Goal: Task Accomplishment & Management: Use online tool/utility

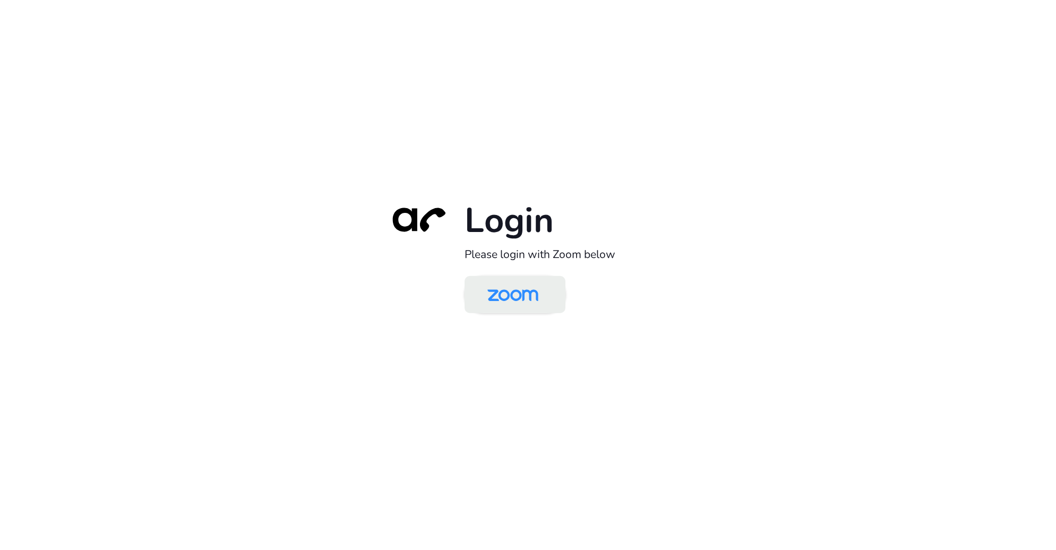
click at [523, 286] on img at bounding box center [512, 295] width 73 height 35
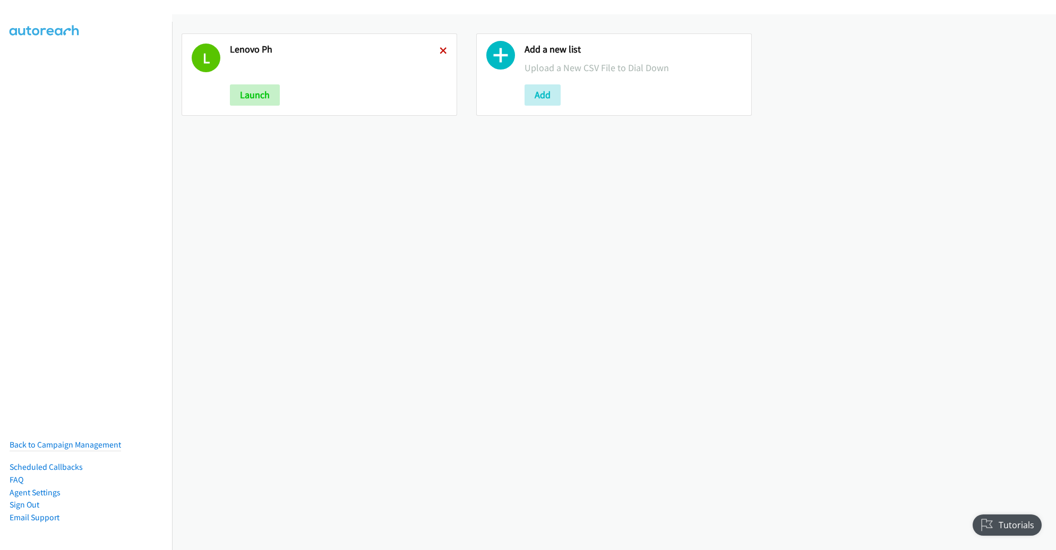
click at [442, 49] on icon at bounding box center [443, 51] width 7 height 7
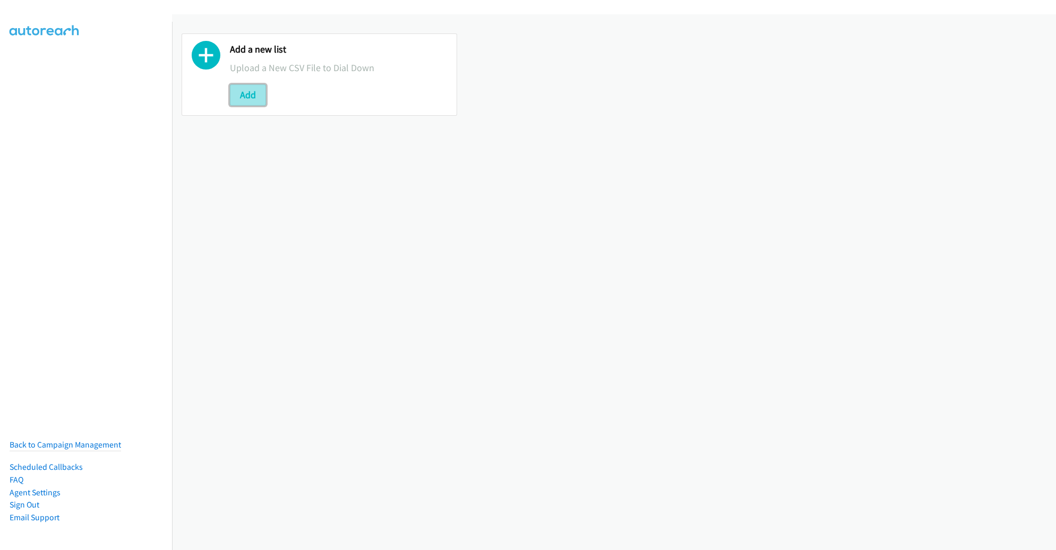
click at [253, 88] on button "Add" at bounding box center [248, 94] width 36 height 21
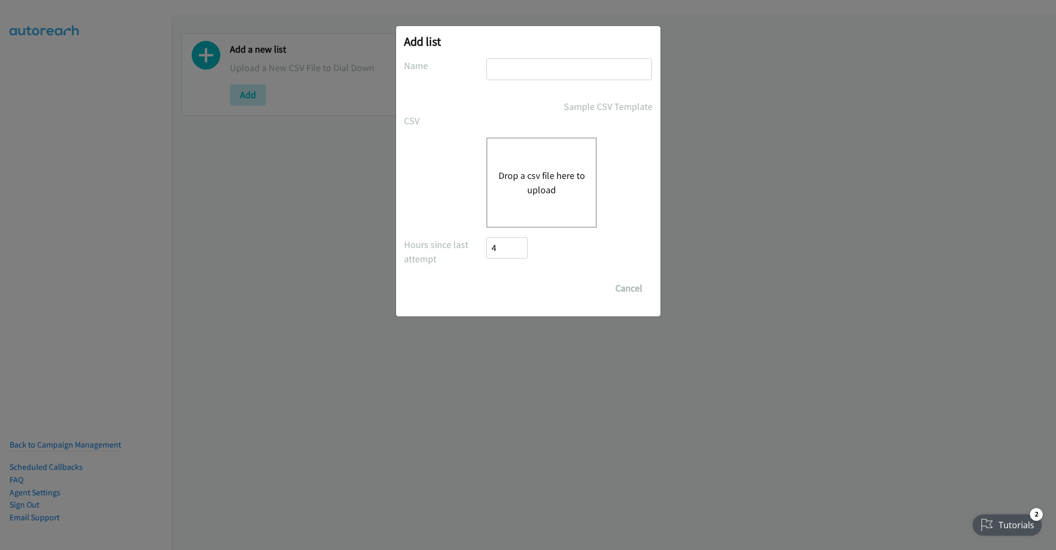
click at [543, 172] on button "Drop a csv file here to upload" at bounding box center [541, 182] width 87 height 29
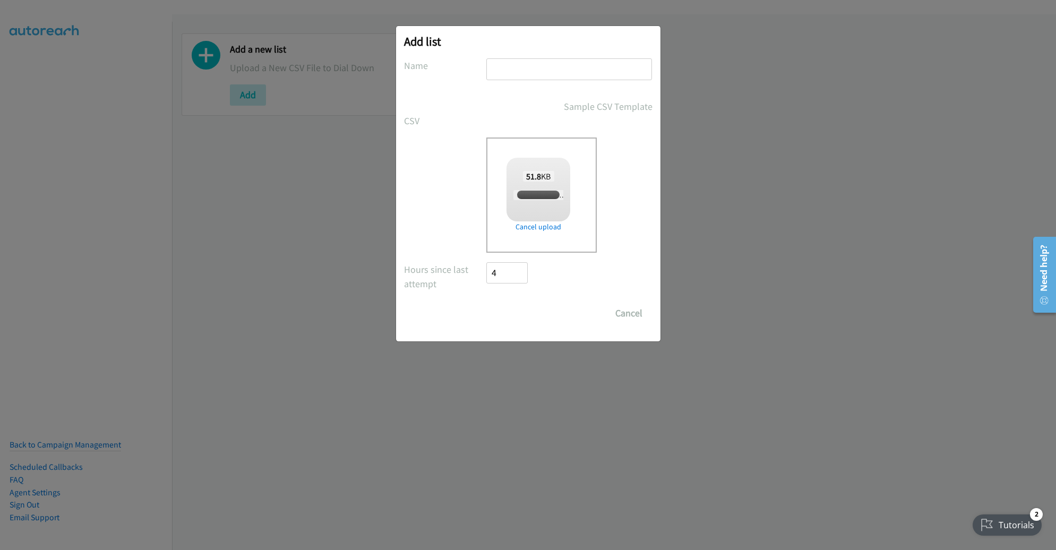
checkbox input "true"
click at [543, 64] on input "text" at bounding box center [569, 69] width 166 height 22
type input "LENOVO AM"
click at [487, 303] on input "Save List" at bounding box center [515, 313] width 56 height 21
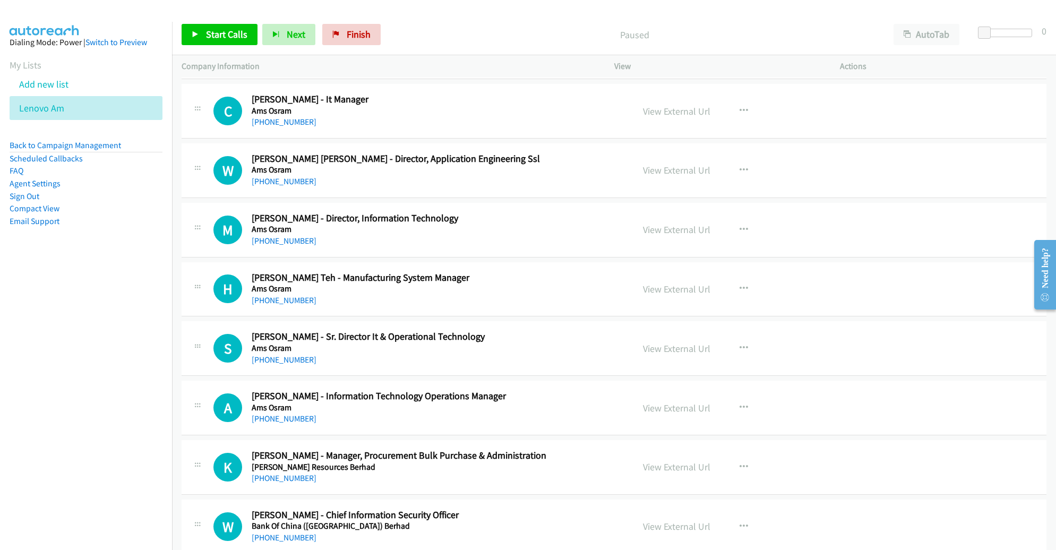
scroll to position [1132, 0]
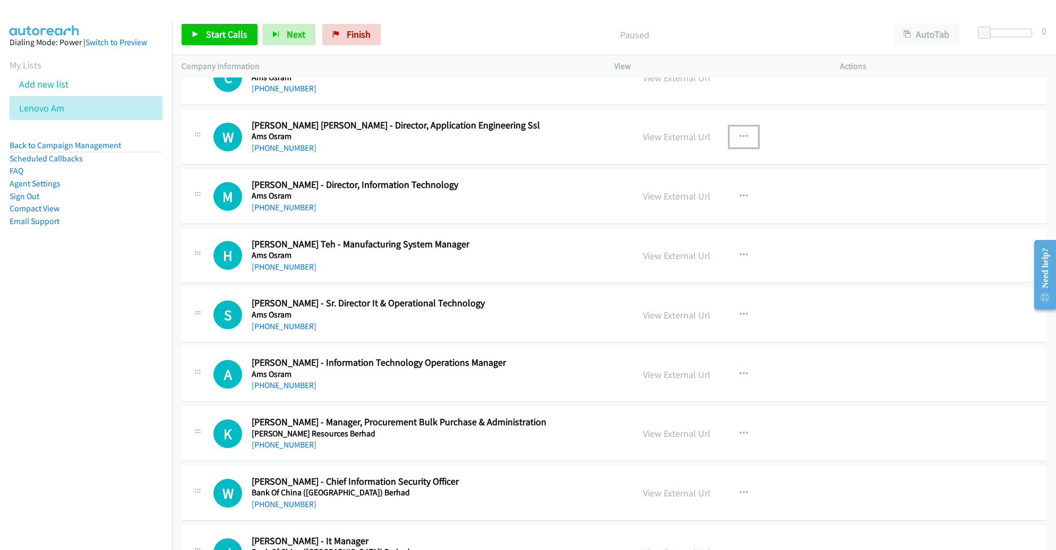
click at [742, 135] on button "button" at bounding box center [744, 136] width 29 height 21
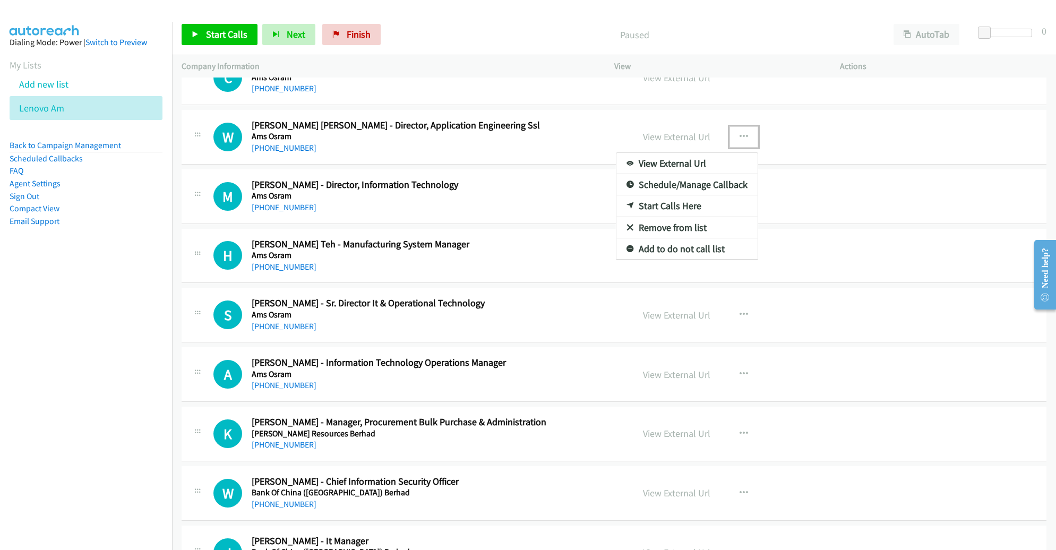
click at [706, 224] on link "Remove from list" at bounding box center [687, 227] width 141 height 21
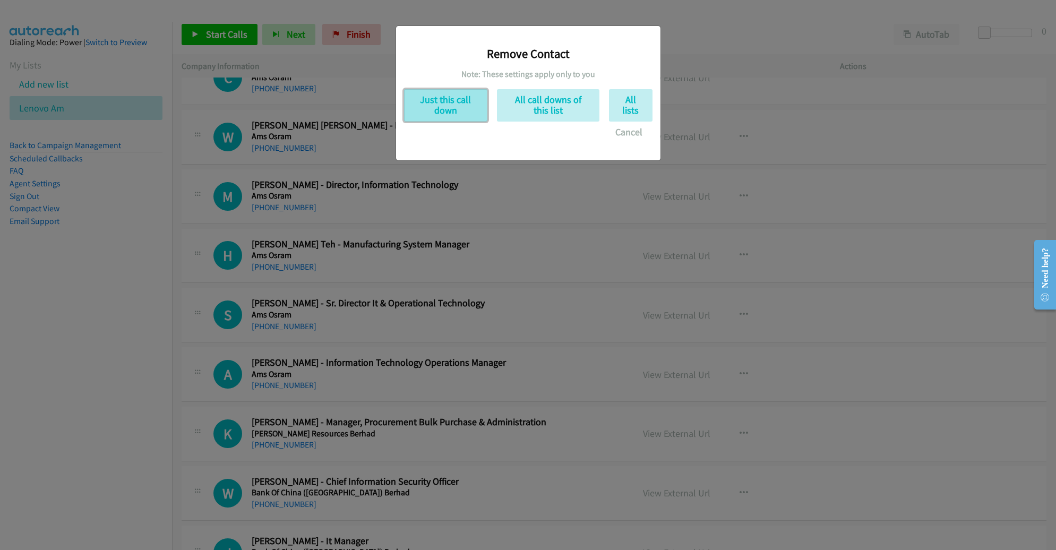
click at [458, 97] on button "Just this call down" at bounding box center [445, 105] width 83 height 32
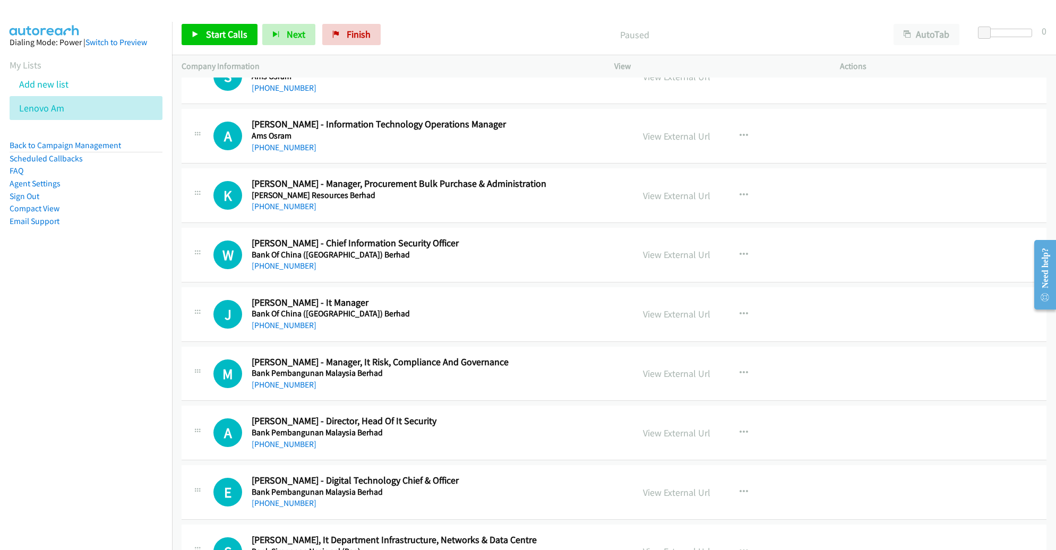
scroll to position [1334, 0]
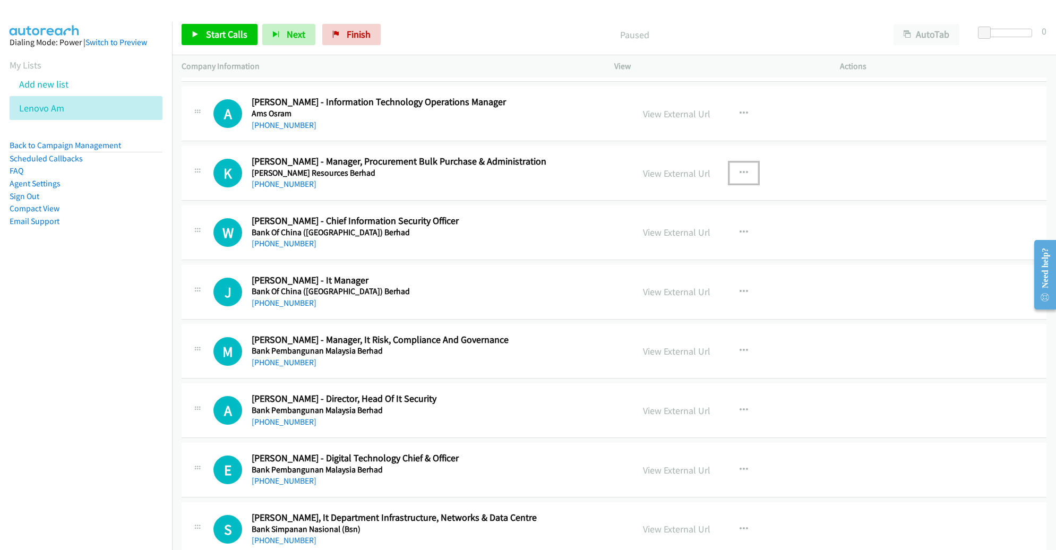
click at [739, 165] on button "button" at bounding box center [744, 173] width 29 height 21
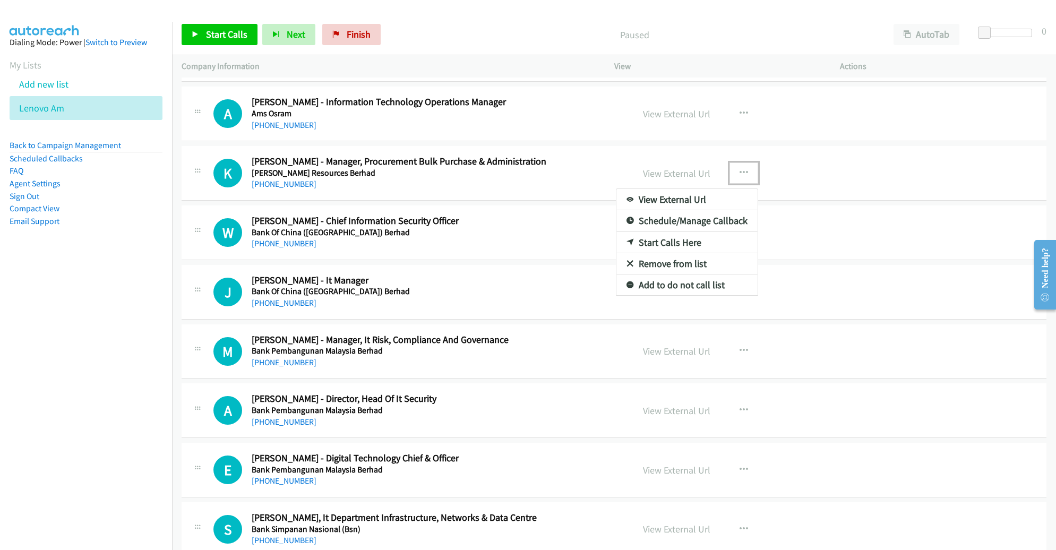
click at [671, 260] on link "Remove from list" at bounding box center [687, 263] width 141 height 21
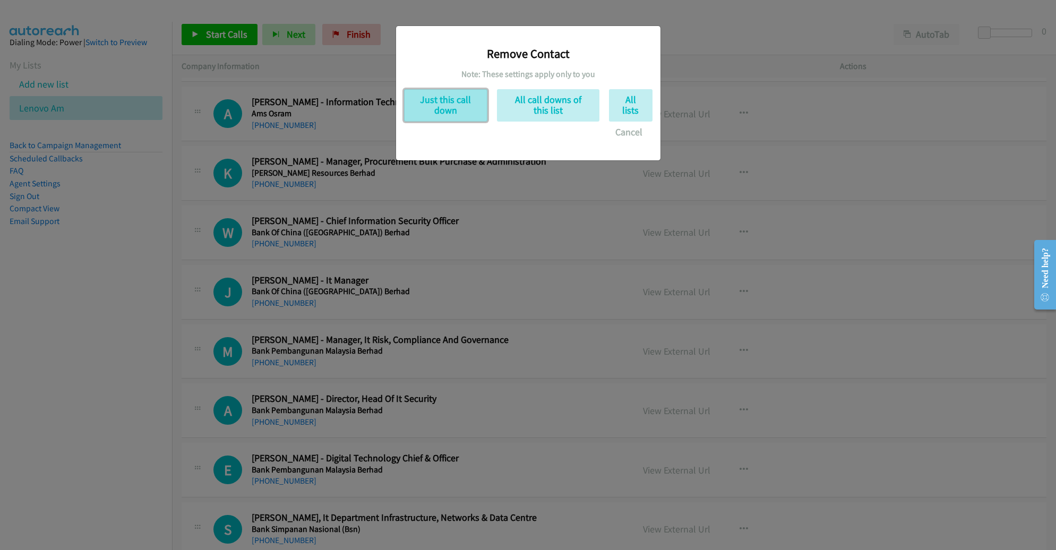
click at [462, 91] on button "Just this call down" at bounding box center [445, 105] width 83 height 32
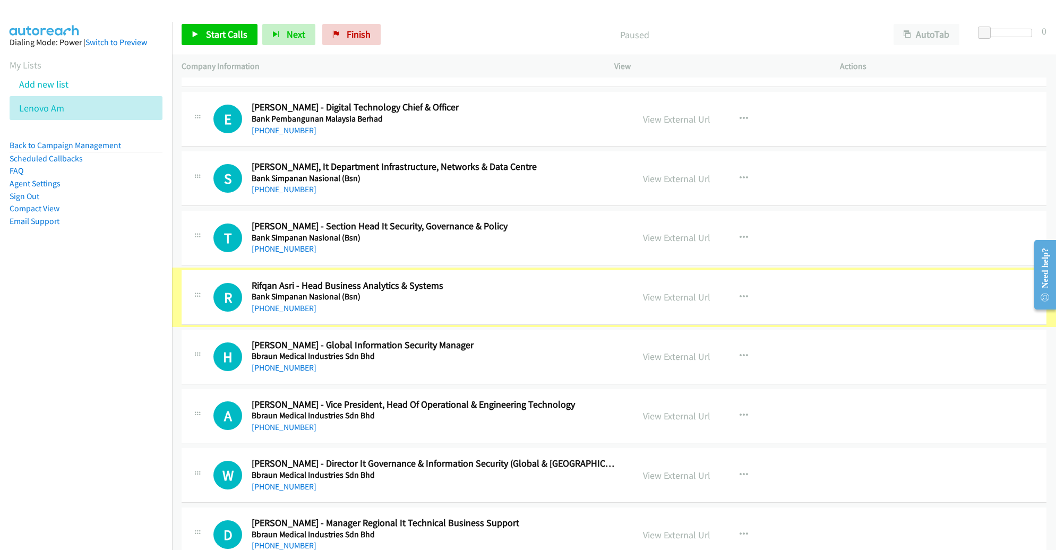
scroll to position [1636, 0]
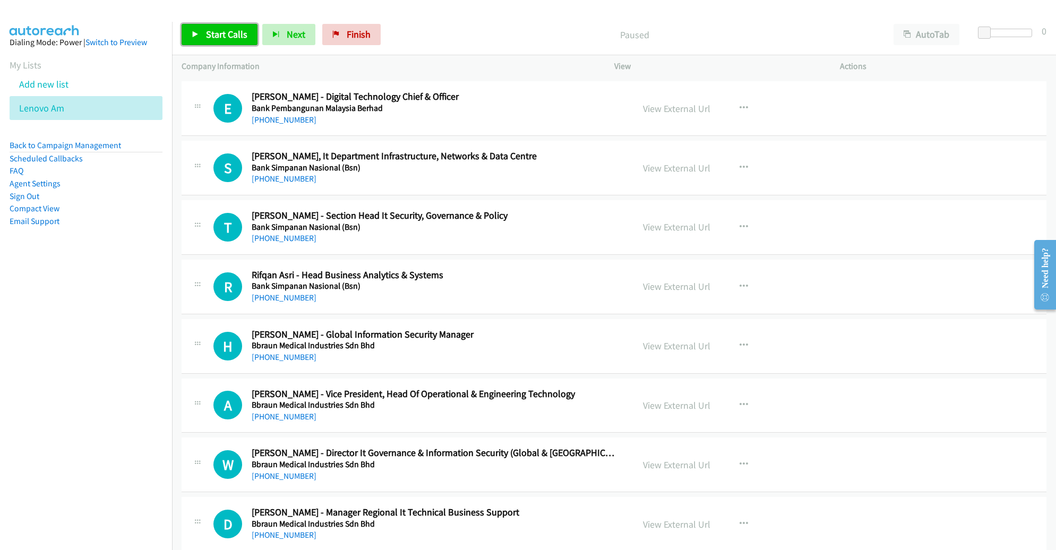
click at [209, 39] on span "Start Calls" at bounding box center [226, 34] width 41 height 12
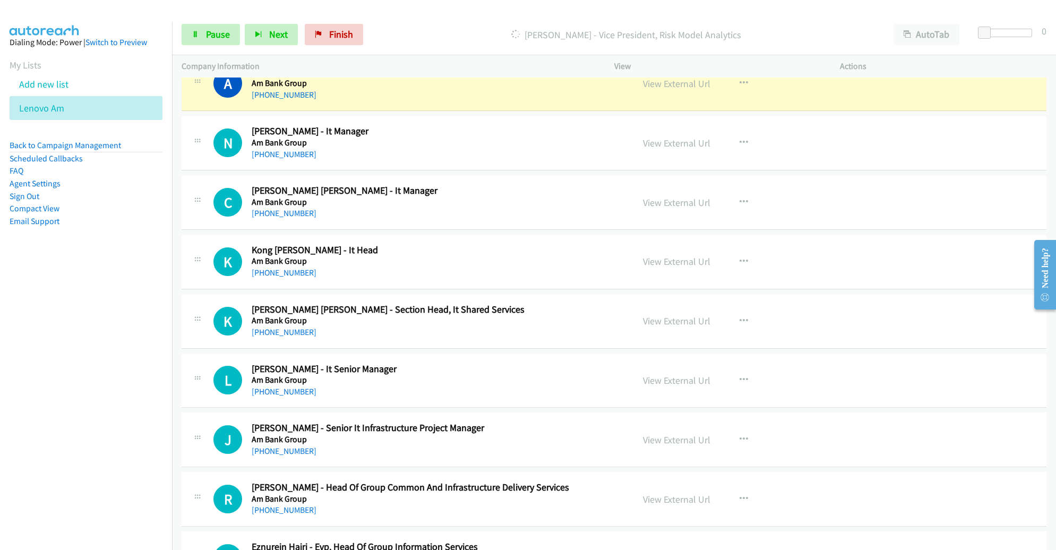
scroll to position [0, 0]
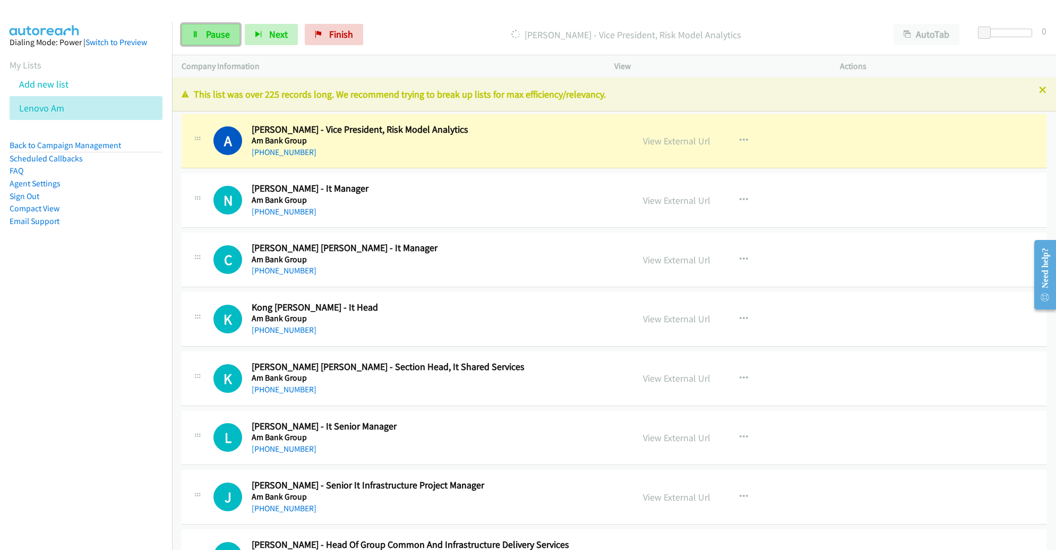
click at [214, 29] on span "Pause" at bounding box center [218, 34] width 24 height 12
click at [672, 145] on link "View External Url" at bounding box center [676, 141] width 67 height 12
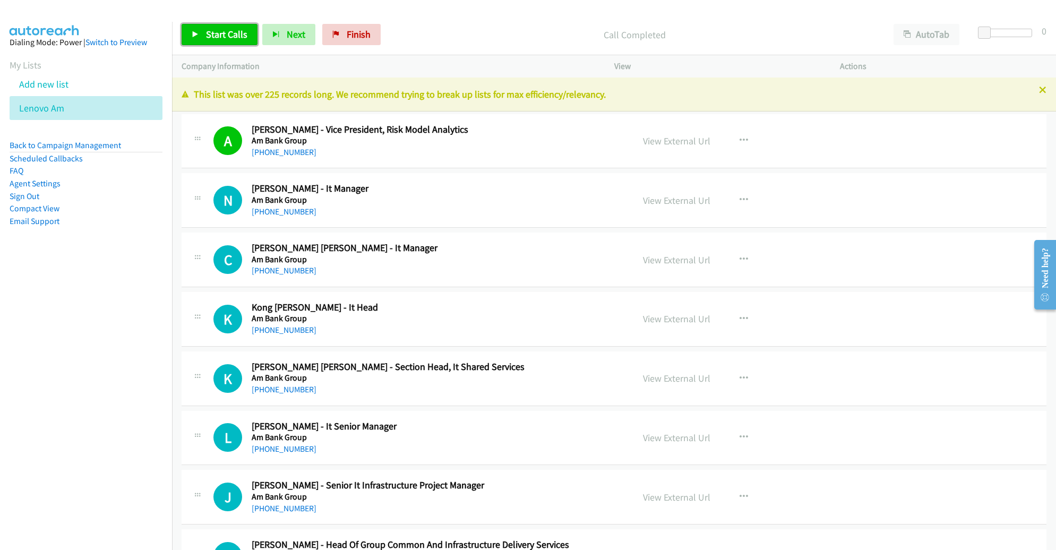
click at [210, 29] on span "Start Calls" at bounding box center [226, 34] width 41 height 12
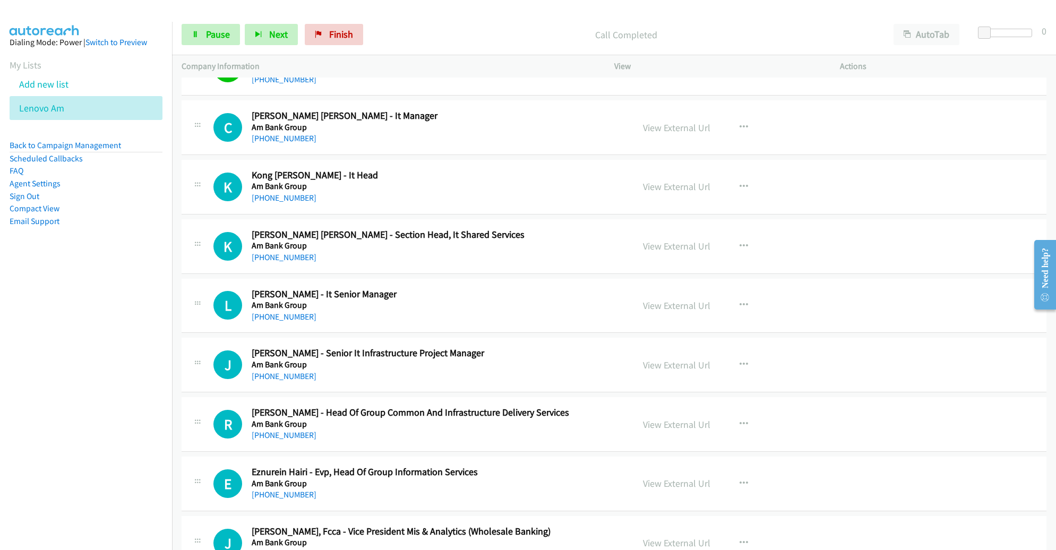
scroll to position [145, 0]
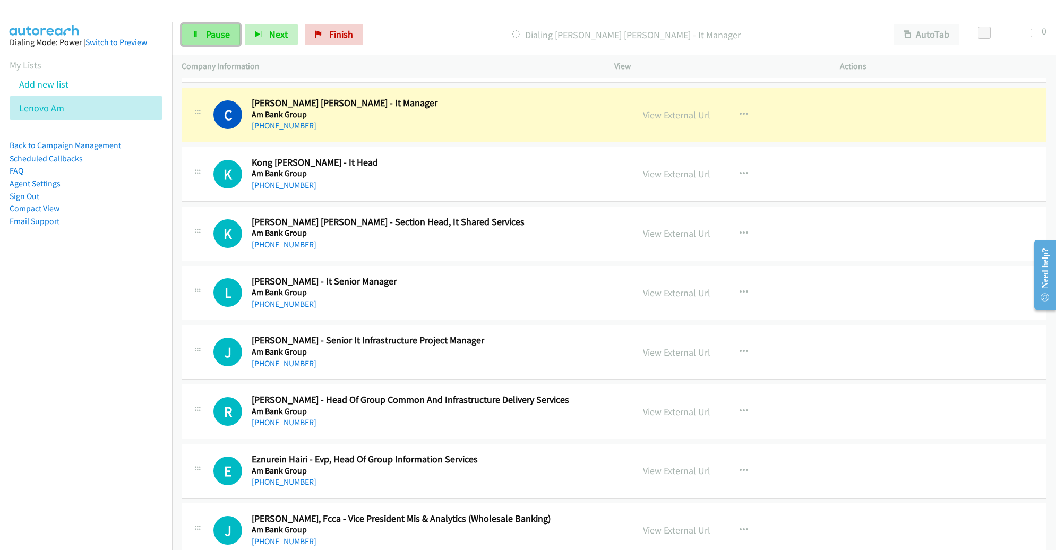
click at [194, 38] on icon at bounding box center [195, 34] width 7 height 7
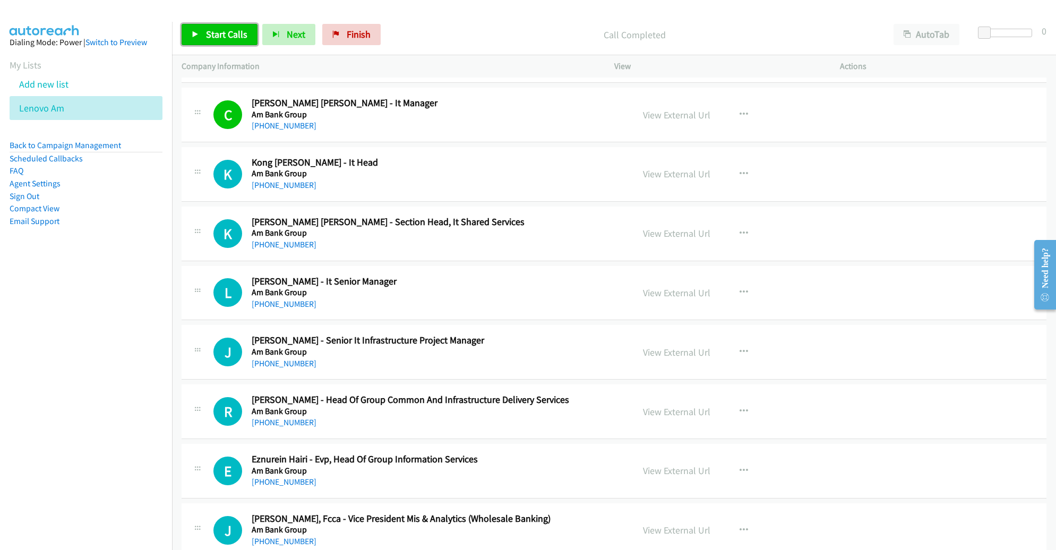
click at [228, 37] on span "Start Calls" at bounding box center [226, 34] width 41 height 12
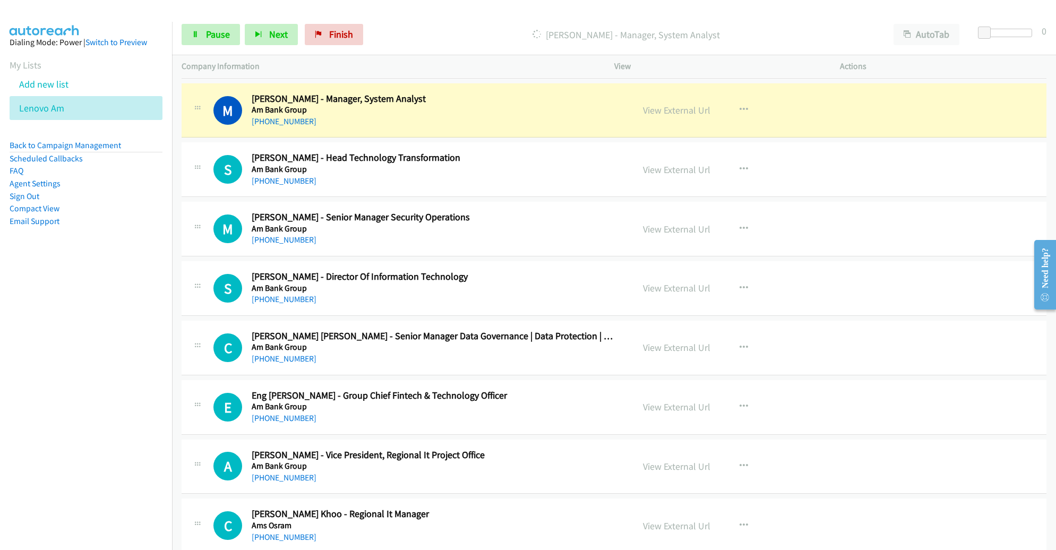
scroll to position [624, 0]
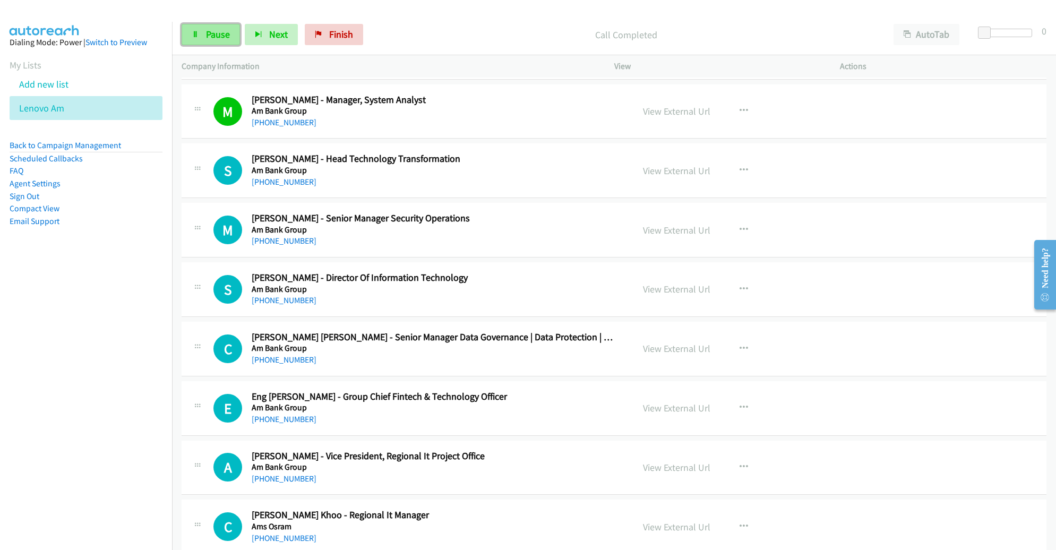
click at [202, 37] on link "Pause" at bounding box center [211, 34] width 58 height 21
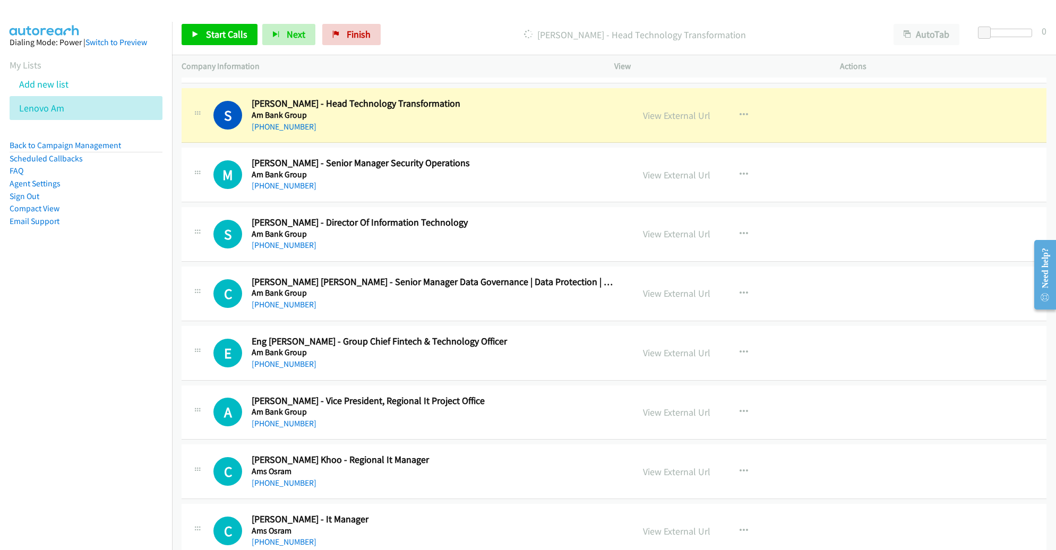
scroll to position [679, 0]
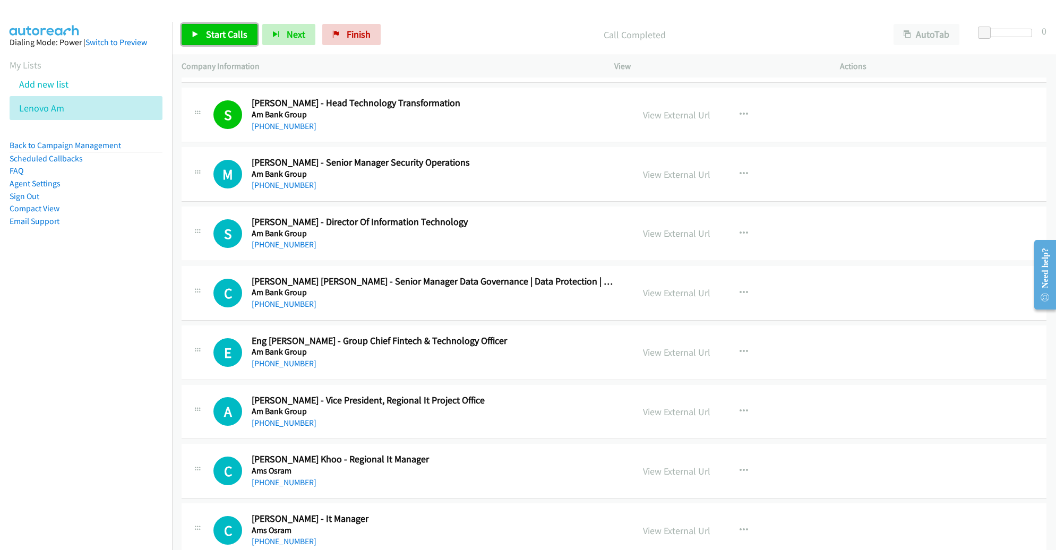
click at [212, 33] on span "Start Calls" at bounding box center [226, 34] width 41 height 12
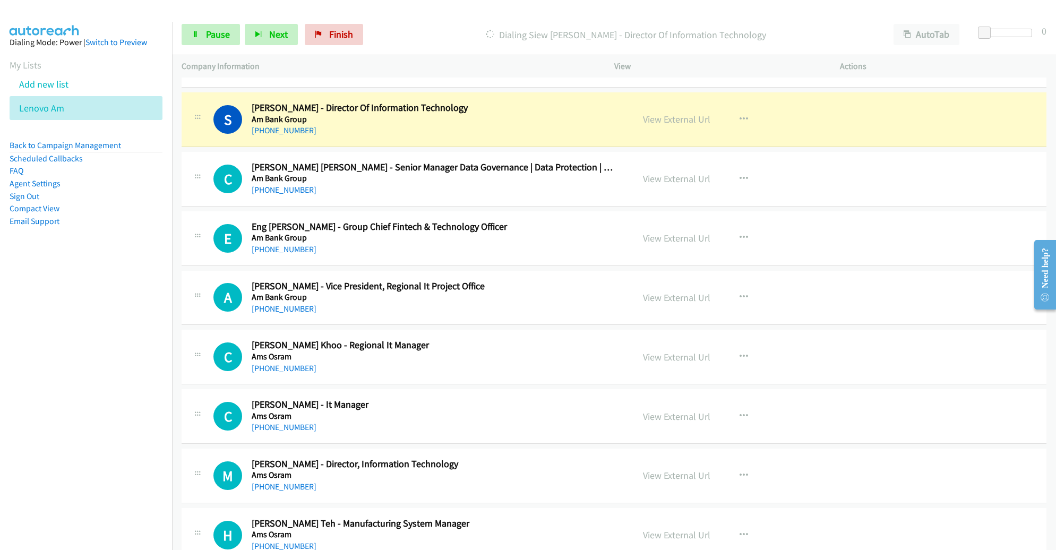
scroll to position [797, 0]
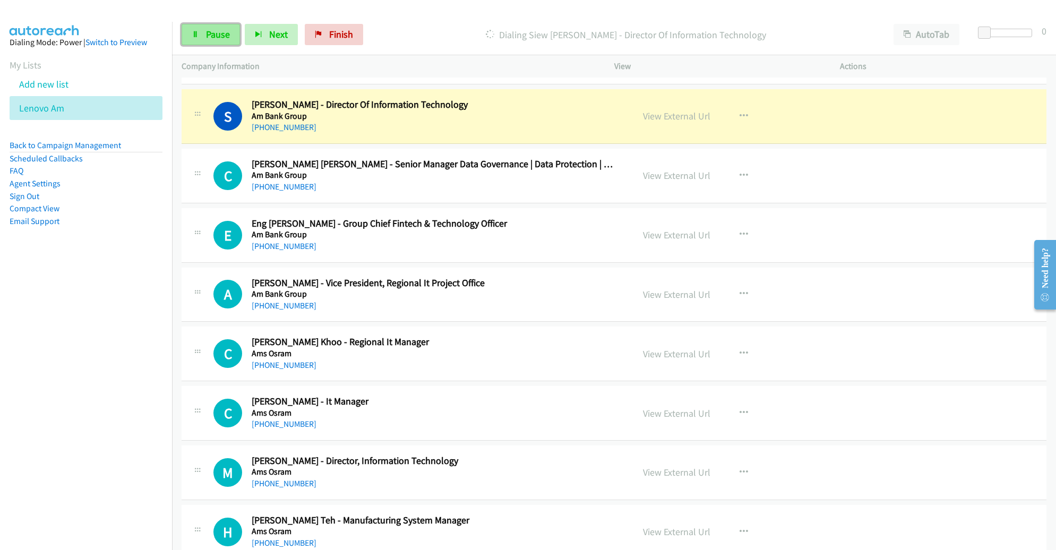
click at [207, 30] on span "Pause" at bounding box center [218, 34] width 24 height 12
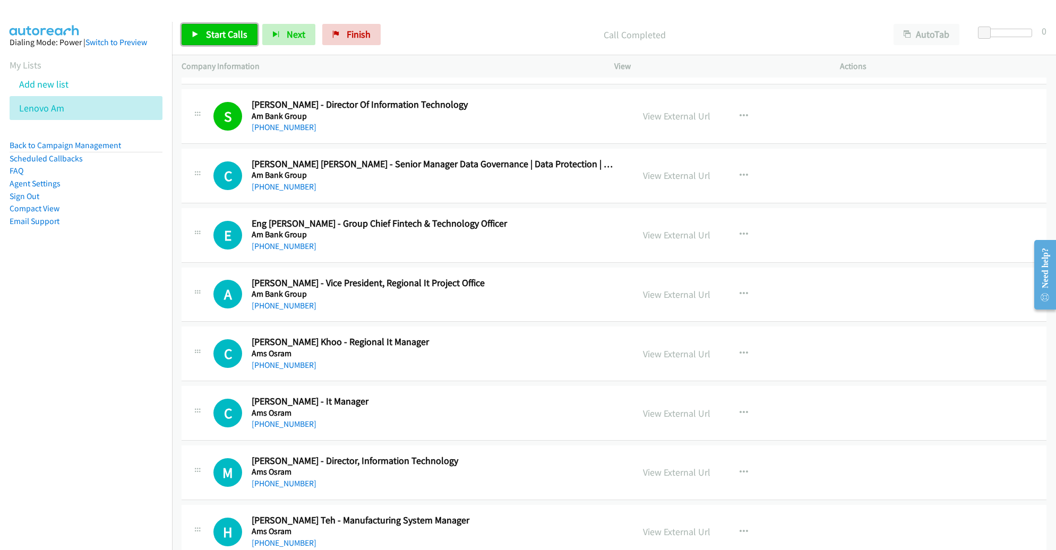
click at [229, 29] on span "Start Calls" at bounding box center [226, 34] width 41 height 12
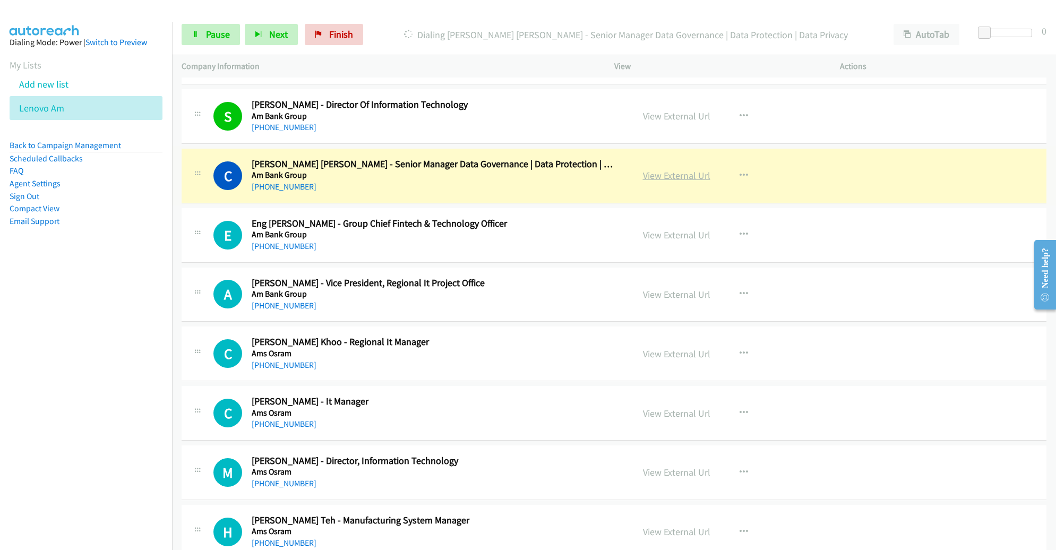
click at [658, 174] on link "View External Url" at bounding box center [676, 175] width 67 height 12
click at [219, 29] on span "Pause" at bounding box center [218, 34] width 24 height 12
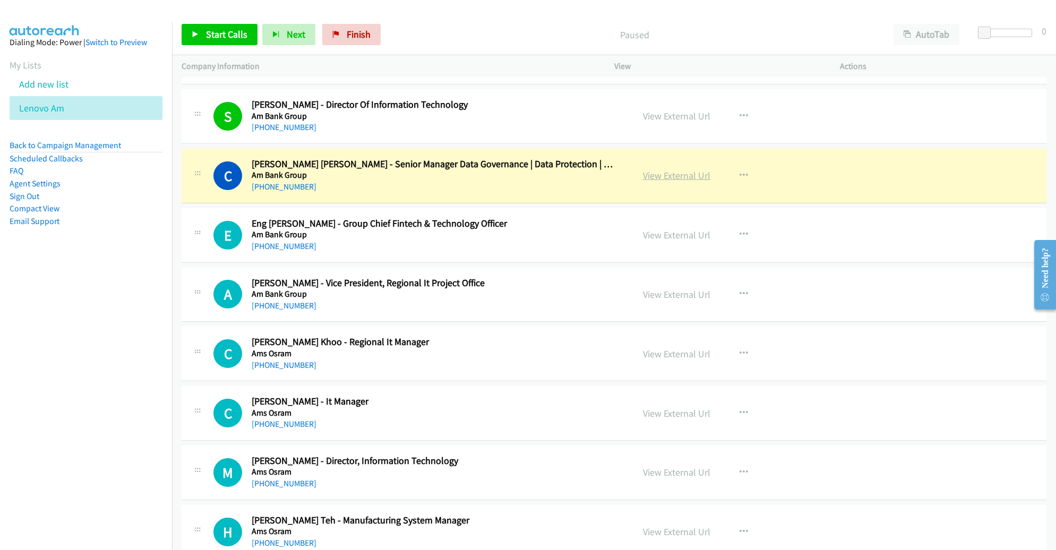
click at [688, 173] on link "View External Url" at bounding box center [676, 175] width 67 height 12
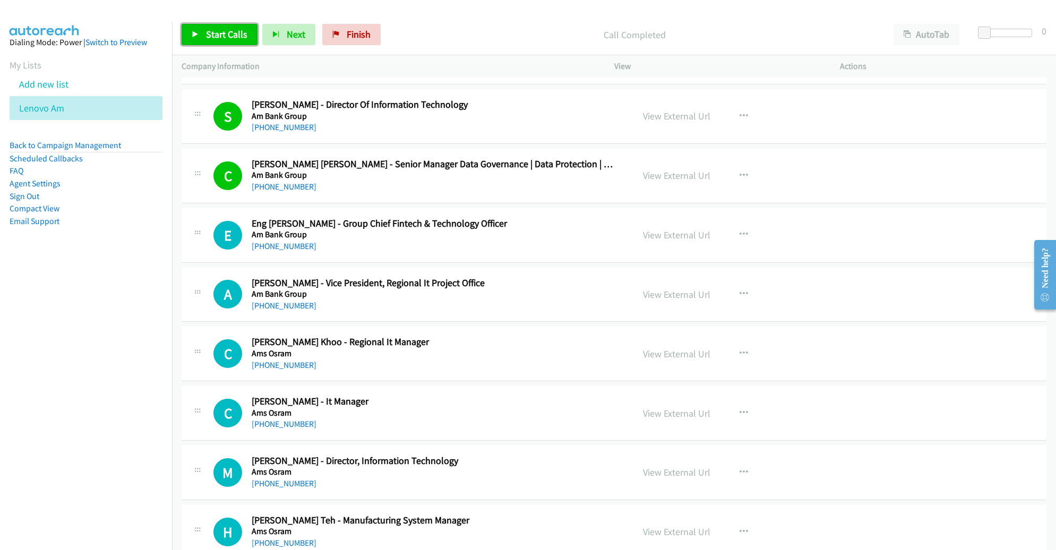
click at [238, 30] on span "Start Calls" at bounding box center [226, 34] width 41 height 12
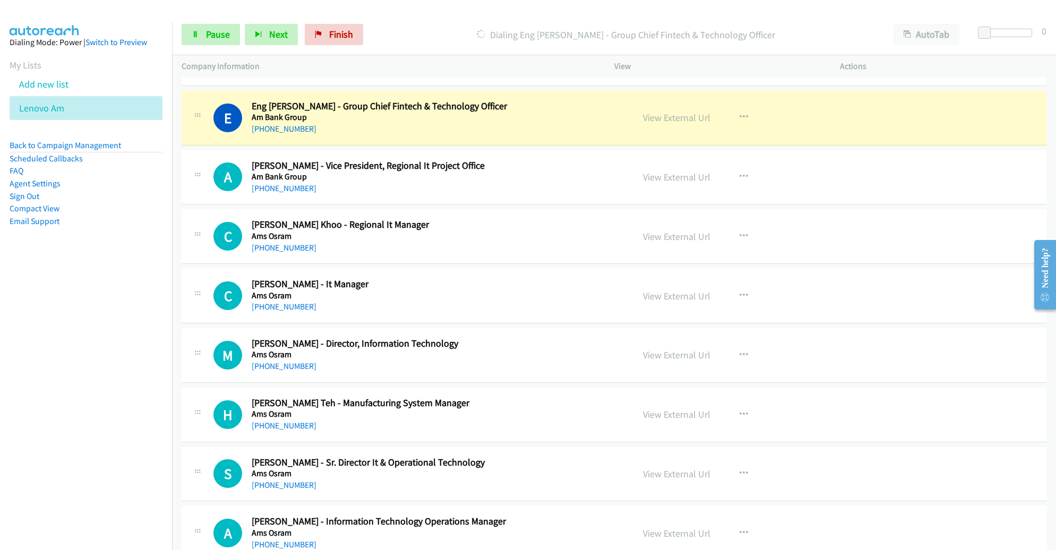
scroll to position [915, 0]
click at [669, 117] on link "View External Url" at bounding box center [676, 117] width 67 height 12
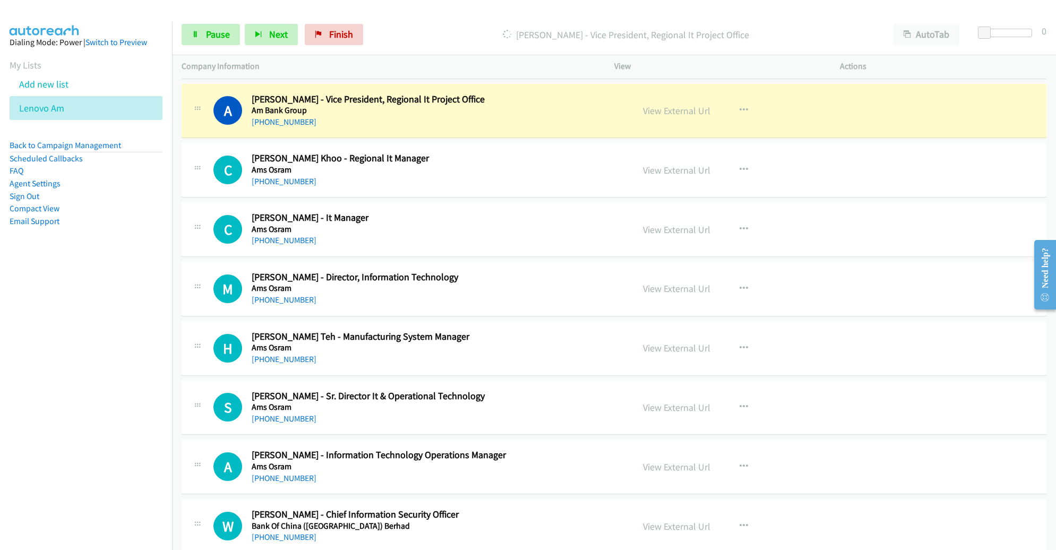
scroll to position [981, 0]
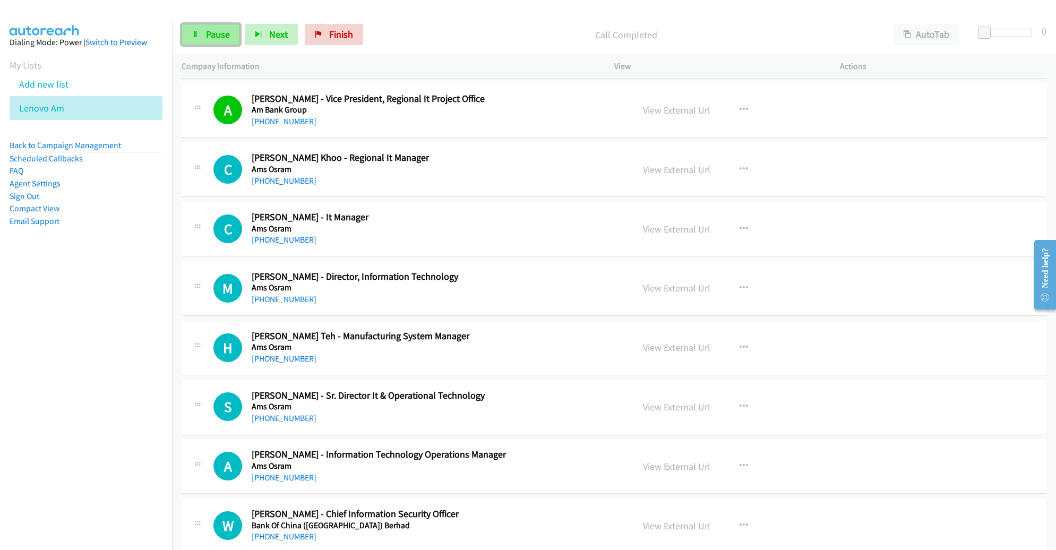
click at [220, 32] on span "Pause" at bounding box center [218, 34] width 24 height 12
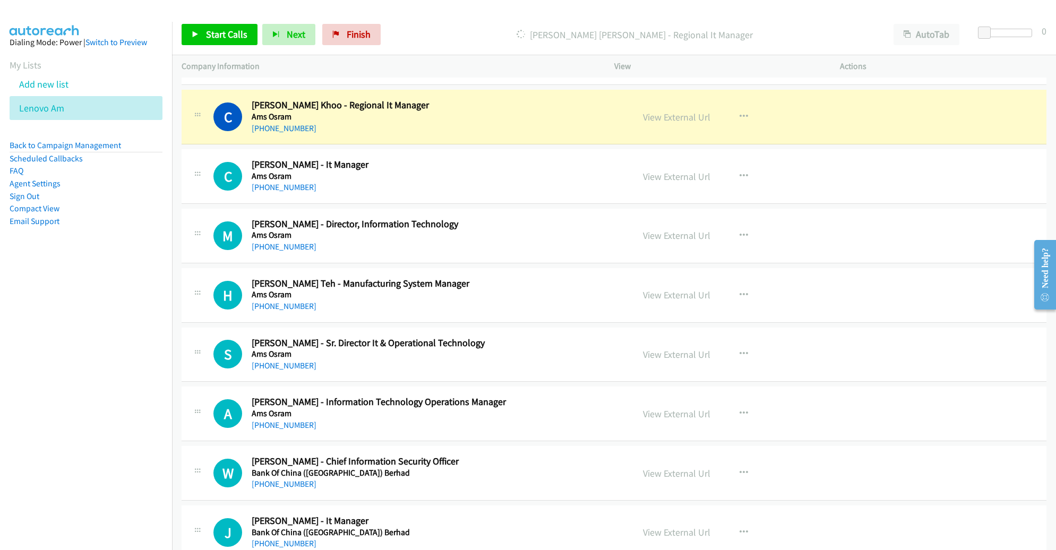
scroll to position [1033, 0]
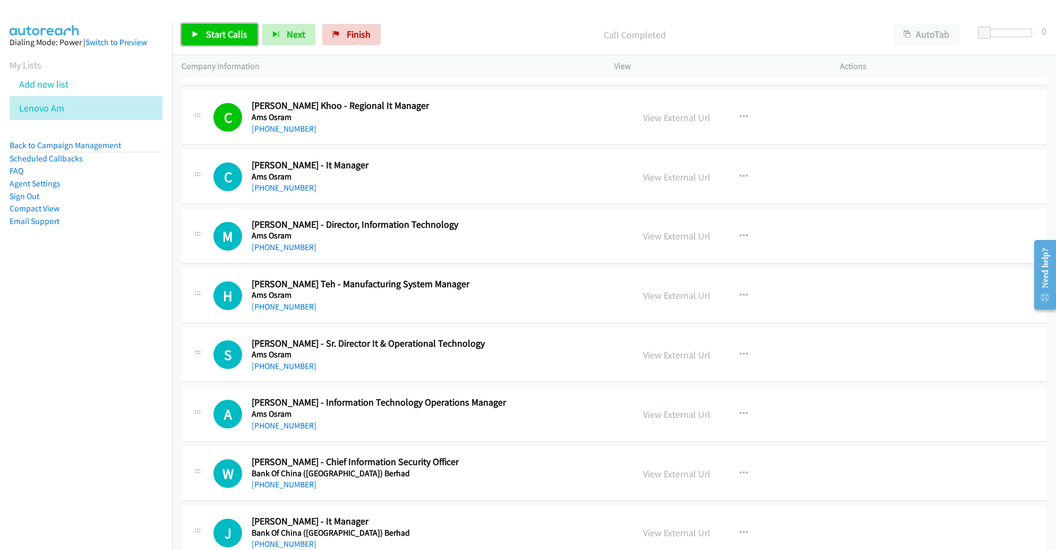
click at [211, 26] on link "Start Calls" at bounding box center [220, 34] width 76 height 21
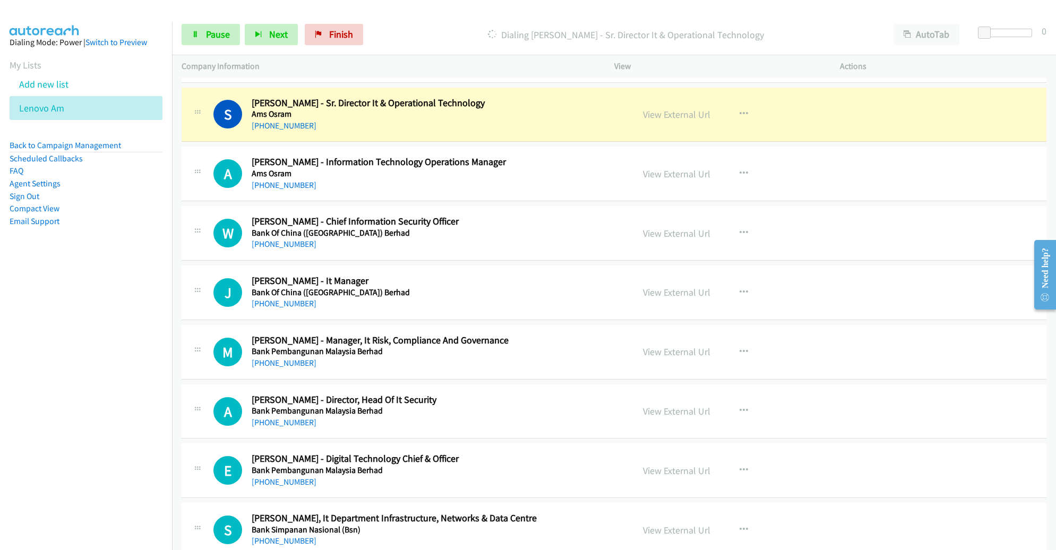
scroll to position [1273, 0]
click at [740, 170] on icon "button" at bounding box center [744, 174] width 8 height 8
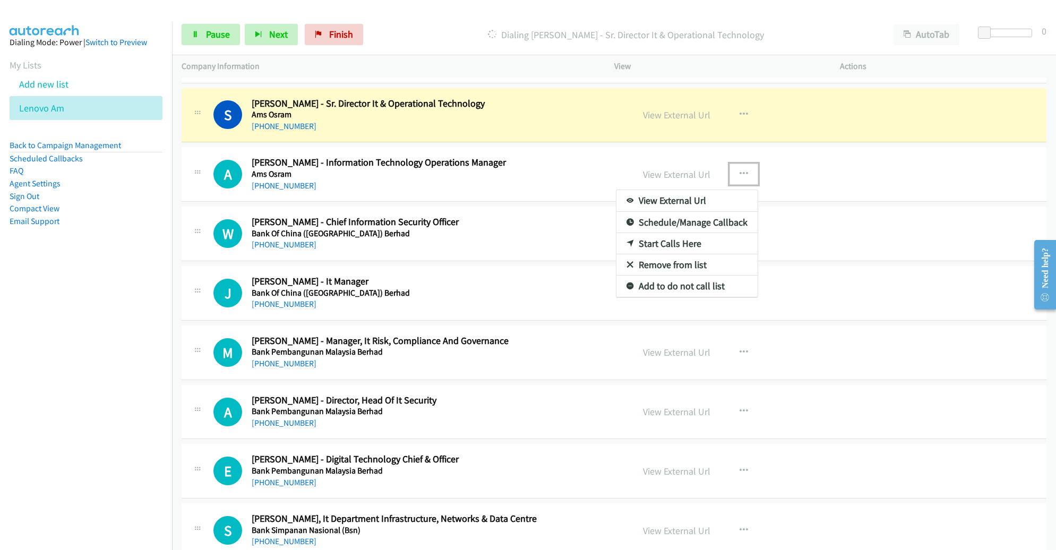
click at [696, 258] on link "Remove from list" at bounding box center [687, 264] width 141 height 21
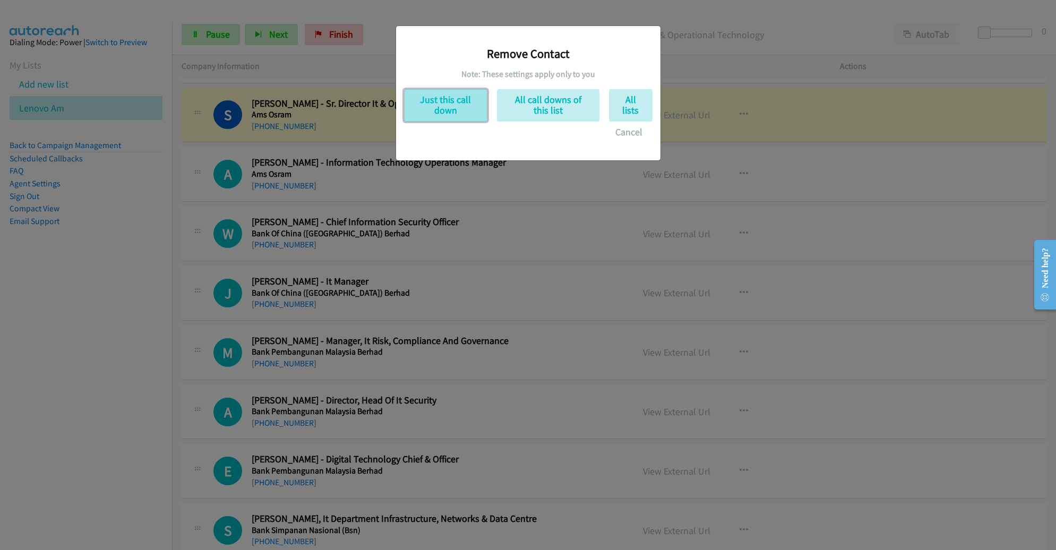
click at [466, 105] on button "Just this call down" at bounding box center [445, 105] width 83 height 32
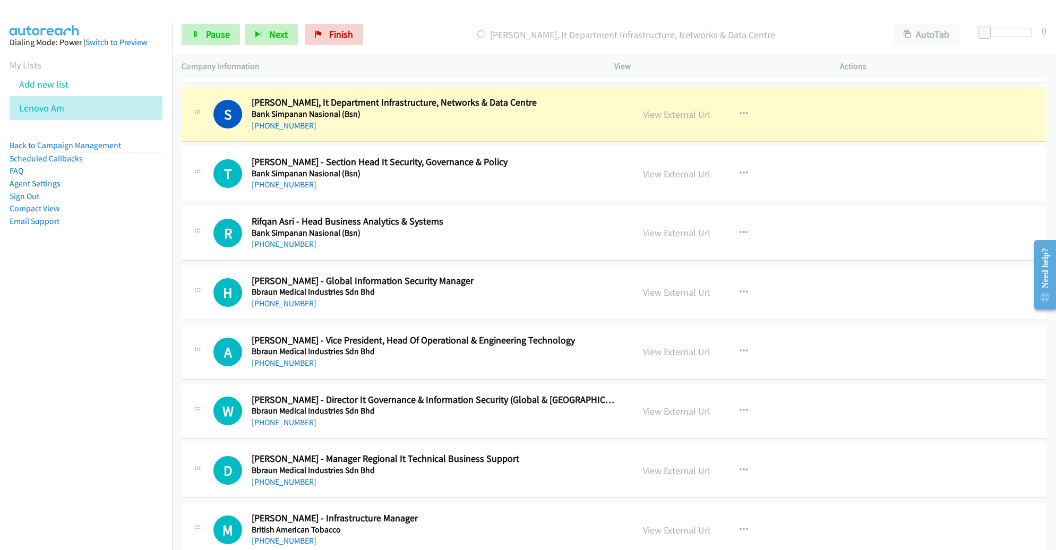
scroll to position [1632, 0]
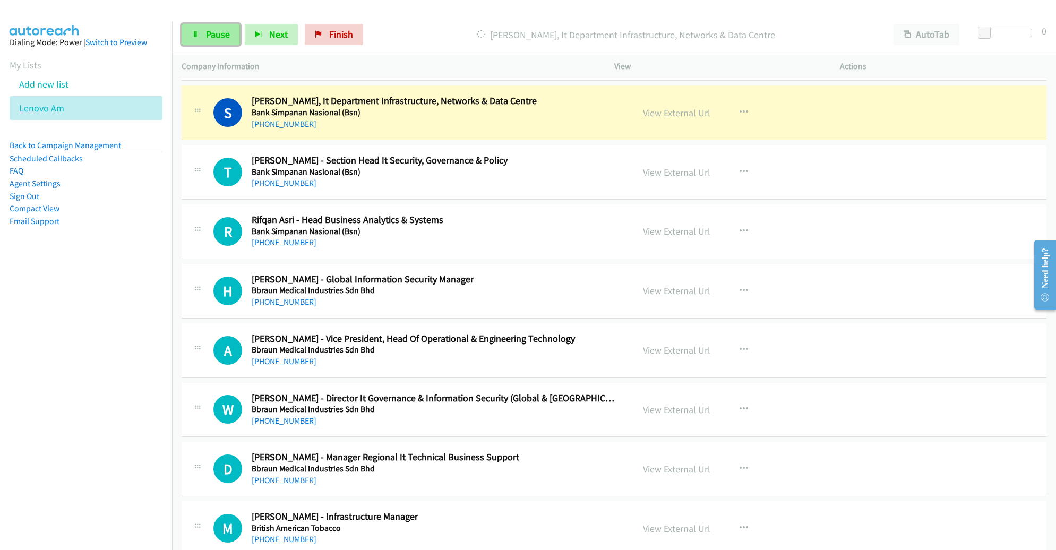
click at [197, 39] on link "Pause" at bounding box center [211, 34] width 58 height 21
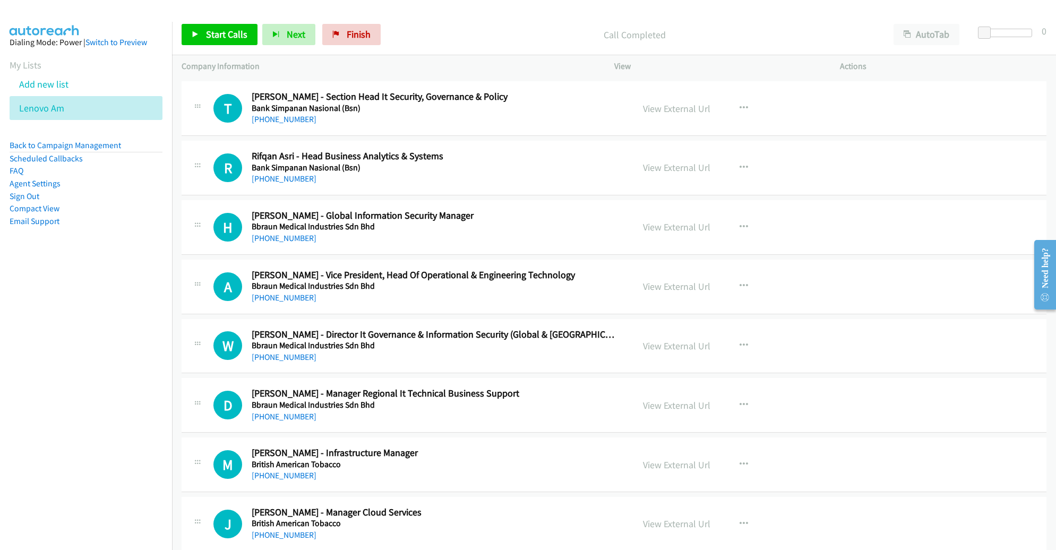
scroll to position [1695, 0]
click at [194, 30] on link "Start Calls" at bounding box center [220, 34] width 76 height 21
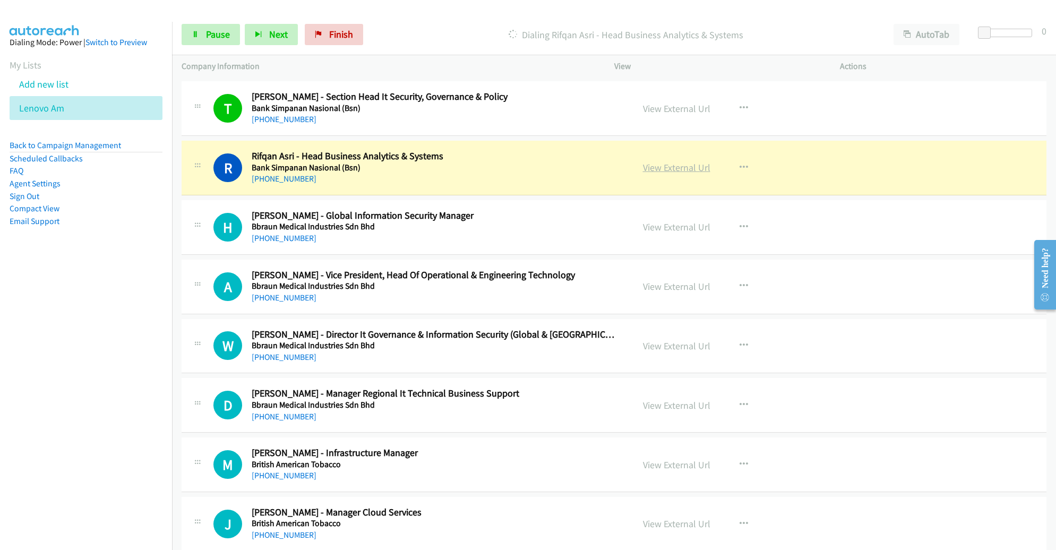
click at [665, 168] on link "View External Url" at bounding box center [676, 167] width 67 height 12
click at [234, 39] on link "Pause" at bounding box center [211, 34] width 58 height 21
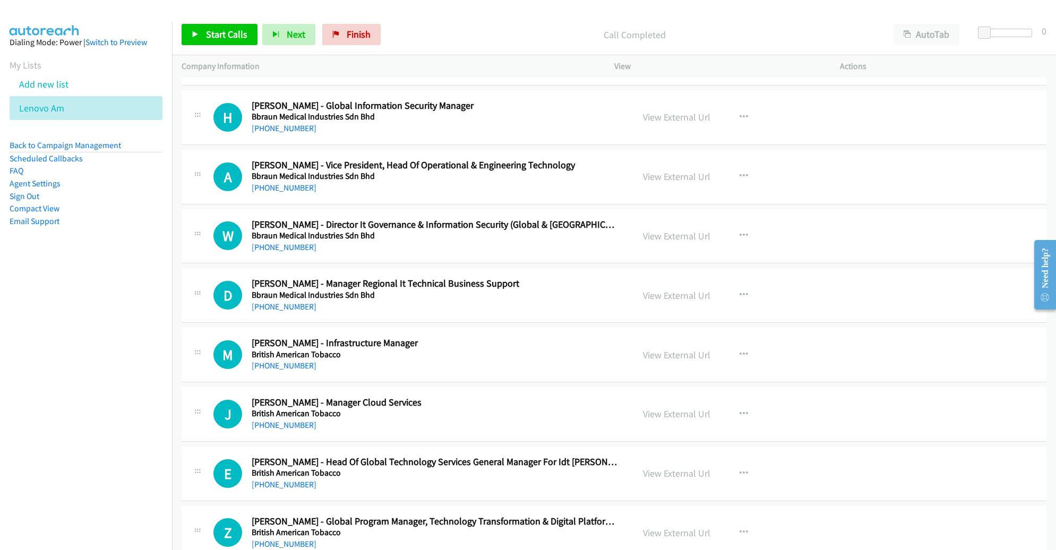
scroll to position [1806, 0]
click at [239, 42] on link "Start Calls" at bounding box center [220, 34] width 76 height 21
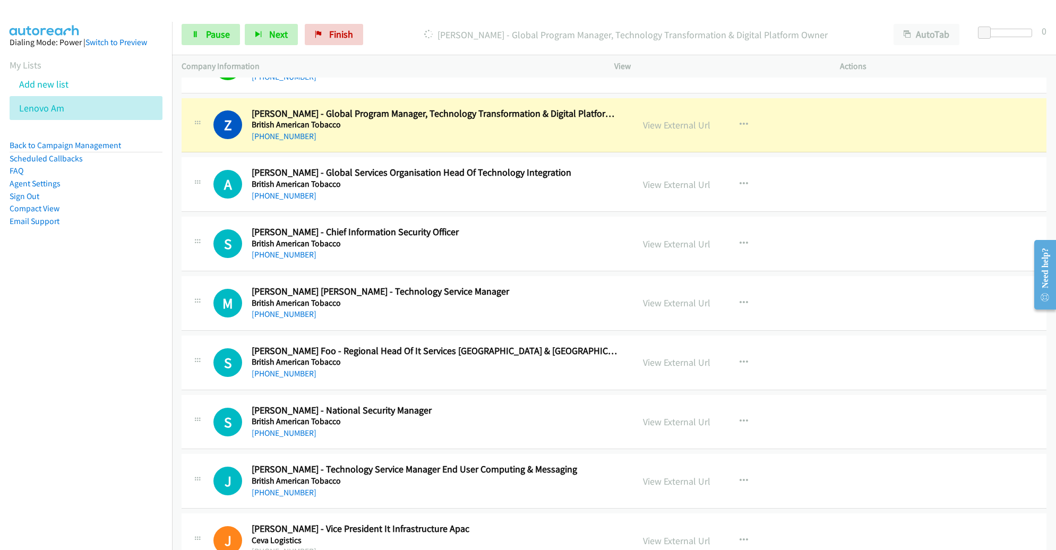
scroll to position [2216, 0]
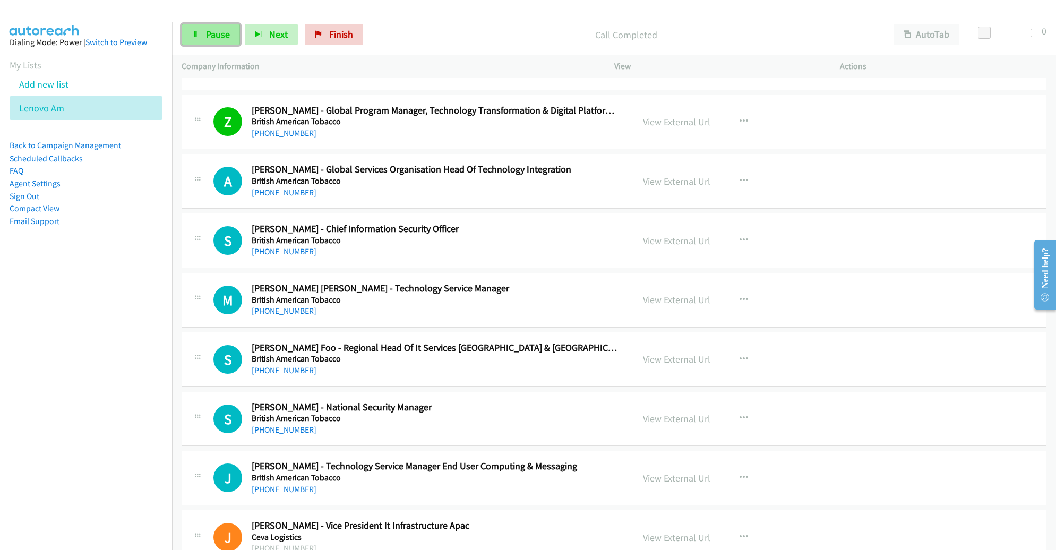
click at [213, 39] on span "Pause" at bounding box center [218, 34] width 24 height 12
click at [213, 39] on span "Start Calls" at bounding box center [226, 34] width 41 height 12
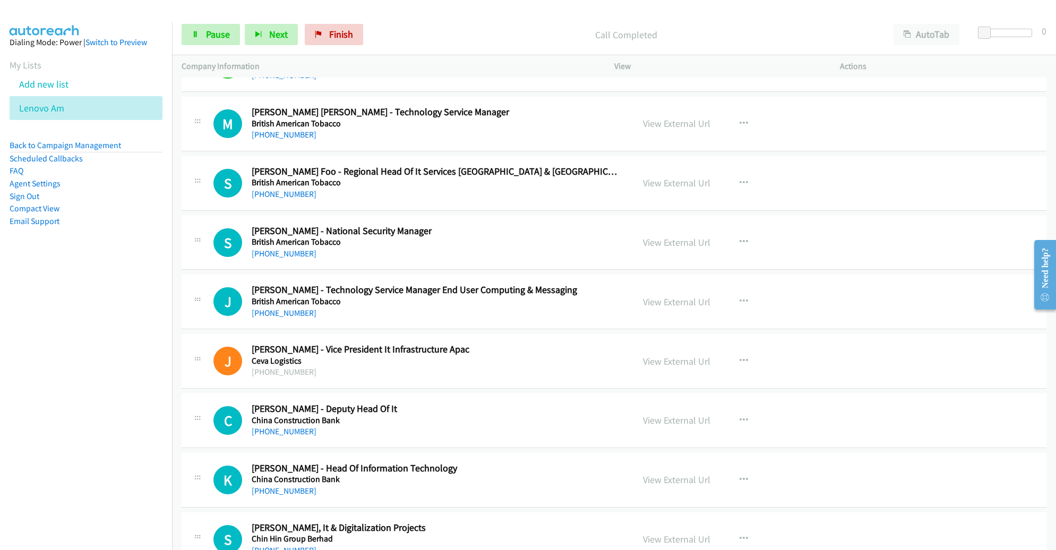
scroll to position [2396, 0]
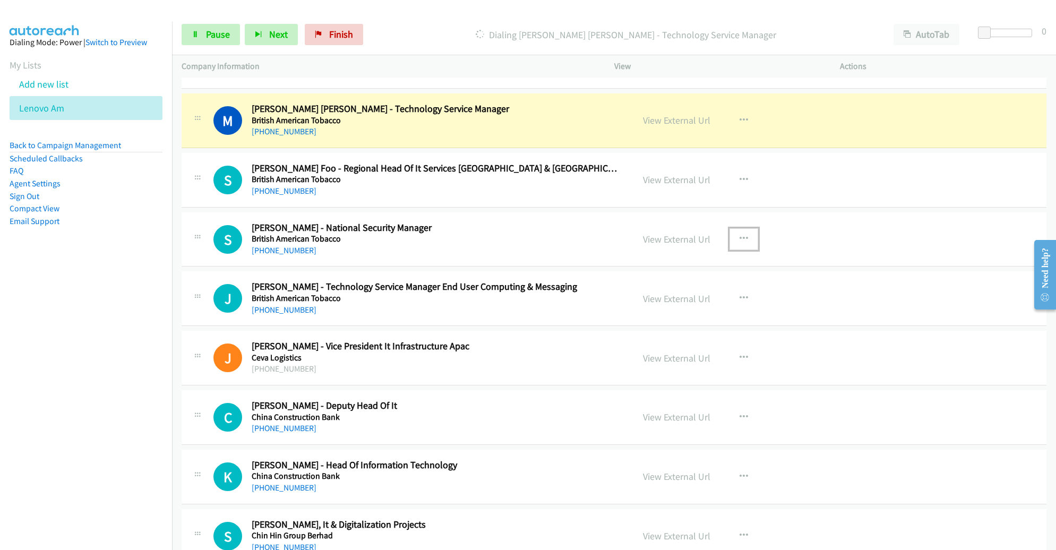
click at [735, 228] on button "button" at bounding box center [744, 238] width 29 height 21
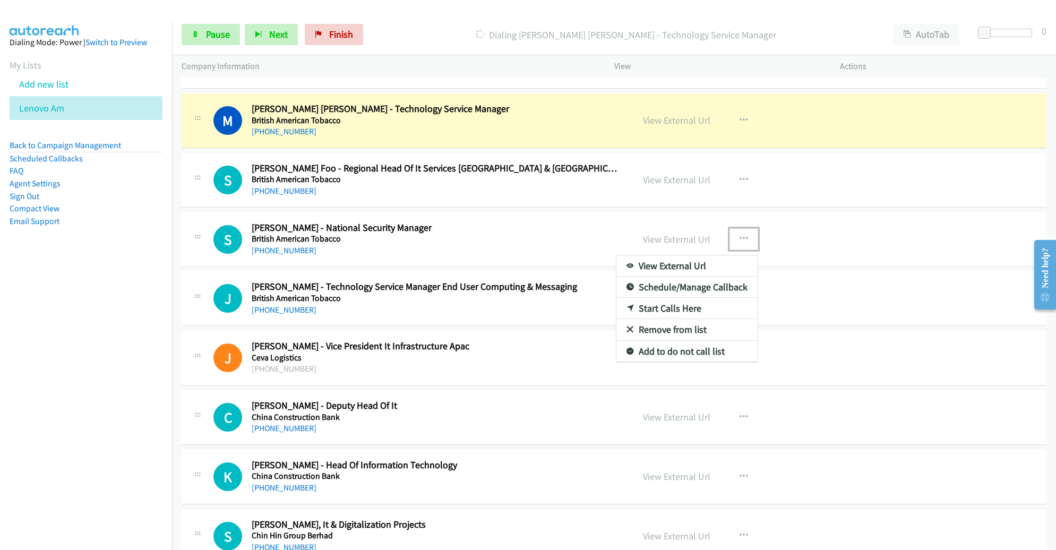
click at [688, 326] on link "Remove from list" at bounding box center [687, 329] width 141 height 21
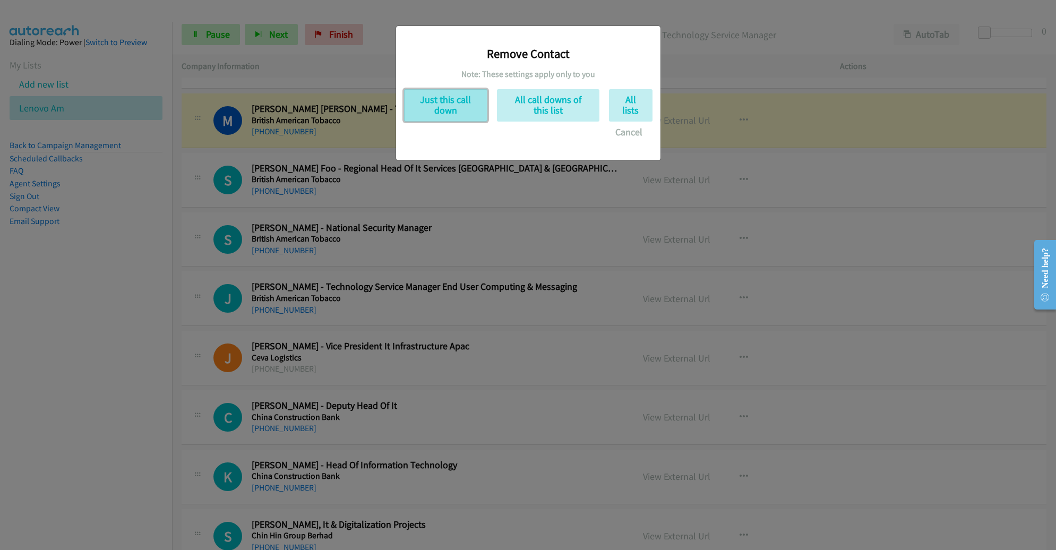
click at [462, 107] on button "Just this call down" at bounding box center [445, 105] width 83 height 32
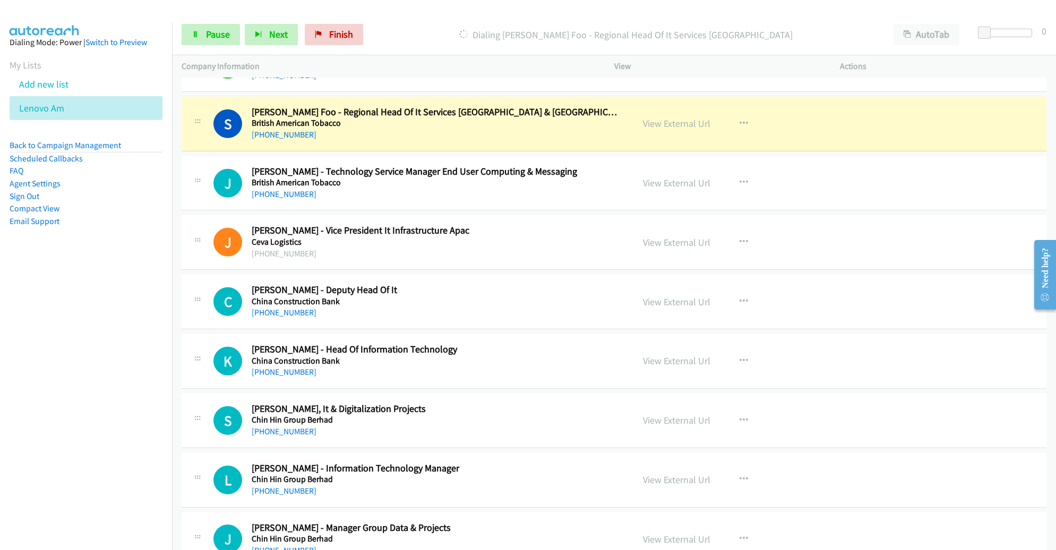
scroll to position [2454, 0]
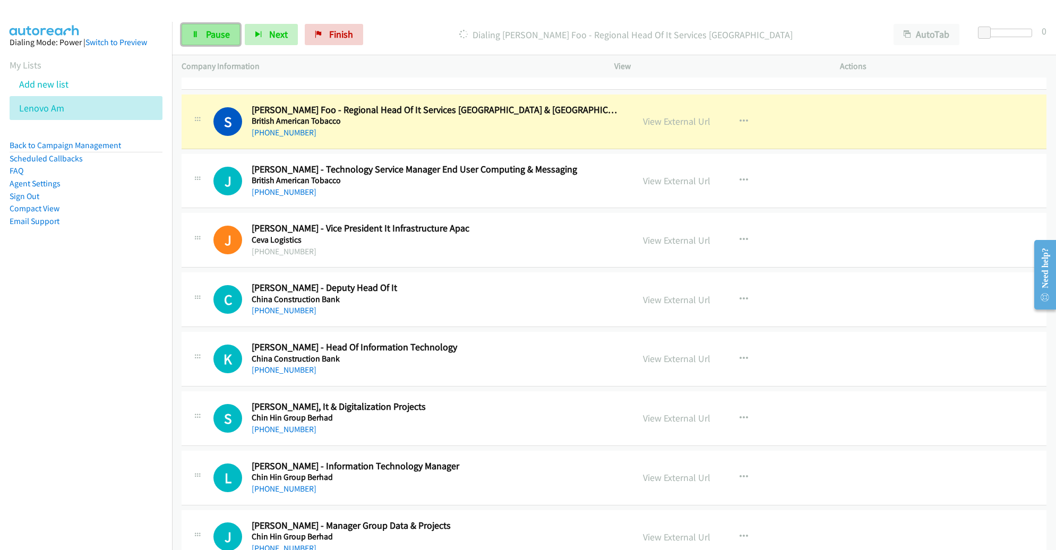
click at [208, 28] on link "Pause" at bounding box center [211, 34] width 58 height 21
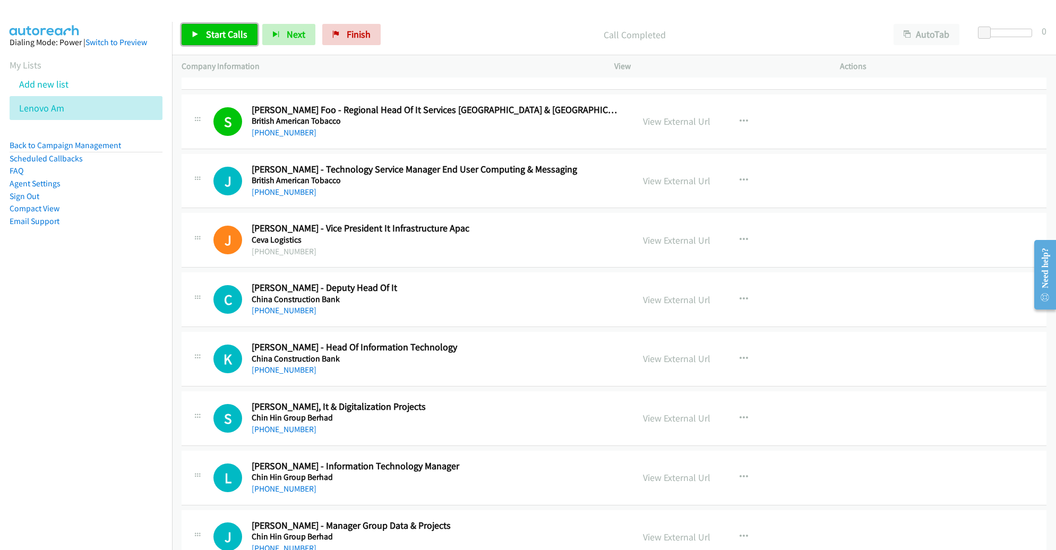
click at [215, 35] on span "Start Calls" at bounding box center [226, 34] width 41 height 12
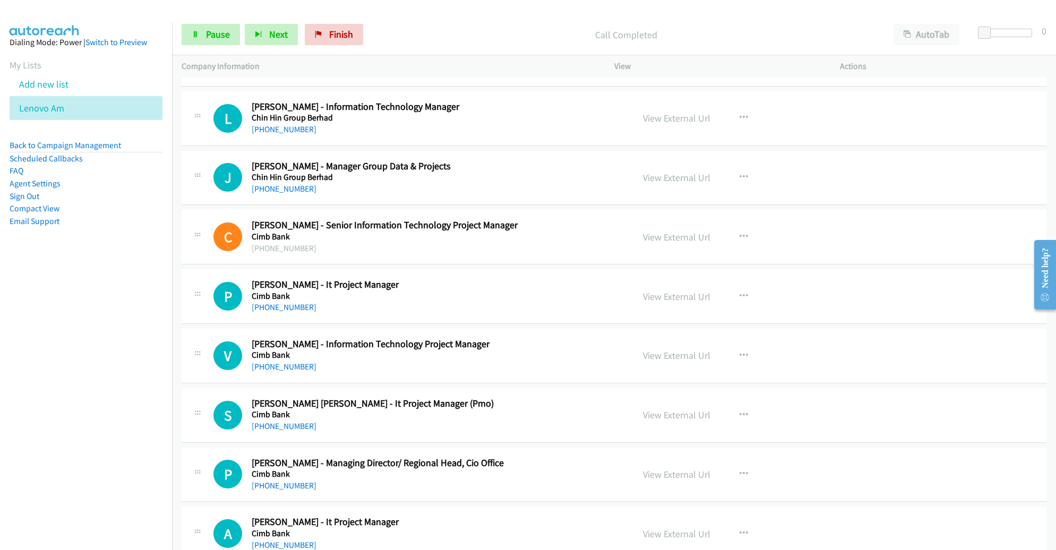
scroll to position [2815, 0]
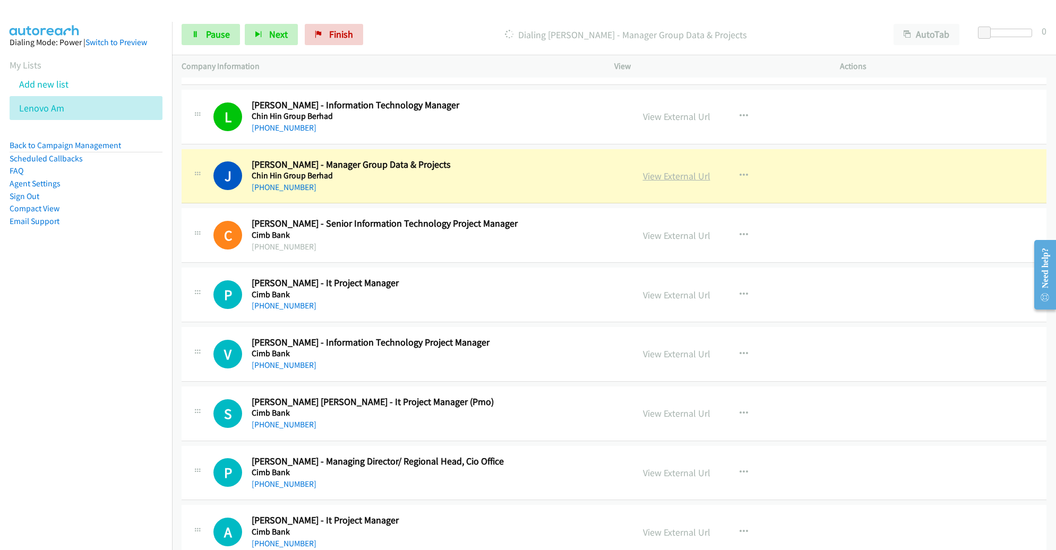
click at [649, 171] on link "View External Url" at bounding box center [676, 176] width 67 height 12
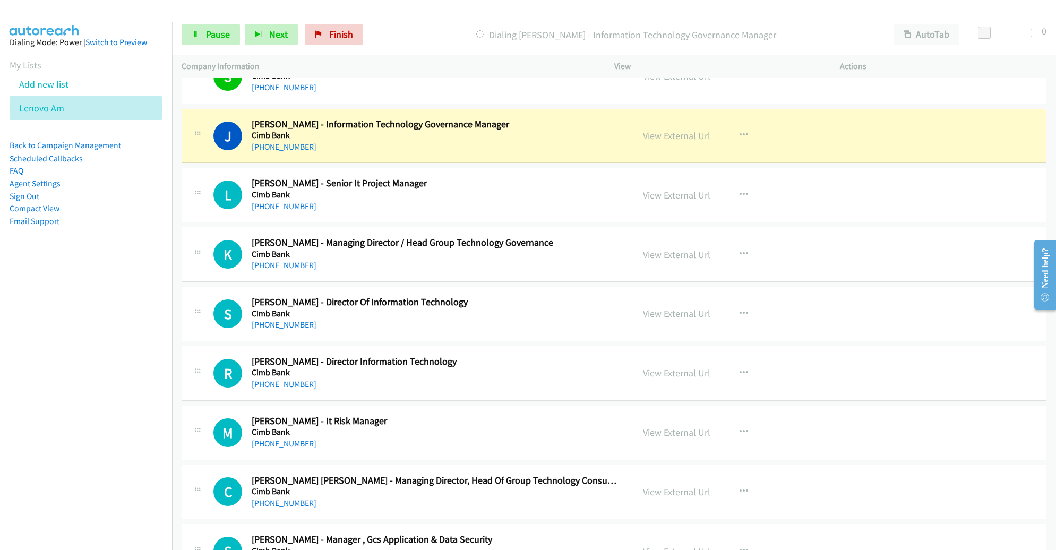
scroll to position [3476, 0]
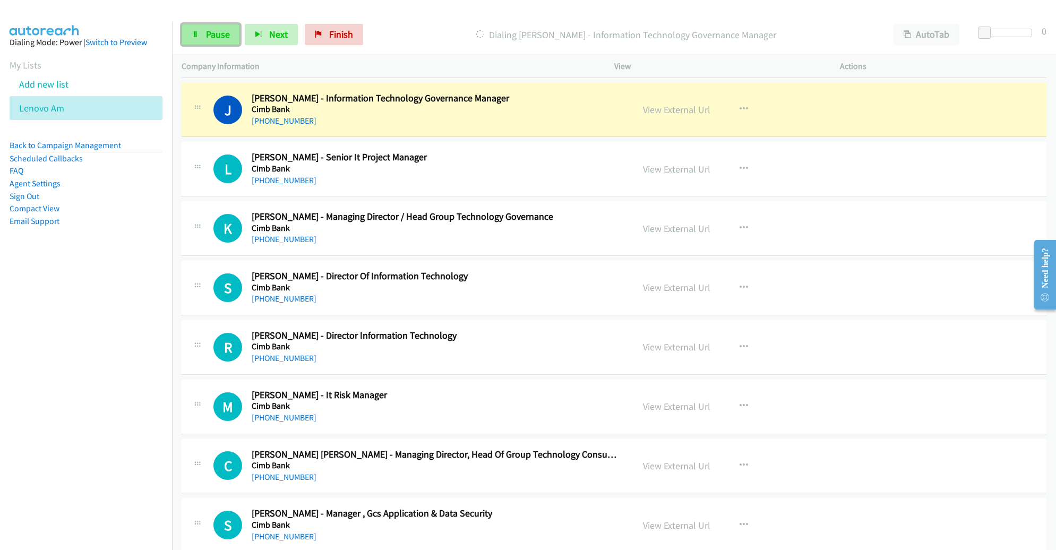
click at [227, 36] on span "Pause" at bounding box center [218, 34] width 24 height 12
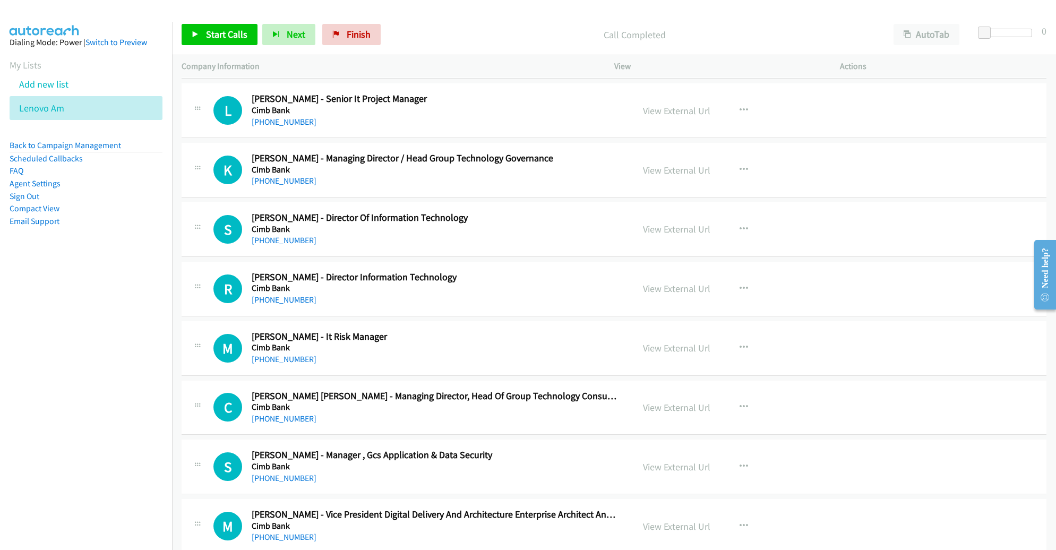
scroll to position [3532, 0]
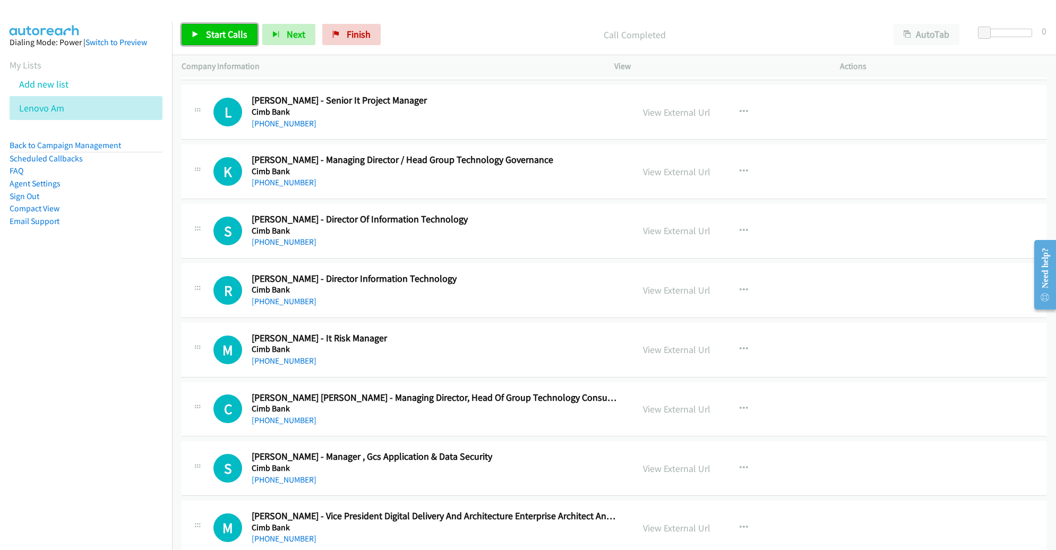
click at [224, 35] on span "Start Calls" at bounding box center [226, 34] width 41 height 12
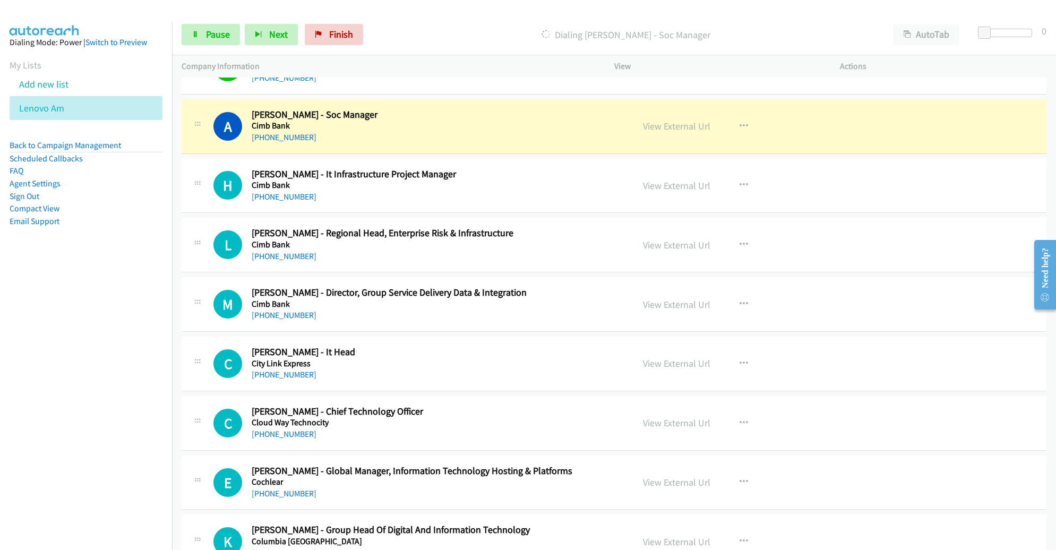
scroll to position [4056, 0]
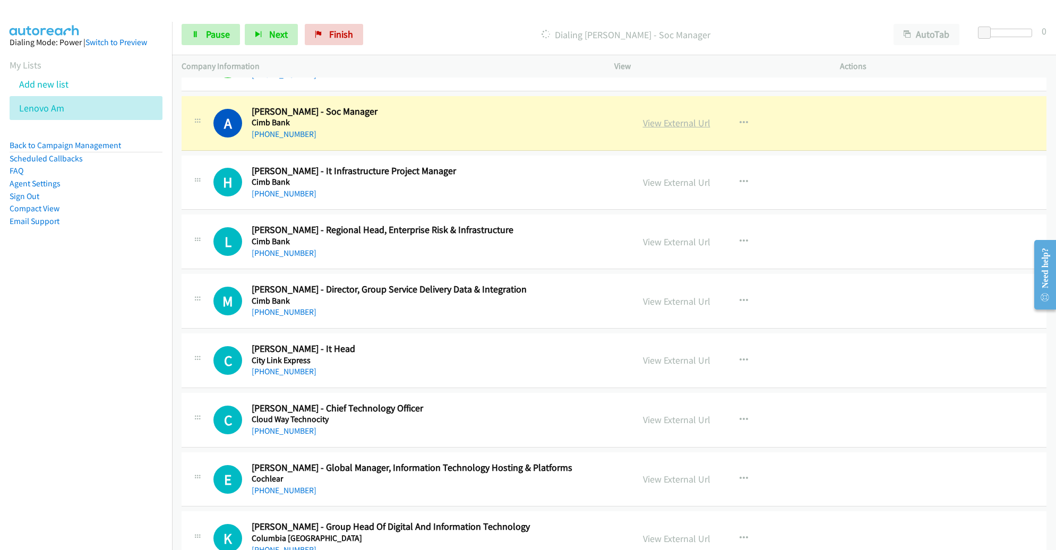
click at [676, 117] on link "View External Url" at bounding box center [676, 123] width 67 height 12
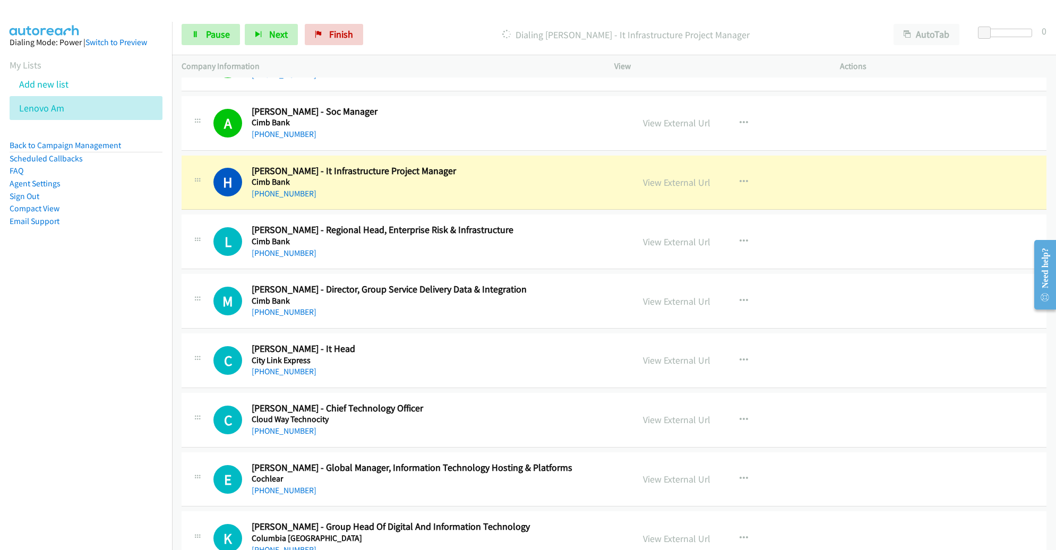
click at [541, 187] on div "[PHONE_NUMBER]" at bounding box center [435, 193] width 366 height 13
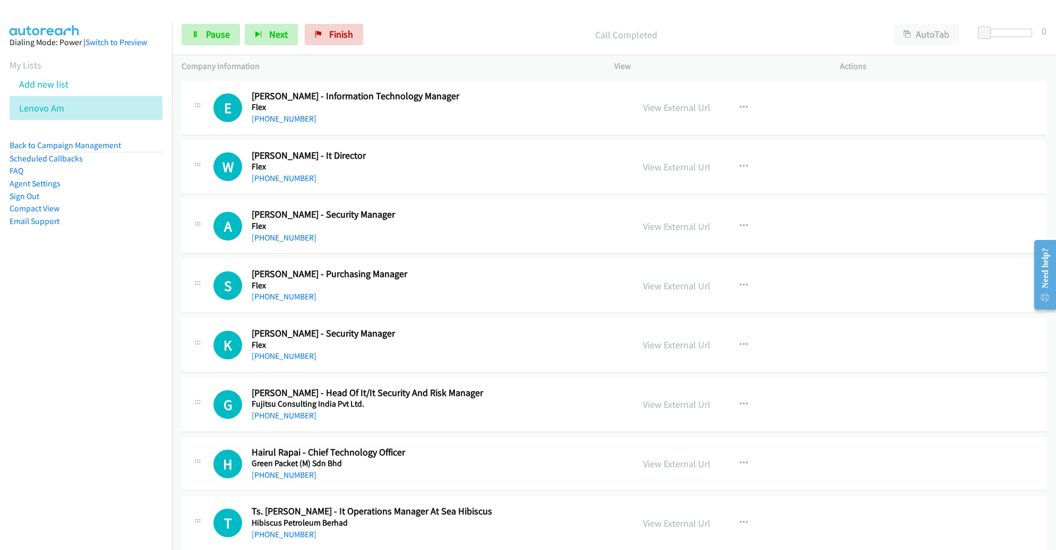
scroll to position [5969, 0]
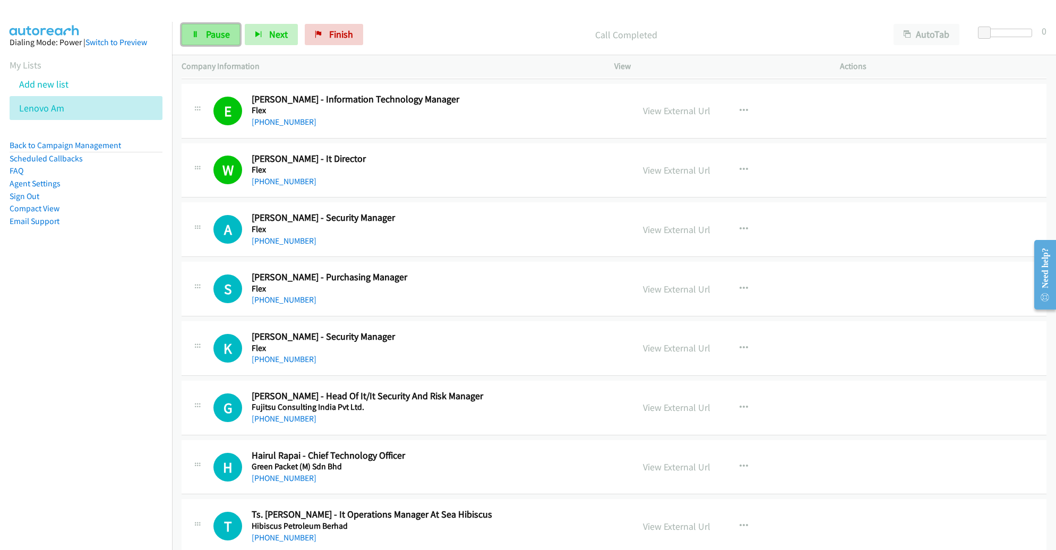
click at [211, 44] on link "Pause" at bounding box center [211, 34] width 58 height 21
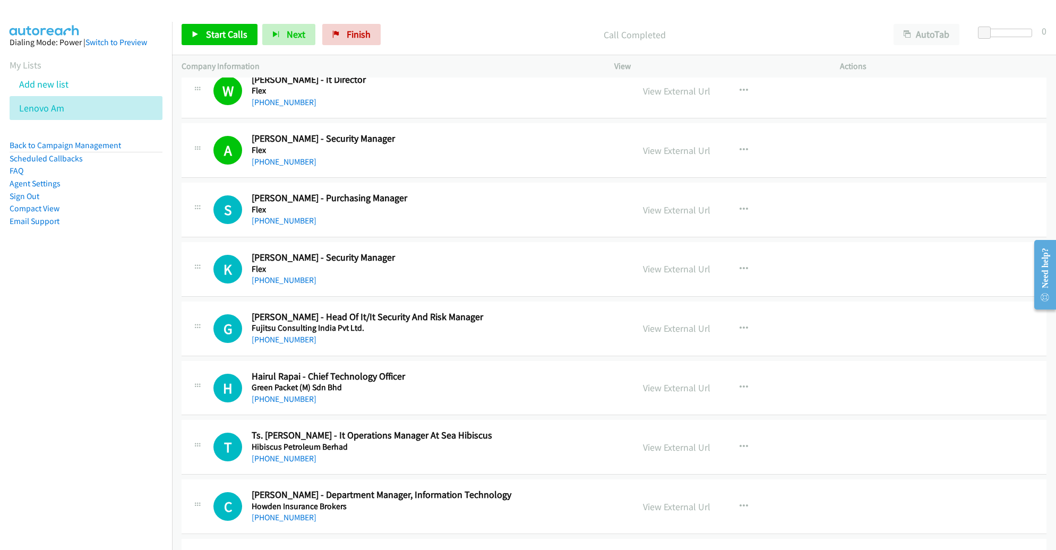
scroll to position [6051, 0]
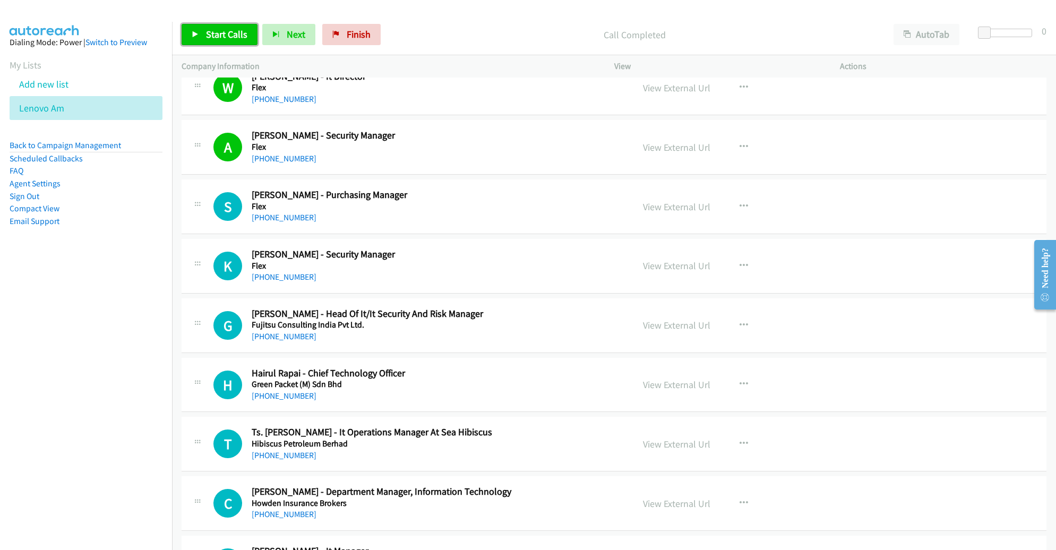
click at [211, 36] on span "Start Calls" at bounding box center [226, 34] width 41 height 12
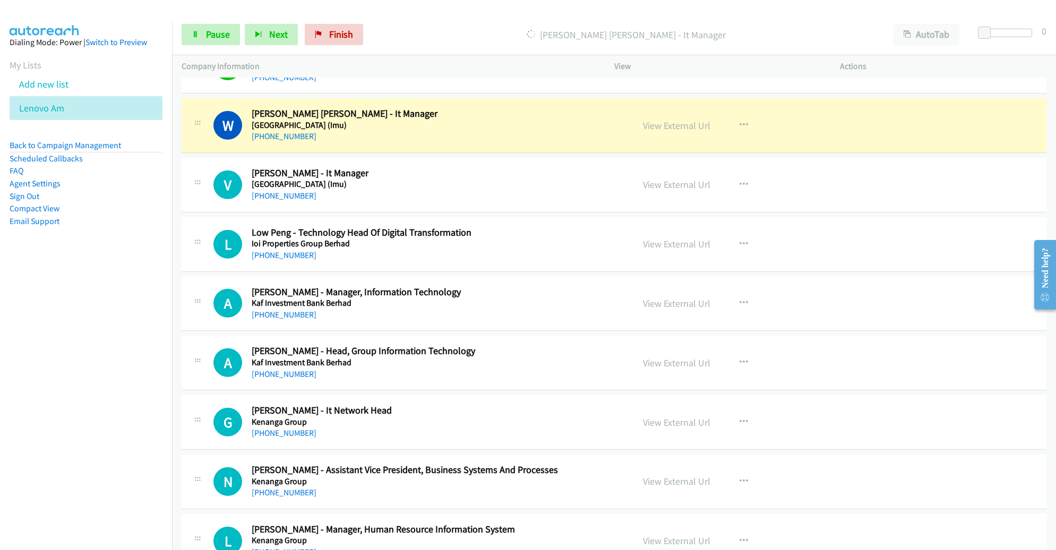
scroll to position [6786, 0]
click at [692, 178] on link "View External Url" at bounding box center [676, 184] width 67 height 12
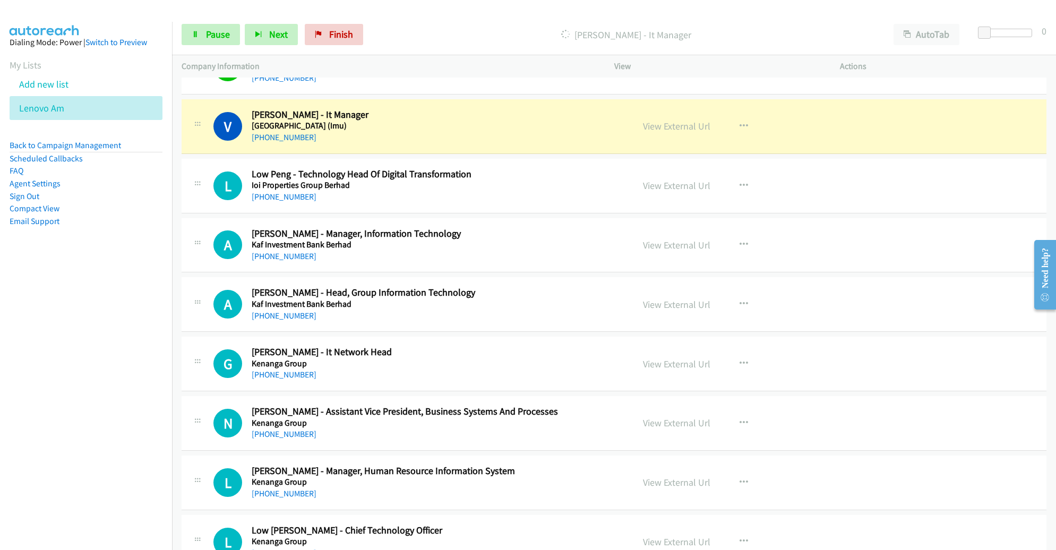
scroll to position [6844, 0]
click at [659, 119] on link "View External Url" at bounding box center [676, 125] width 67 height 12
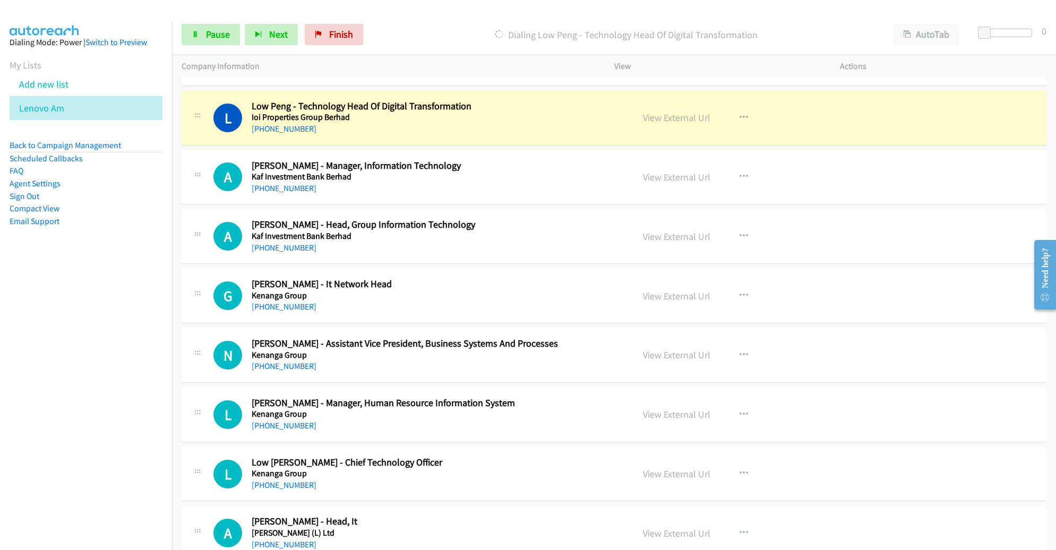
scroll to position [6912, 0]
click at [693, 112] on link "View External Url" at bounding box center [676, 118] width 67 height 12
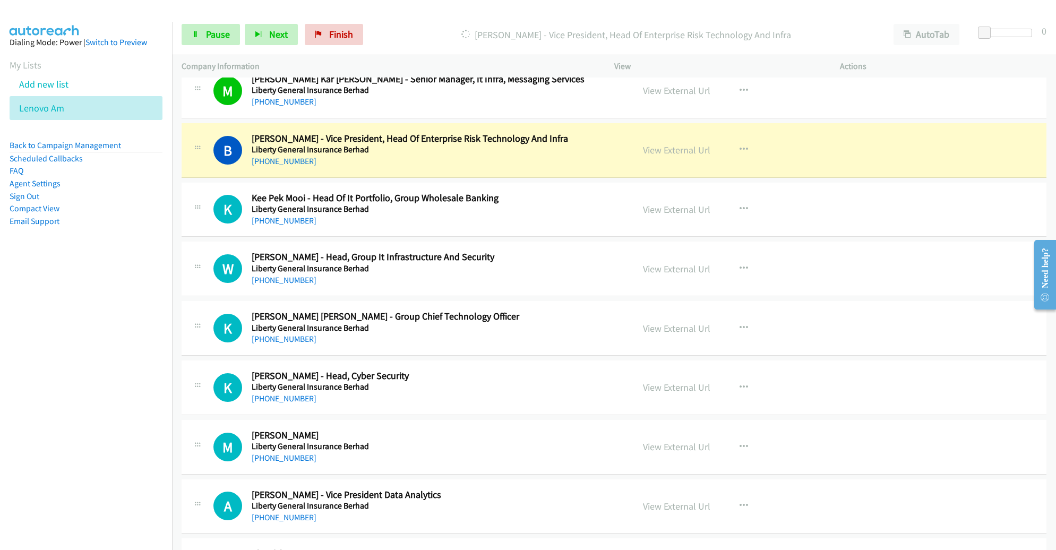
scroll to position [7536, 0]
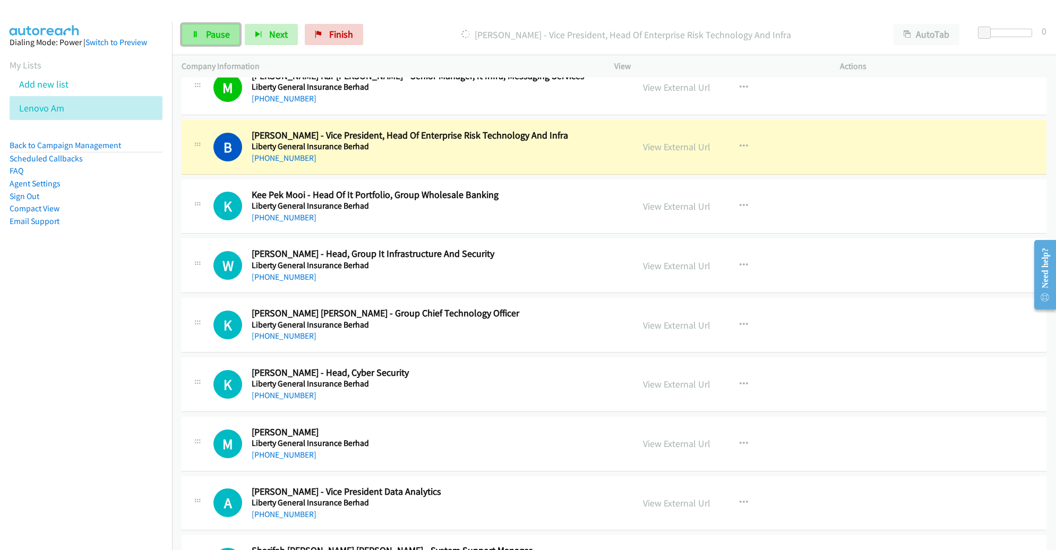
click at [218, 44] on link "Pause" at bounding box center [211, 34] width 58 height 21
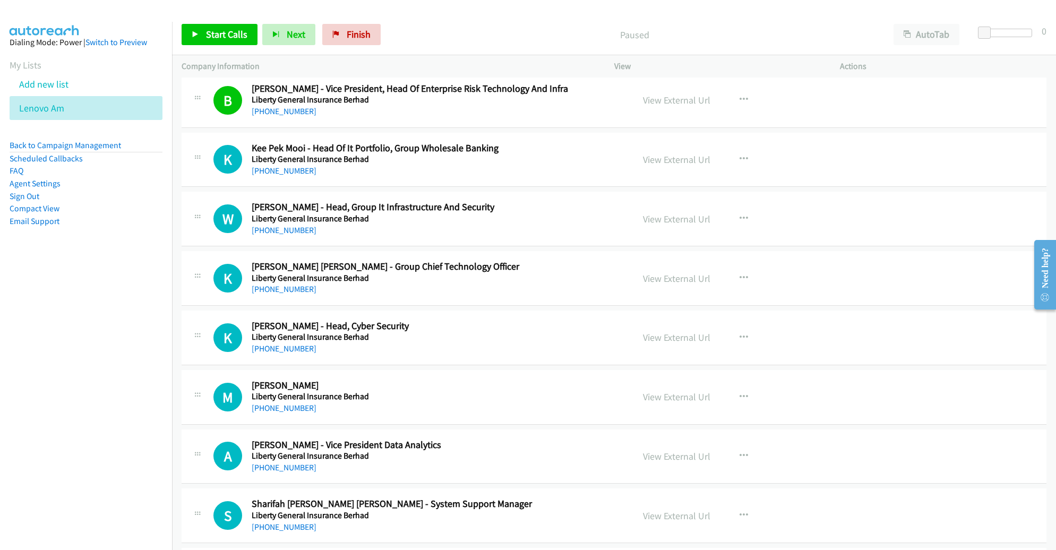
scroll to position [7550, 0]
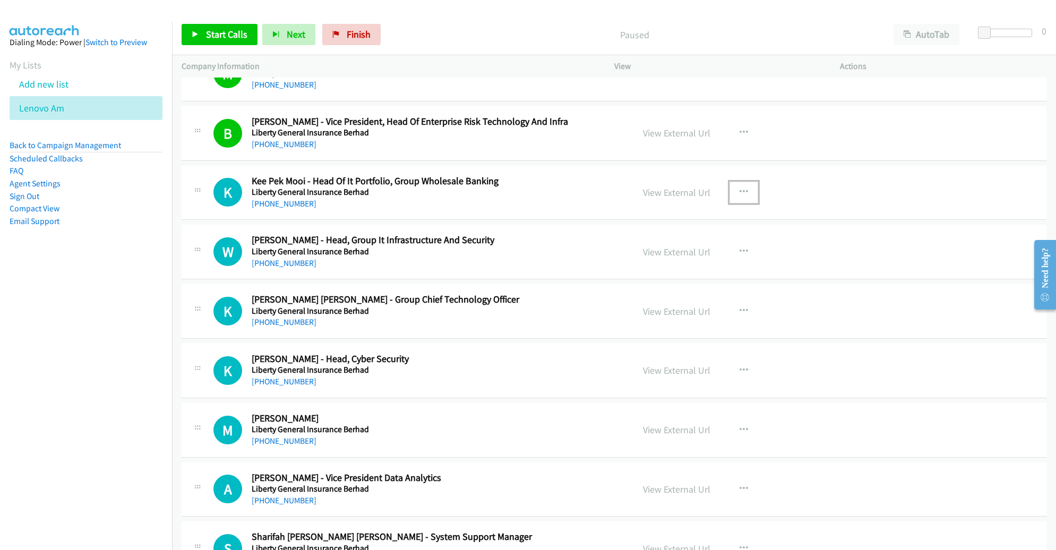
click at [736, 182] on button "button" at bounding box center [744, 192] width 29 height 21
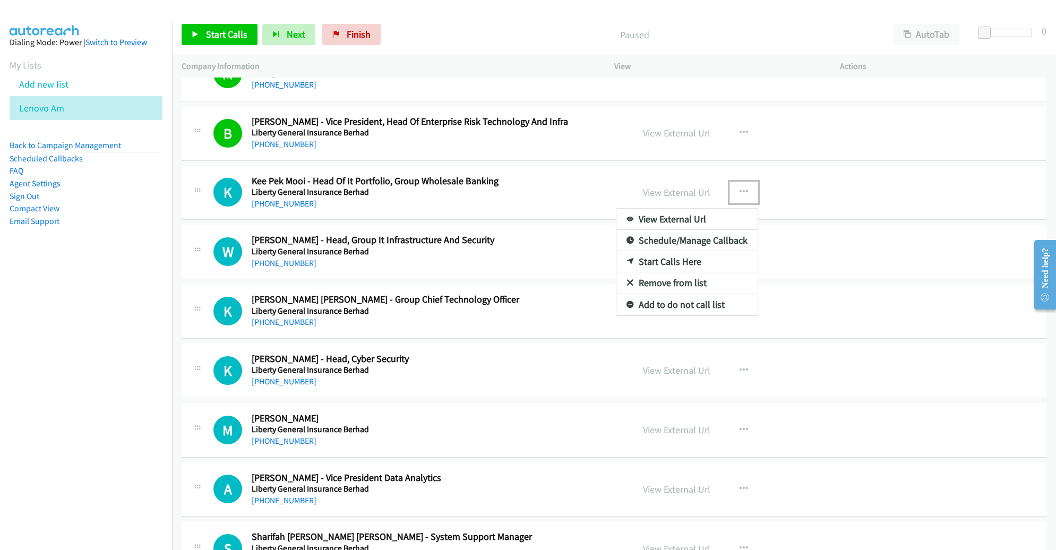
click at [684, 251] on link "Start Calls Here" at bounding box center [687, 261] width 141 height 21
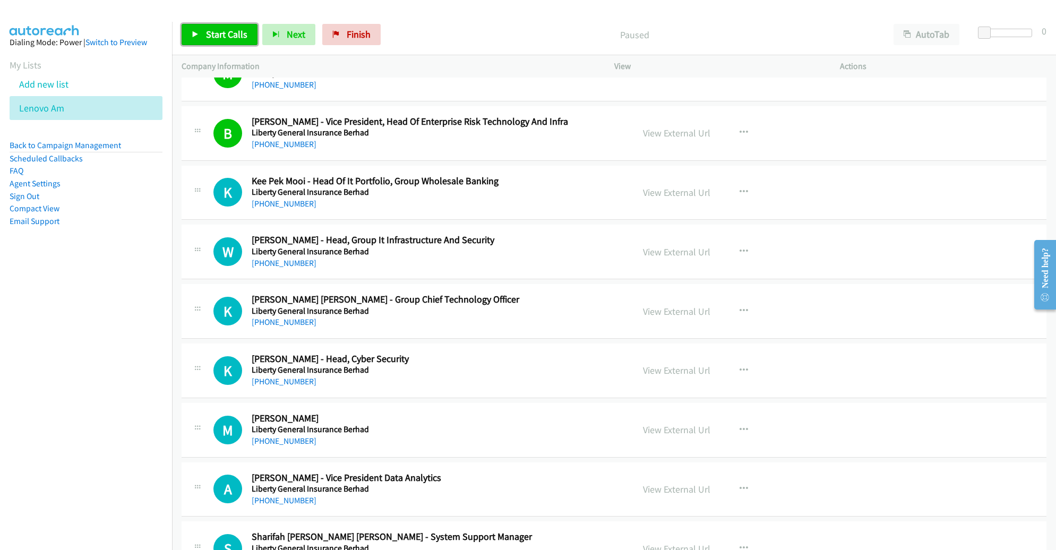
click at [225, 39] on span "Start Calls" at bounding box center [226, 34] width 41 height 12
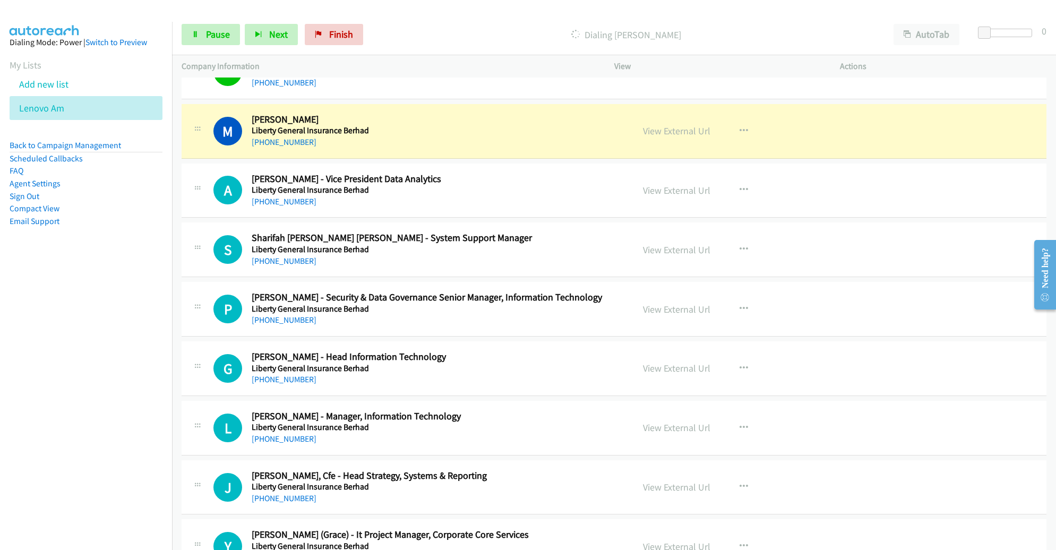
scroll to position [7850, 0]
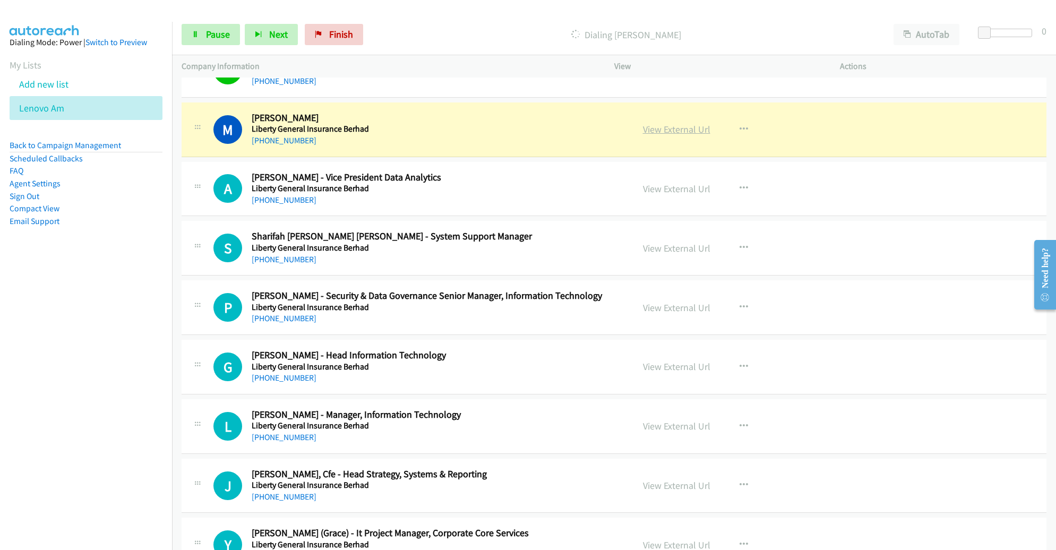
click at [665, 123] on link "View External Url" at bounding box center [676, 129] width 67 height 12
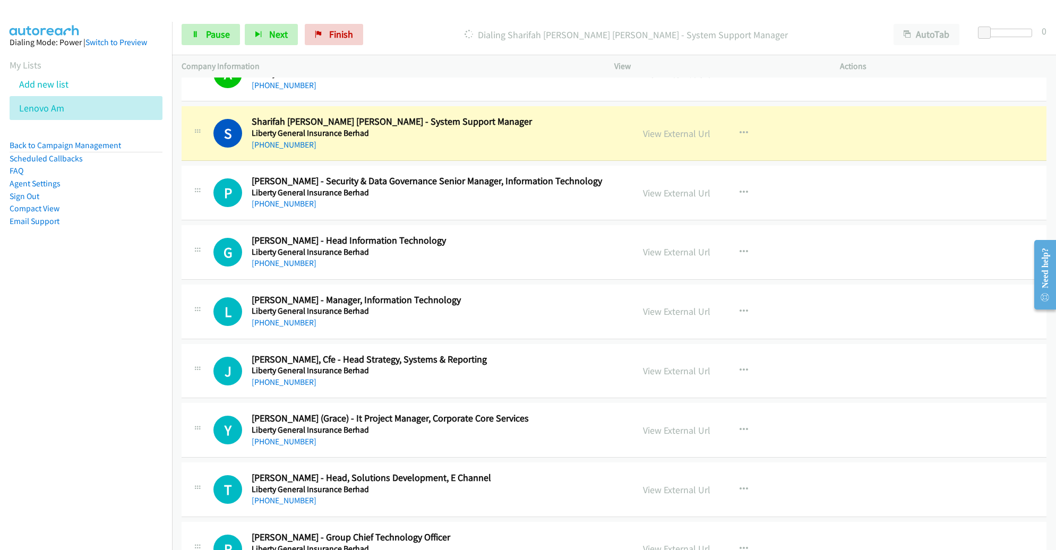
scroll to position [7965, 0]
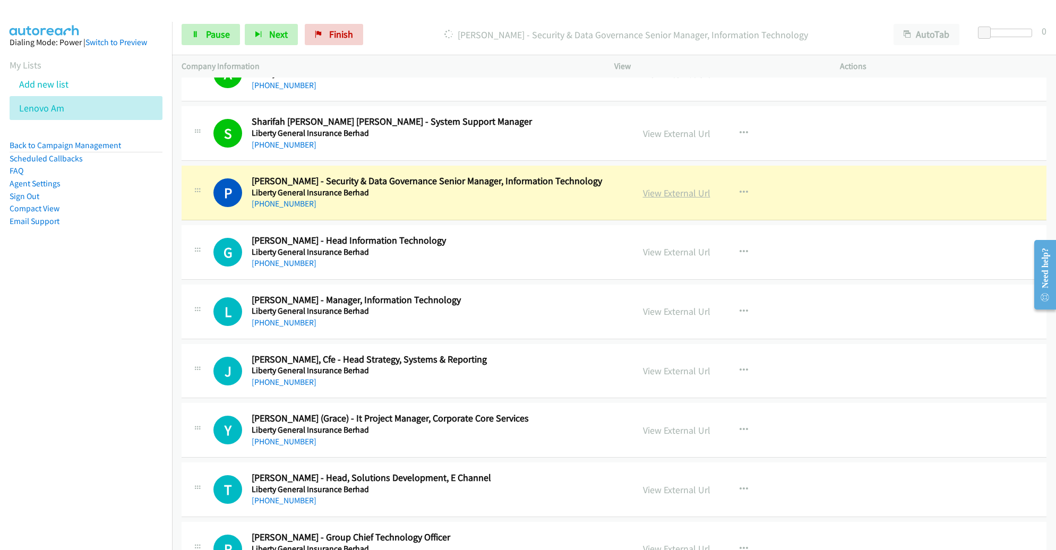
click at [647, 187] on link "View External Url" at bounding box center [676, 193] width 67 height 12
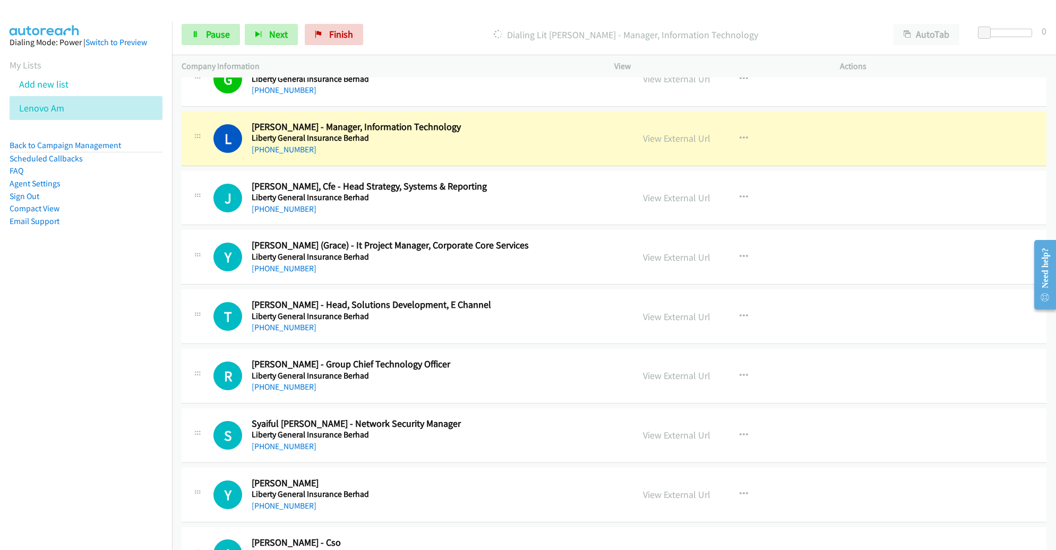
scroll to position [8141, 0]
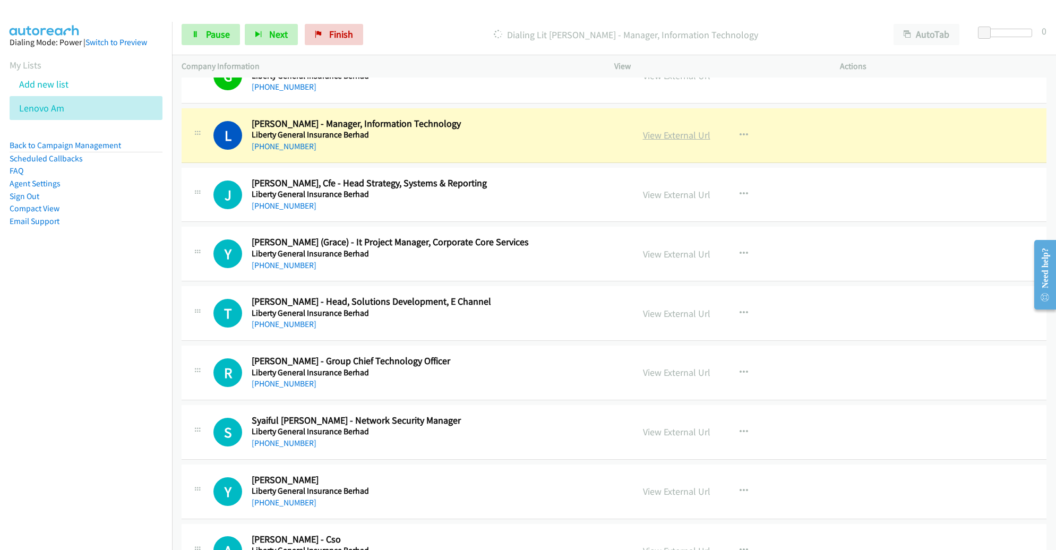
click at [675, 129] on link "View External Url" at bounding box center [676, 135] width 67 height 12
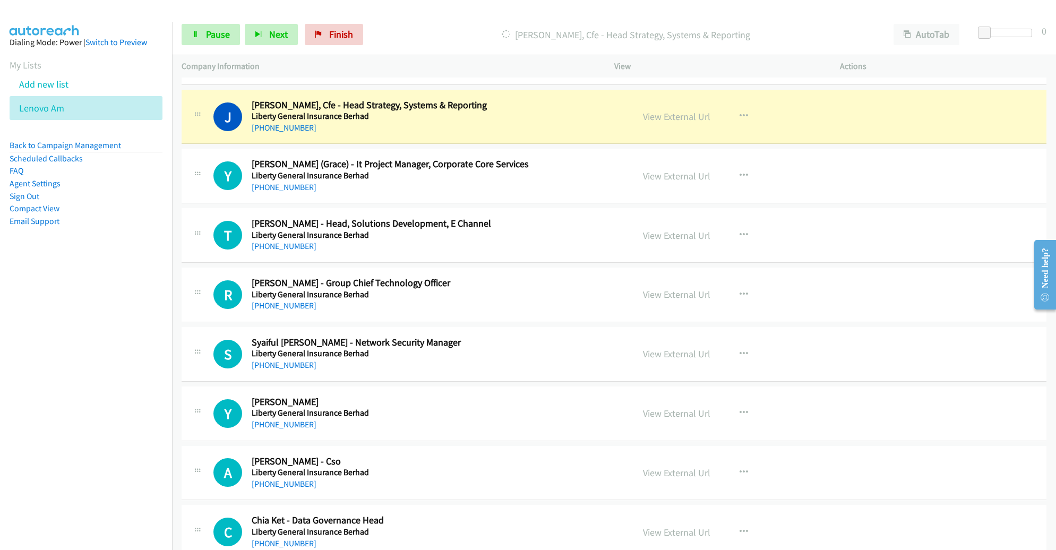
scroll to position [8218, 0]
click at [207, 35] on span "Pause" at bounding box center [218, 34] width 24 height 12
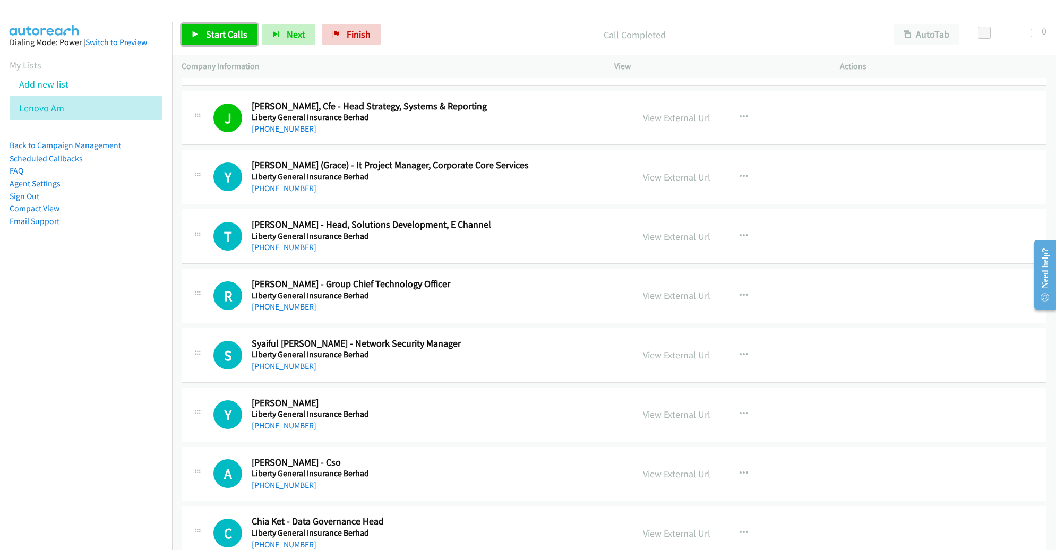
click at [227, 35] on span "Start Calls" at bounding box center [226, 34] width 41 height 12
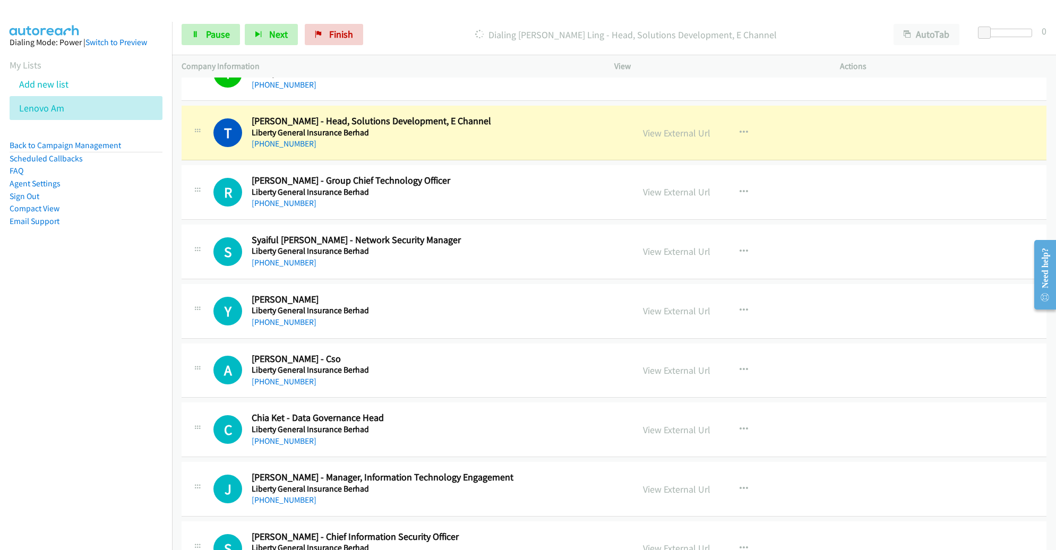
scroll to position [8325, 0]
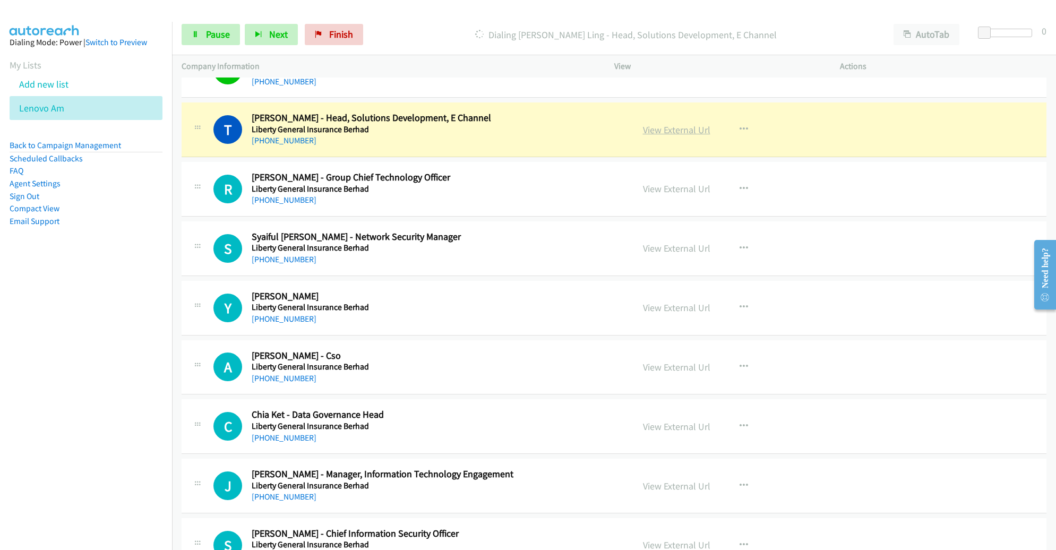
click at [673, 124] on link "View External Url" at bounding box center [676, 130] width 67 height 12
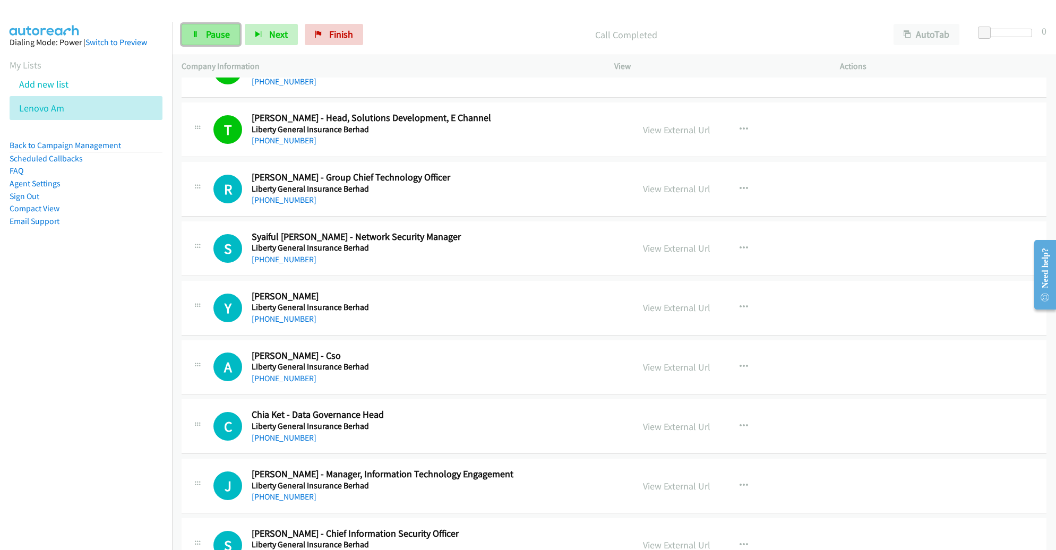
click at [219, 36] on span "Pause" at bounding box center [218, 34] width 24 height 12
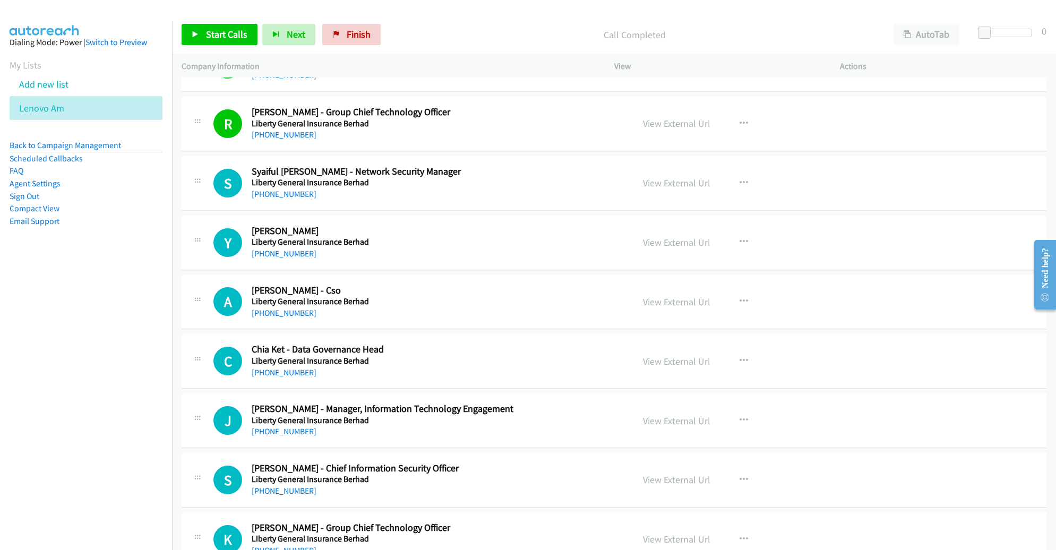
scroll to position [8391, 0]
click at [229, 40] on span "Start Calls" at bounding box center [226, 34] width 41 height 12
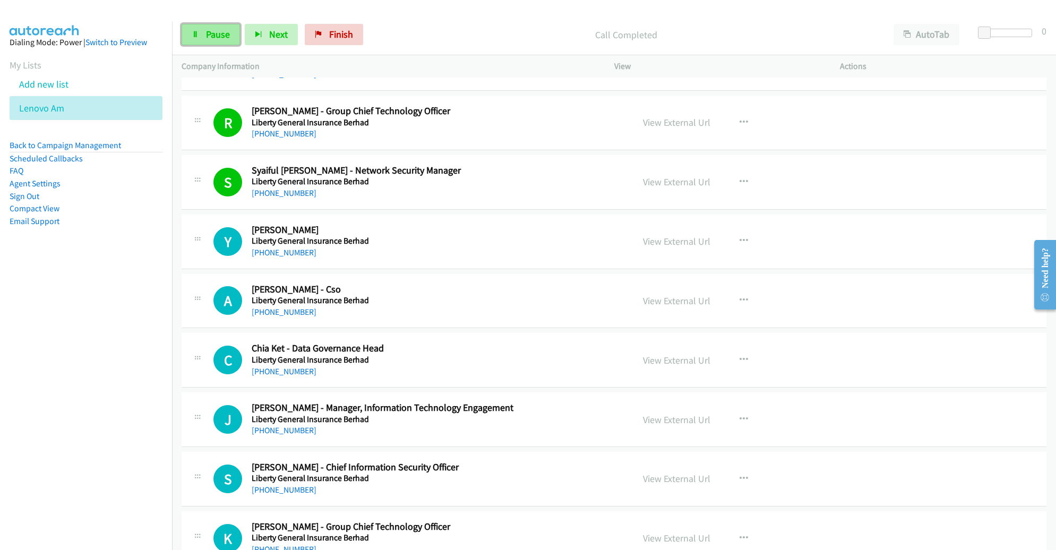
click at [220, 40] on link "Pause" at bounding box center [211, 34] width 58 height 21
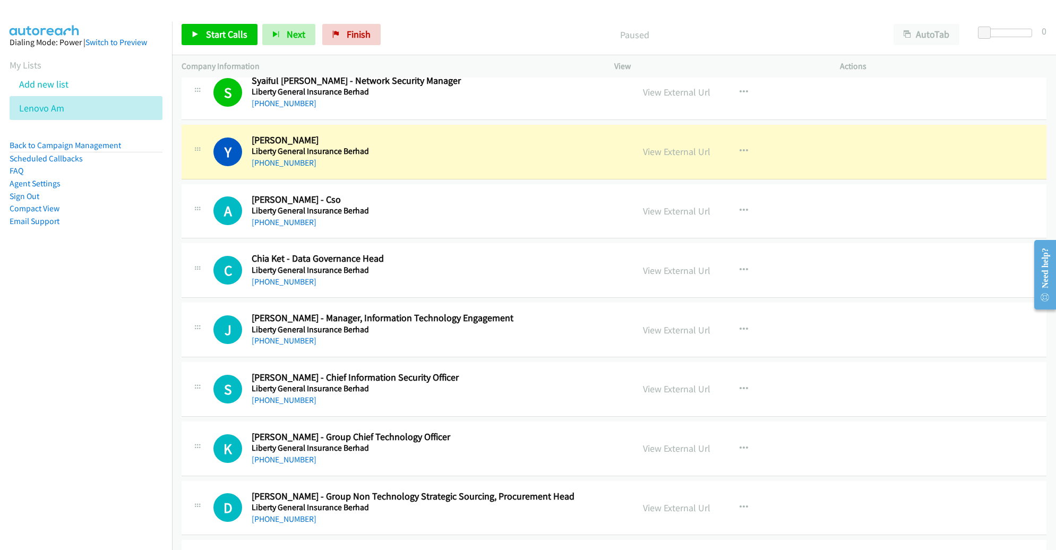
scroll to position [8504, 0]
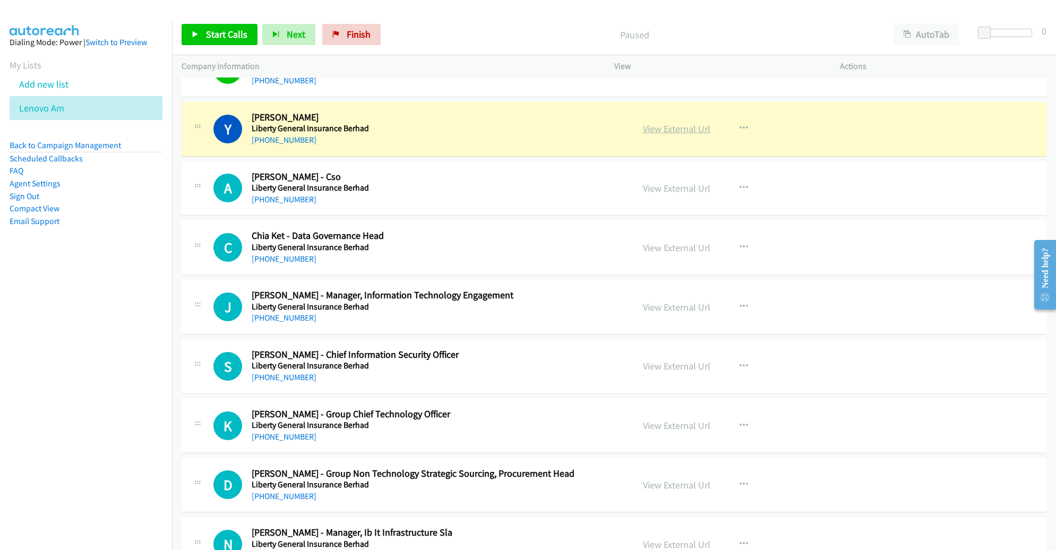
click at [659, 123] on link "View External Url" at bounding box center [676, 129] width 67 height 12
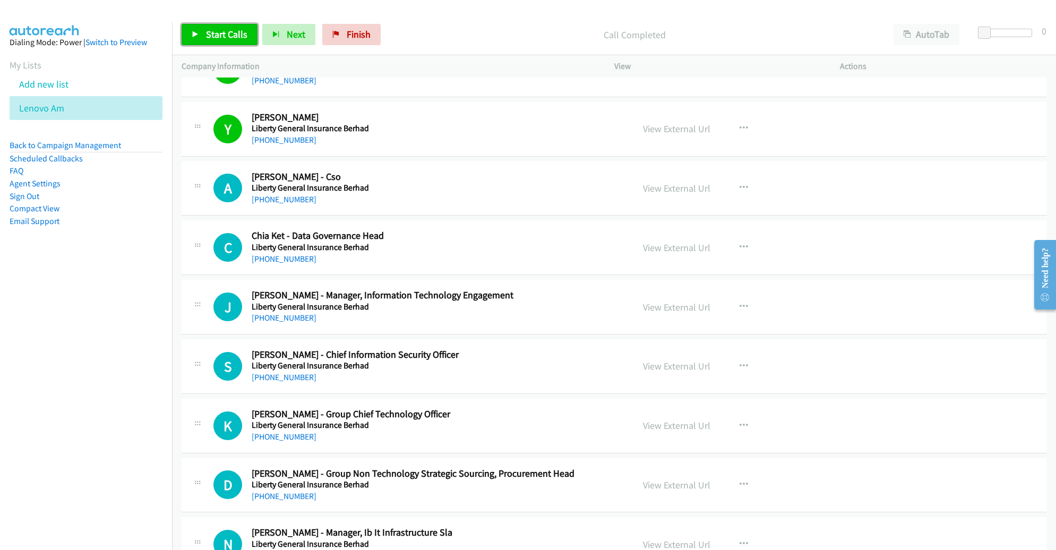
click at [204, 30] on link "Start Calls" at bounding box center [220, 34] width 76 height 21
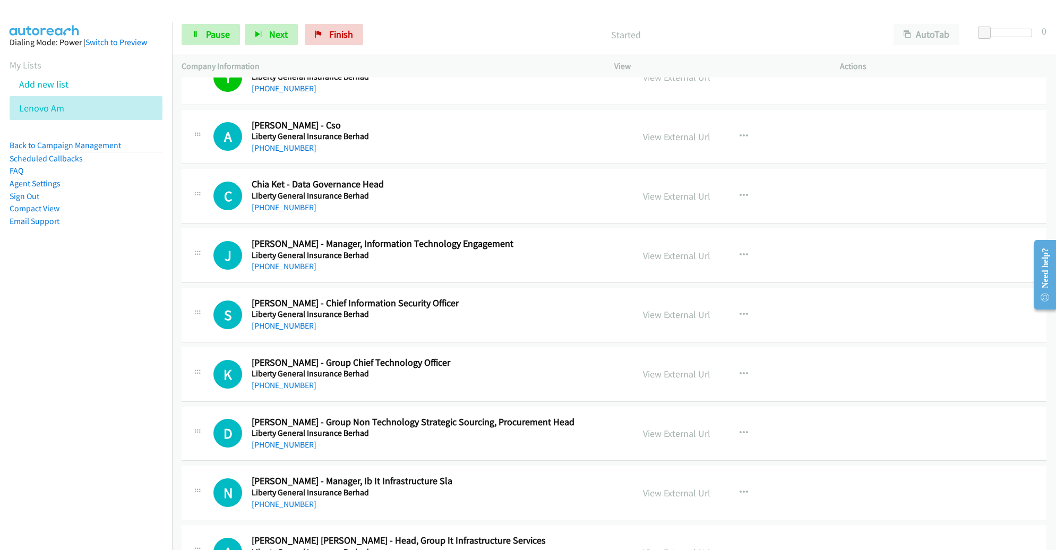
scroll to position [8556, 0]
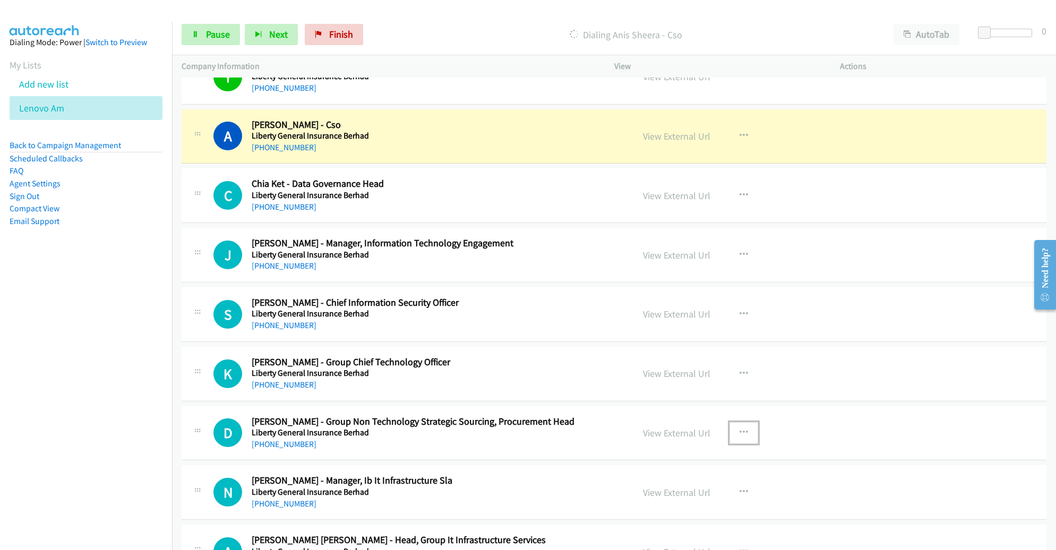
click at [741, 422] on button "button" at bounding box center [744, 432] width 29 height 21
click at [688, 513] on link "Remove from list" at bounding box center [687, 523] width 141 height 21
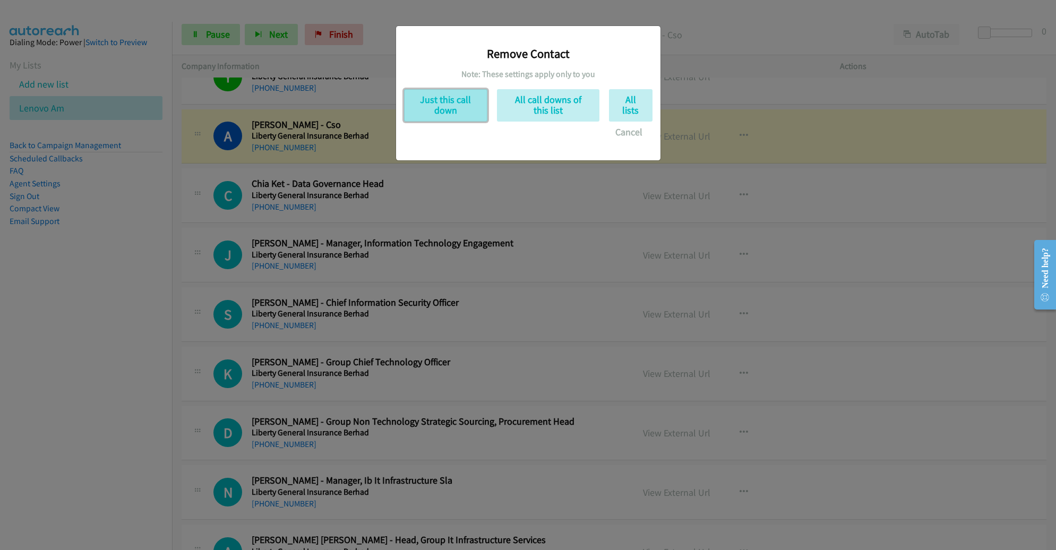
click at [454, 109] on button "Just this call down" at bounding box center [445, 105] width 83 height 32
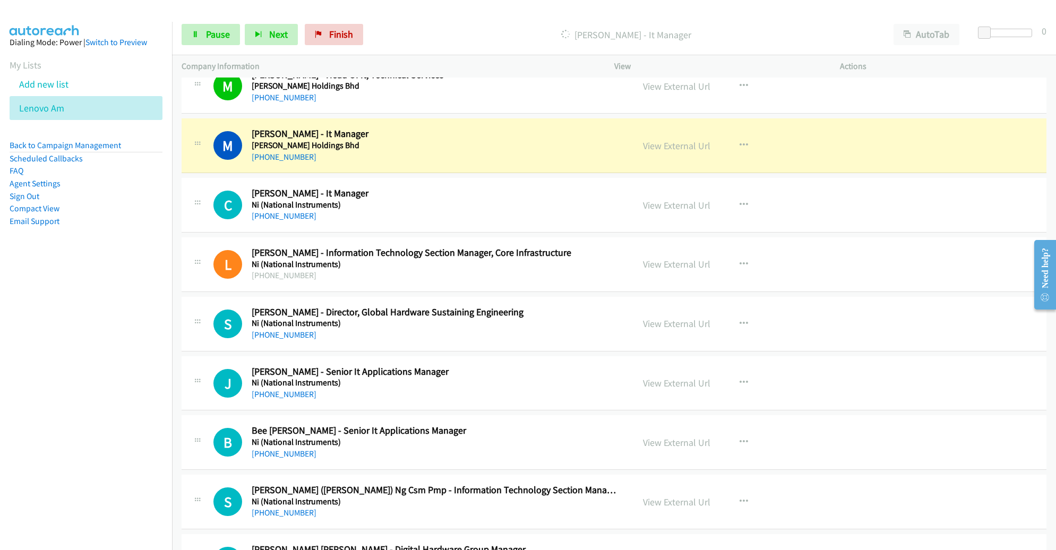
scroll to position [9856, 0]
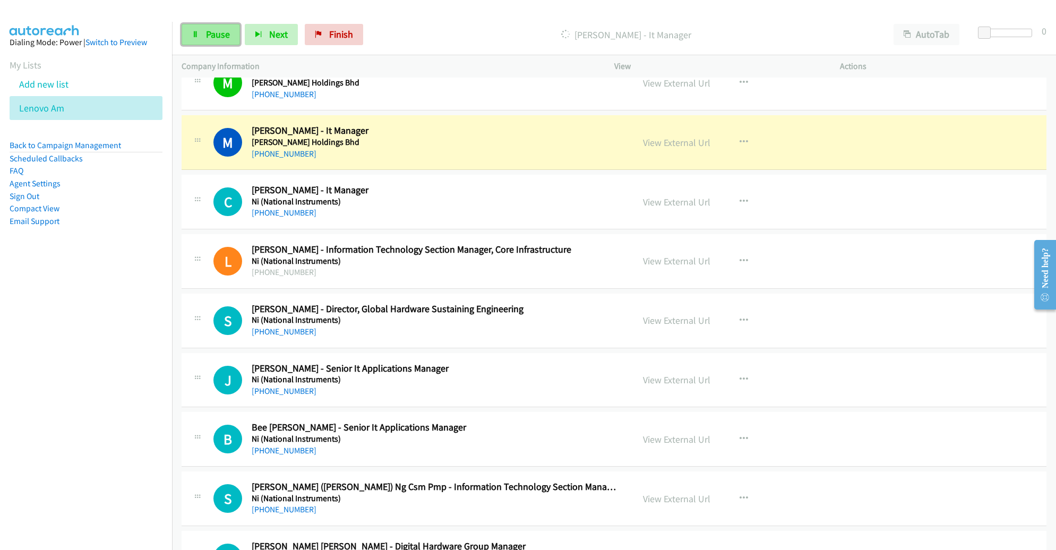
click at [221, 40] on link "Pause" at bounding box center [211, 34] width 58 height 21
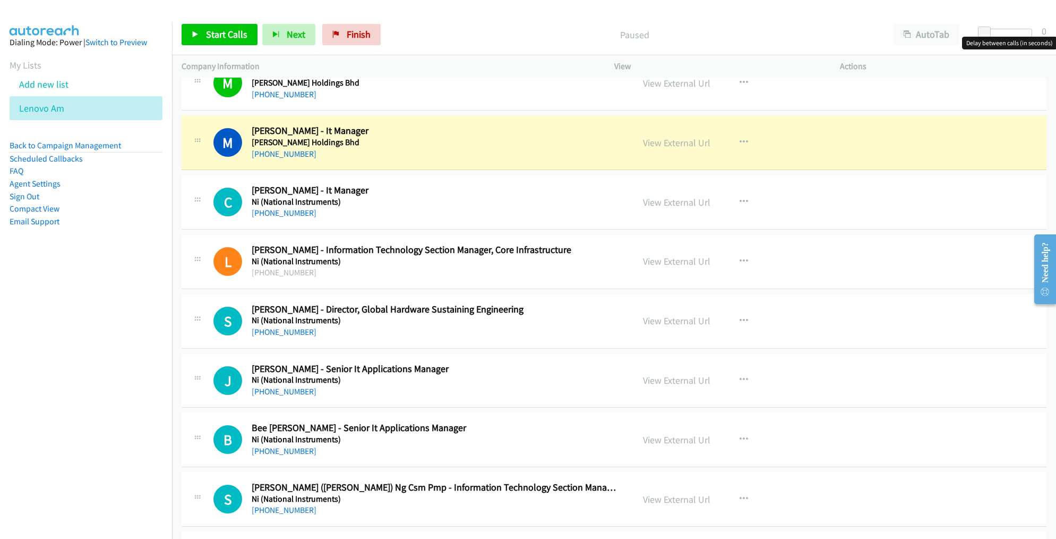
click at [1001, 34] on div at bounding box center [1008, 33] width 49 height 8
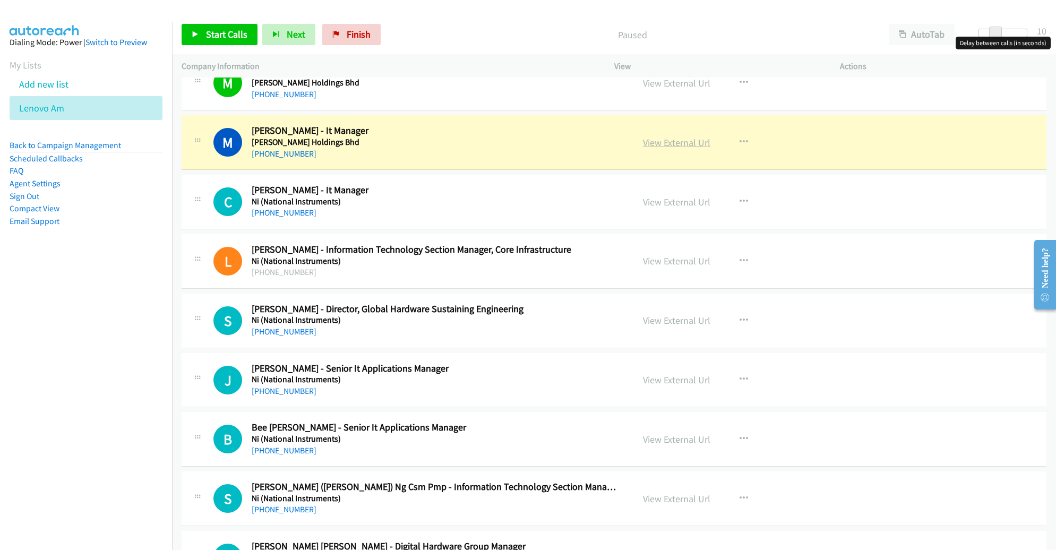
click at [659, 136] on link "View External Url" at bounding box center [676, 142] width 67 height 12
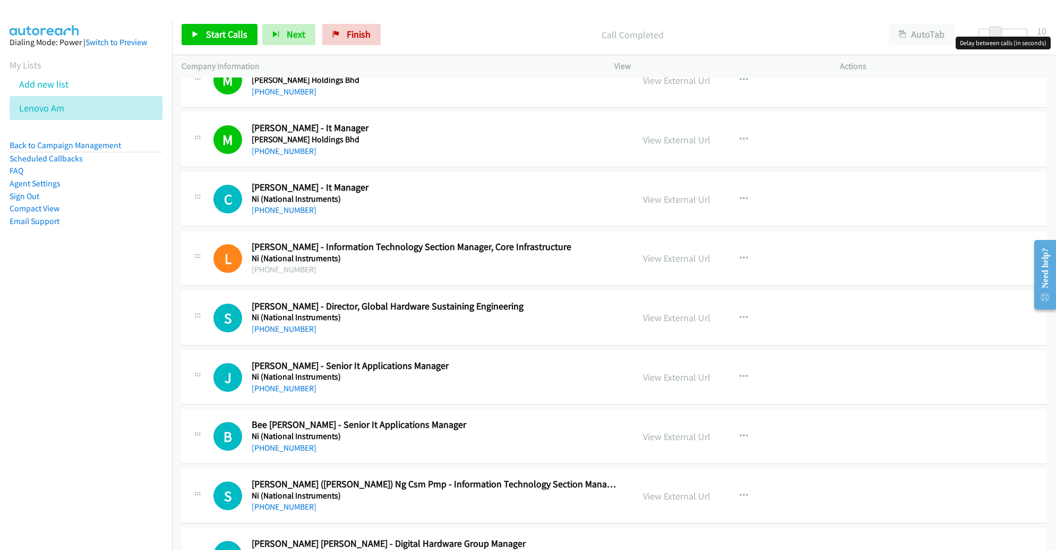
scroll to position [9859, 0]
click at [226, 32] on span "Start Calls" at bounding box center [226, 34] width 41 height 12
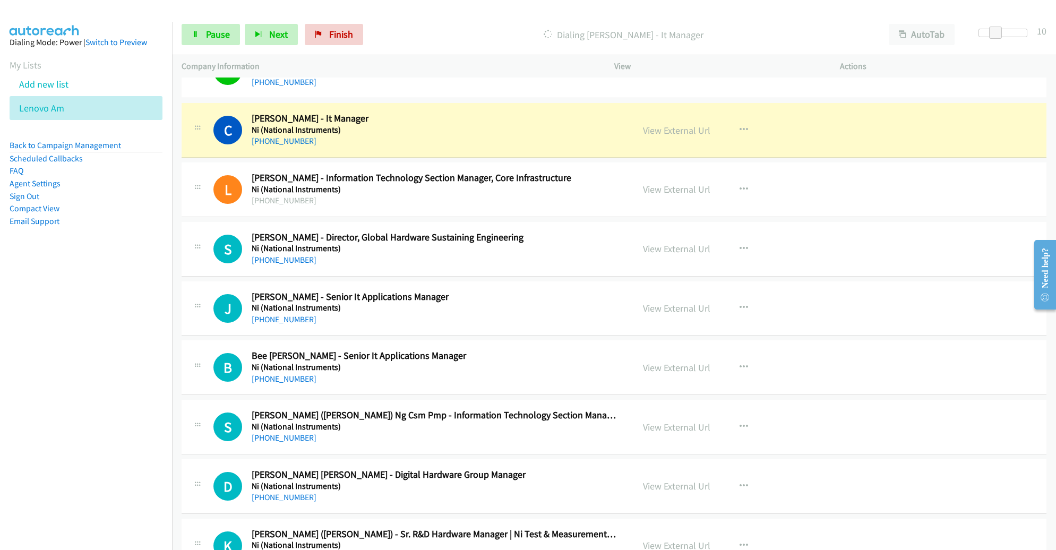
scroll to position [9928, 0]
click at [199, 37] on link "Pause" at bounding box center [211, 34] width 58 height 21
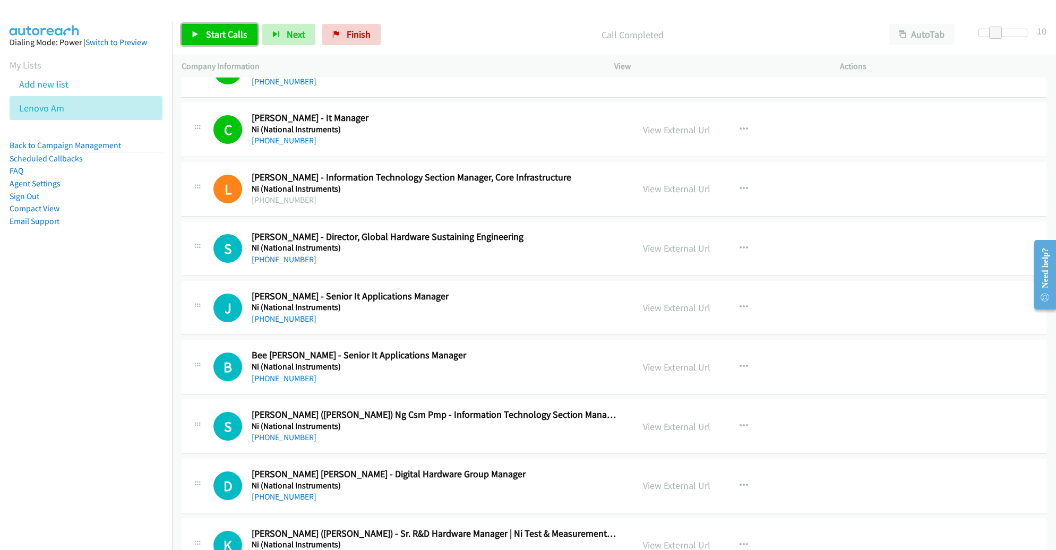
click at [208, 39] on span "Start Calls" at bounding box center [226, 34] width 41 height 12
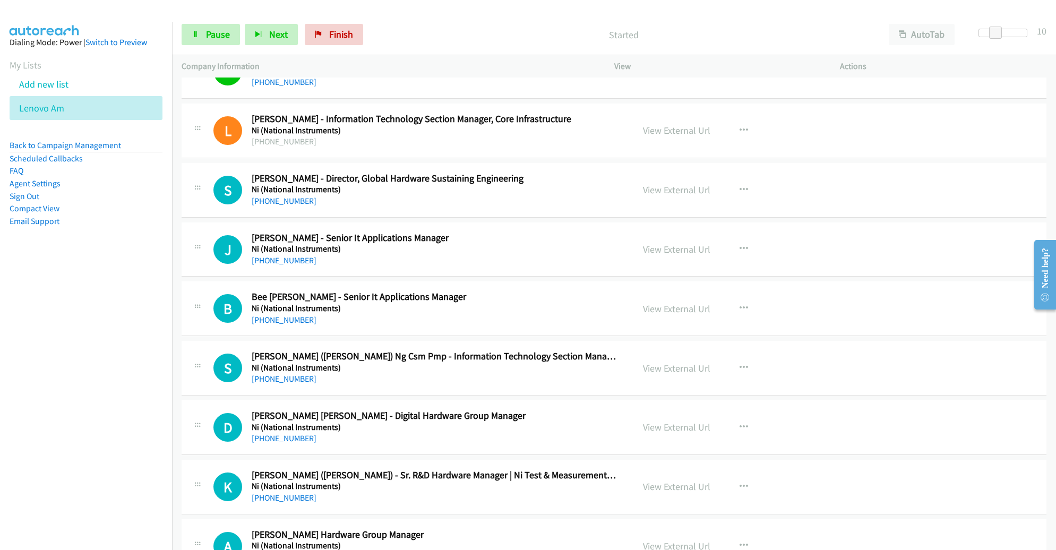
scroll to position [9987, 0]
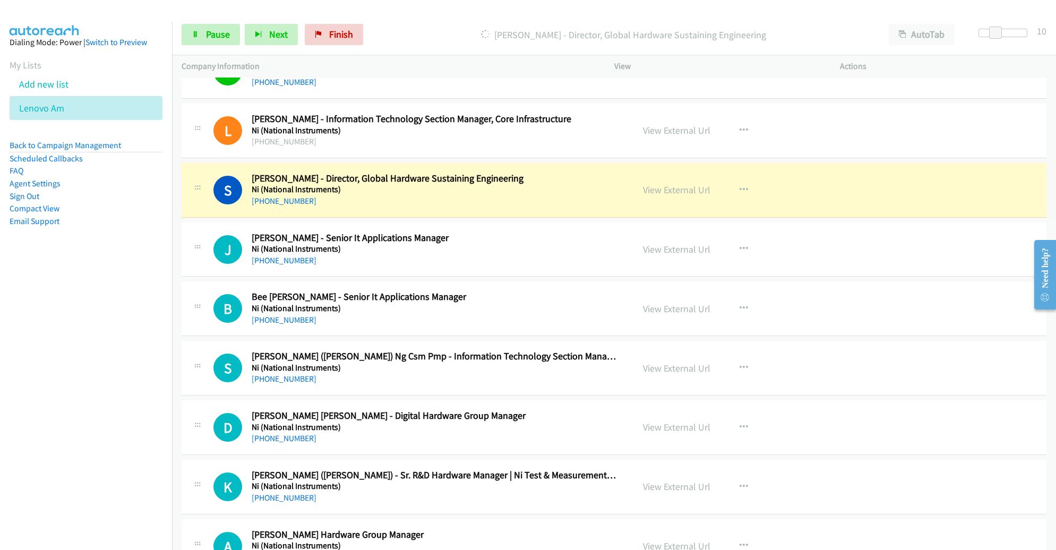
click at [662, 184] on link "View External Url" at bounding box center [676, 190] width 67 height 12
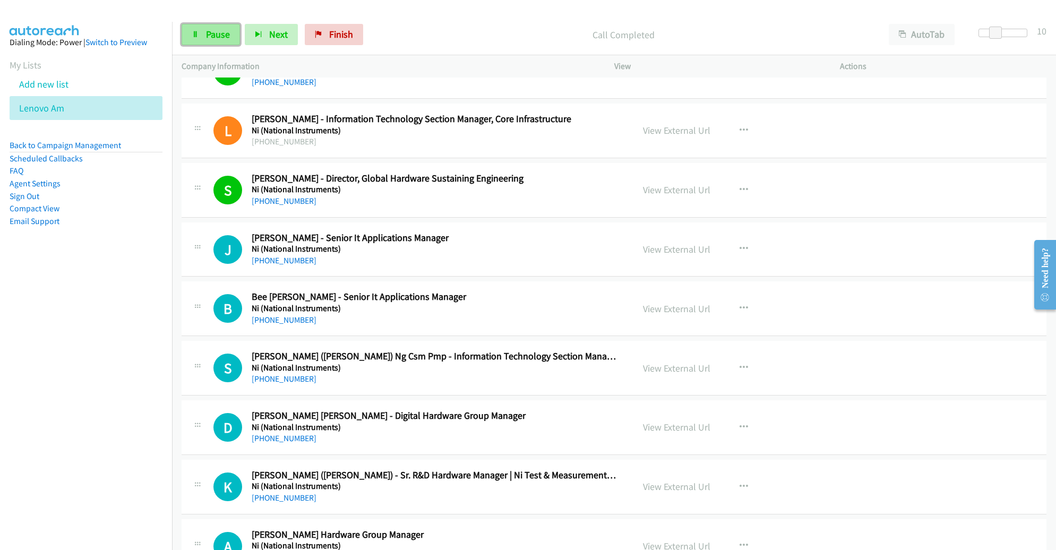
click at [201, 36] on link "Pause" at bounding box center [211, 34] width 58 height 21
click at [200, 38] on link "Start Calls" at bounding box center [220, 34] width 76 height 21
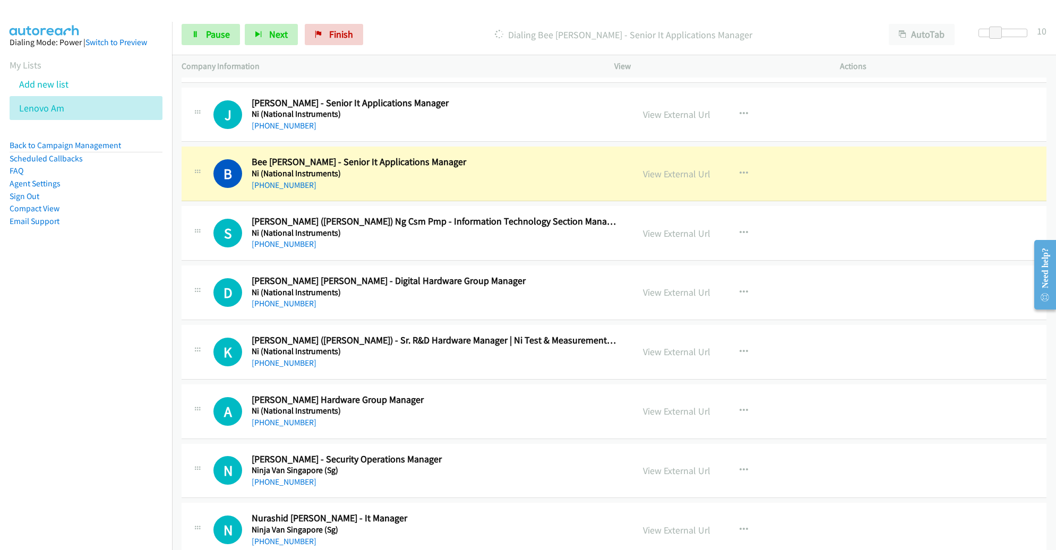
scroll to position [10160, 0]
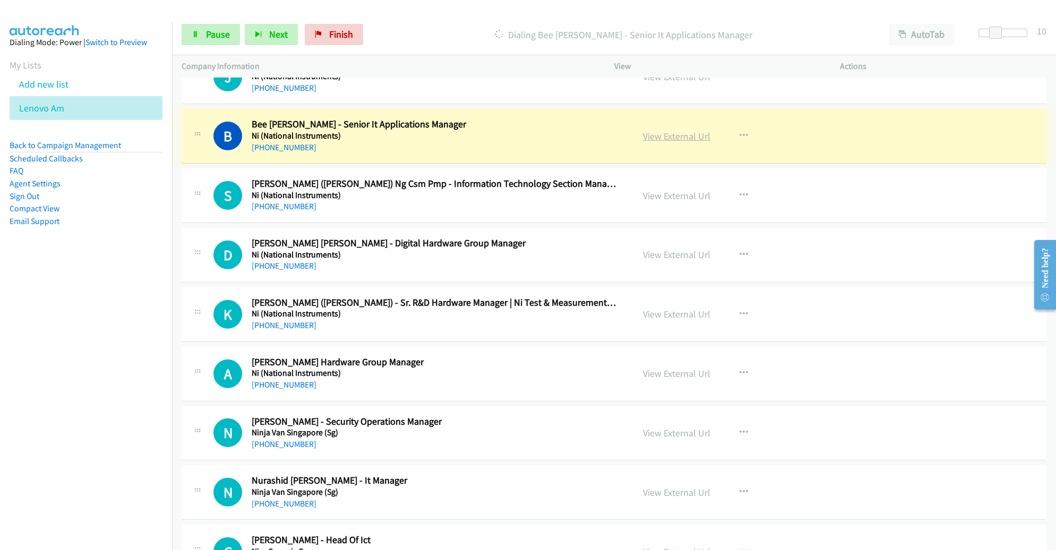
click at [689, 130] on link "View External Url" at bounding box center [676, 136] width 67 height 12
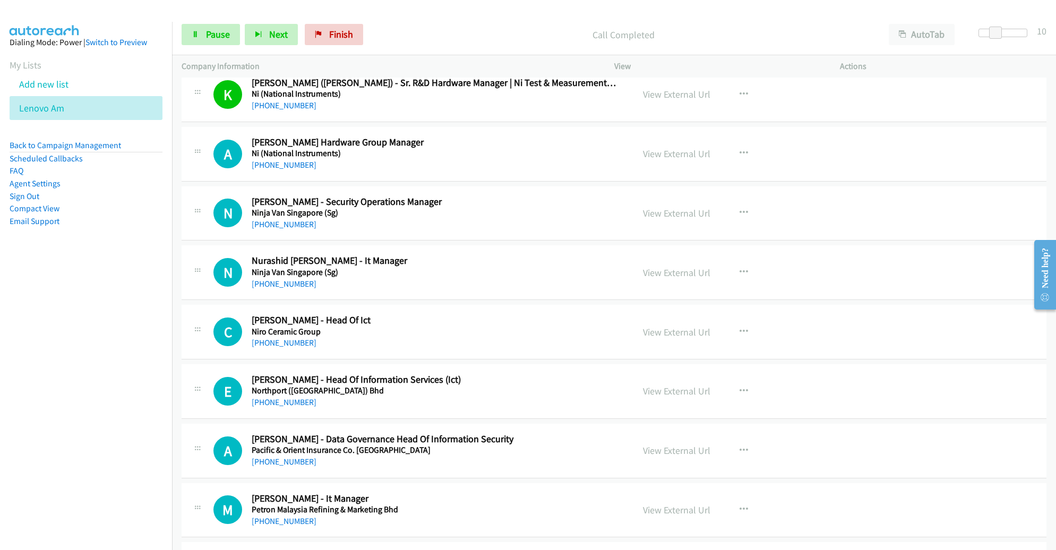
scroll to position [10383, 0]
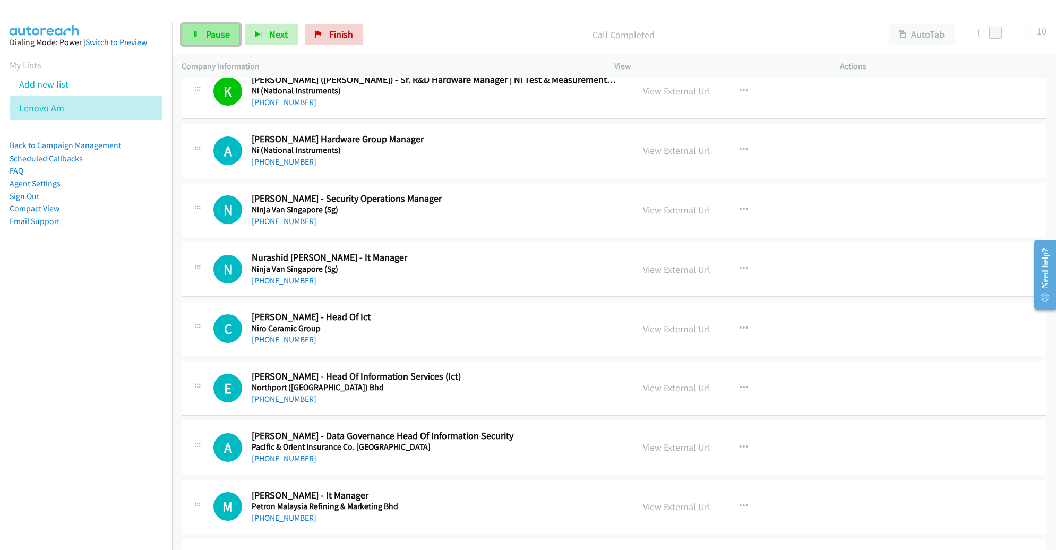
click at [225, 37] on span "Pause" at bounding box center [218, 34] width 24 height 12
click at [732, 140] on button "button" at bounding box center [744, 150] width 29 height 21
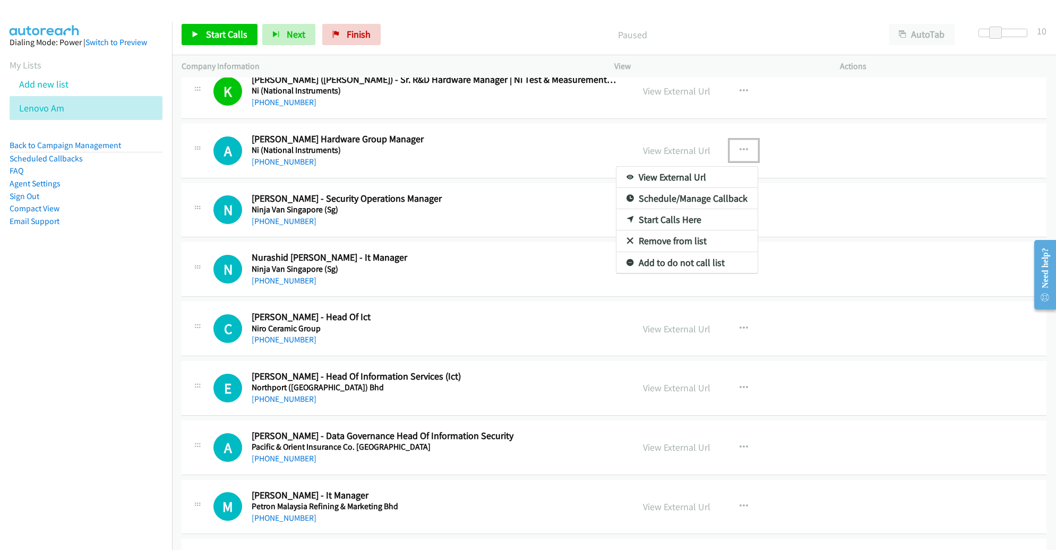
click at [672, 230] on link "Remove from list" at bounding box center [687, 240] width 141 height 21
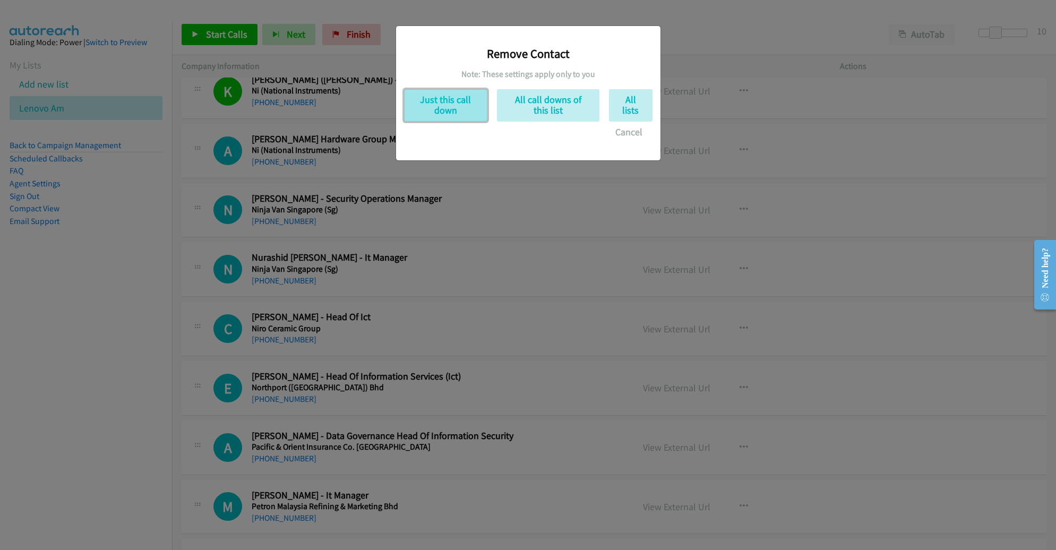
click at [440, 104] on button "Just this call down" at bounding box center [445, 105] width 83 height 32
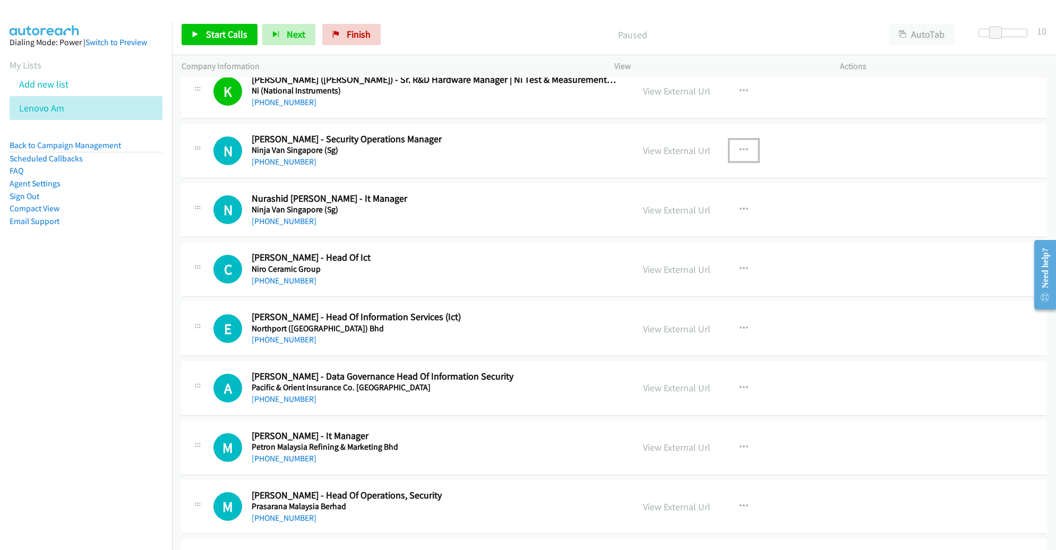
click at [740, 146] on icon "button" at bounding box center [744, 150] width 8 height 8
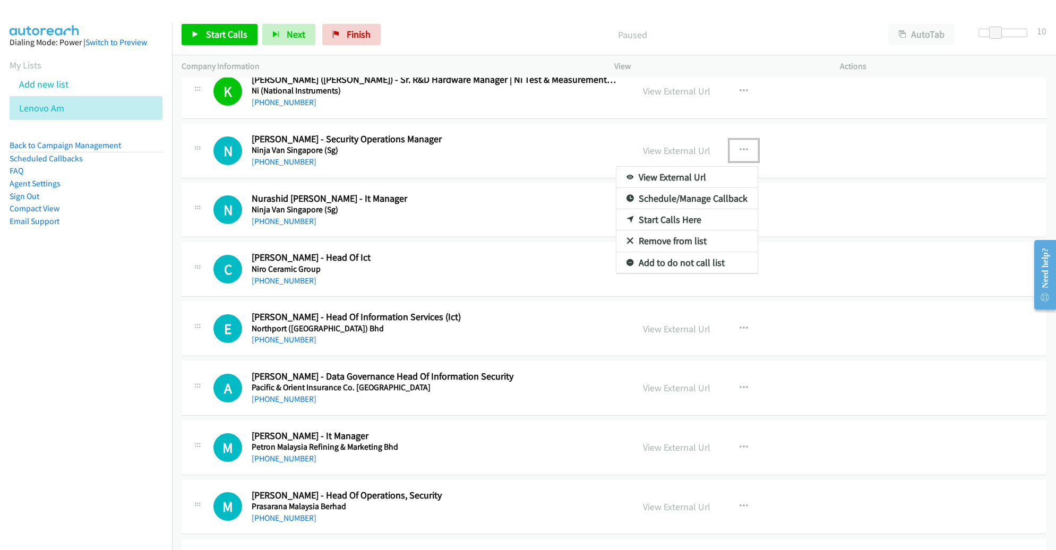
click at [690, 209] on link "Start Calls Here" at bounding box center [687, 219] width 141 height 21
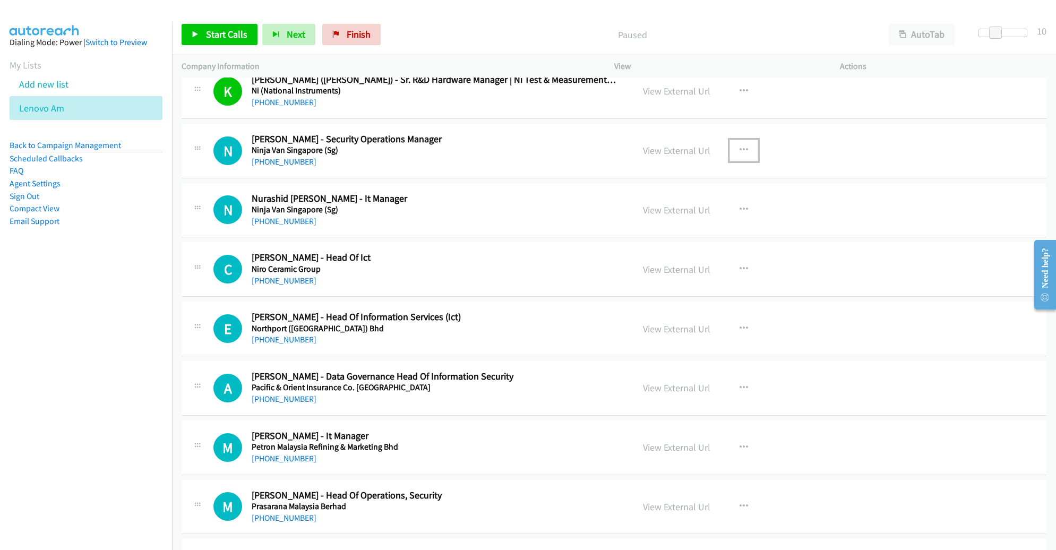
click at [735, 140] on button "button" at bounding box center [744, 150] width 29 height 21
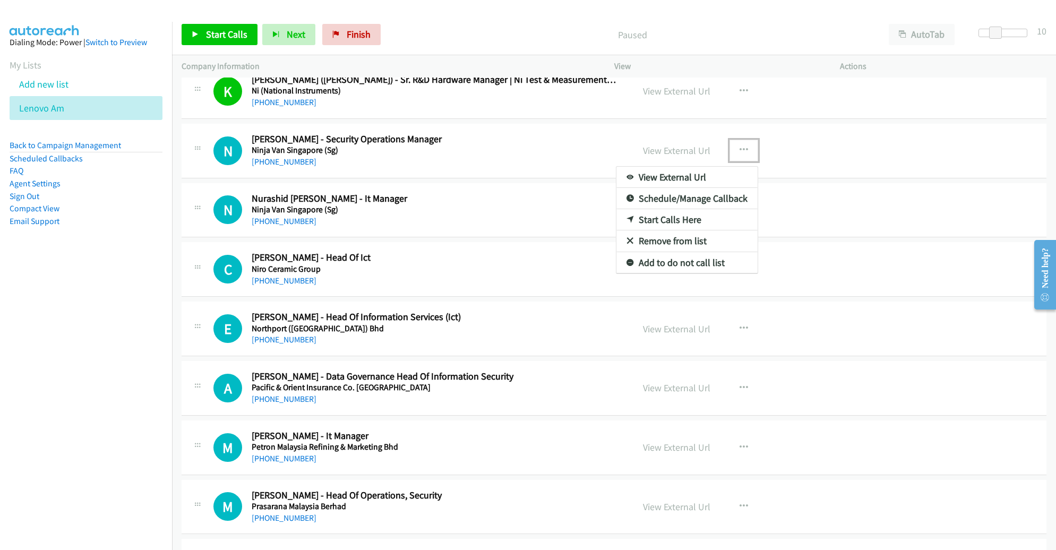
click at [658, 230] on link "Remove from list" at bounding box center [687, 240] width 141 height 21
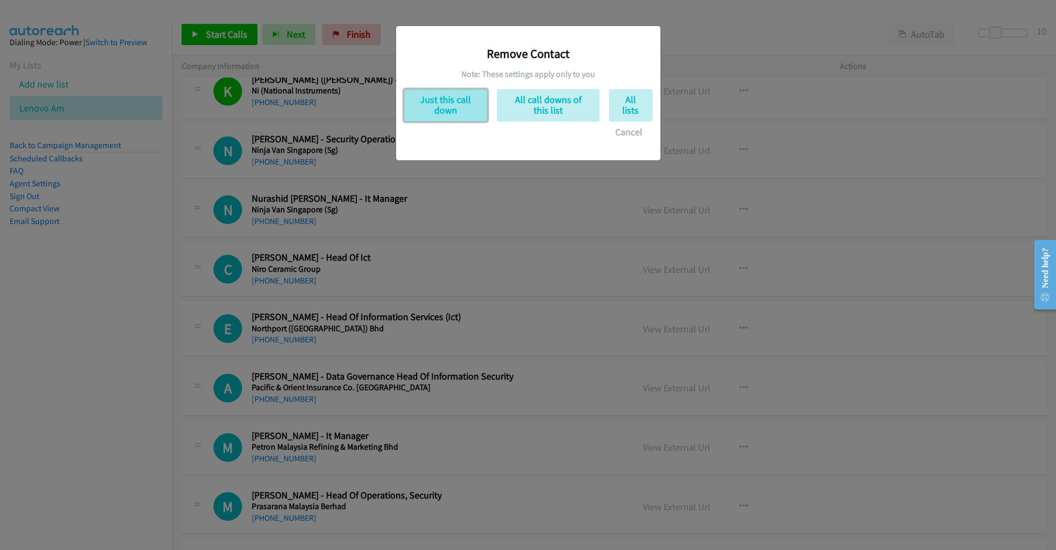
click at [438, 100] on button "Just this call down" at bounding box center [445, 105] width 83 height 32
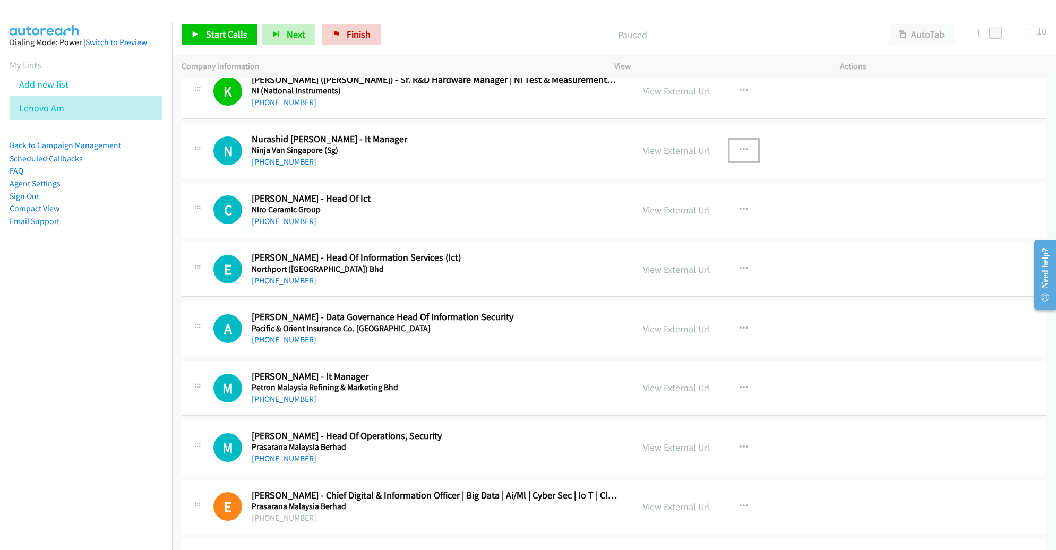
click at [730, 140] on button "button" at bounding box center [744, 150] width 29 height 21
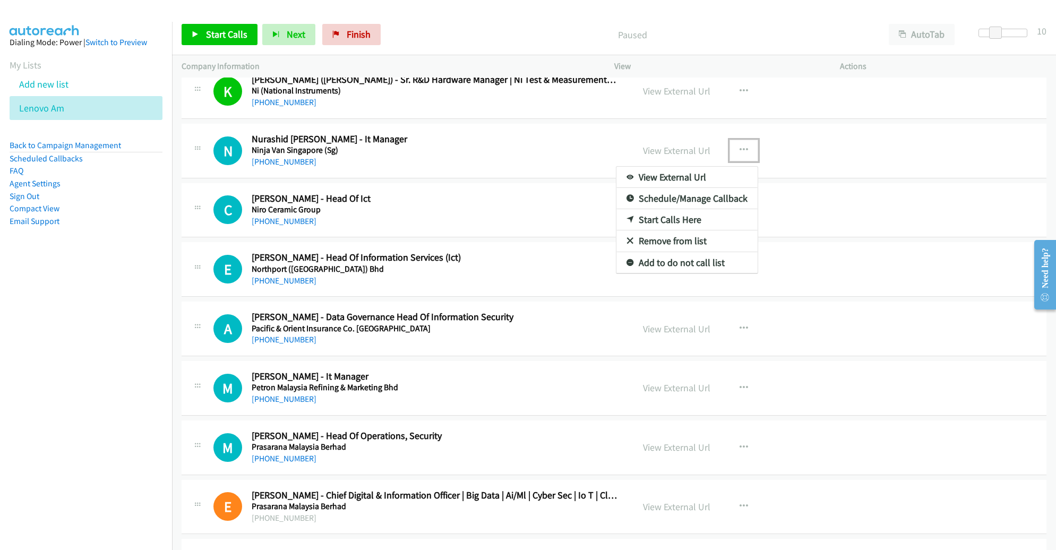
click at [685, 209] on link "Start Calls Here" at bounding box center [687, 219] width 141 height 21
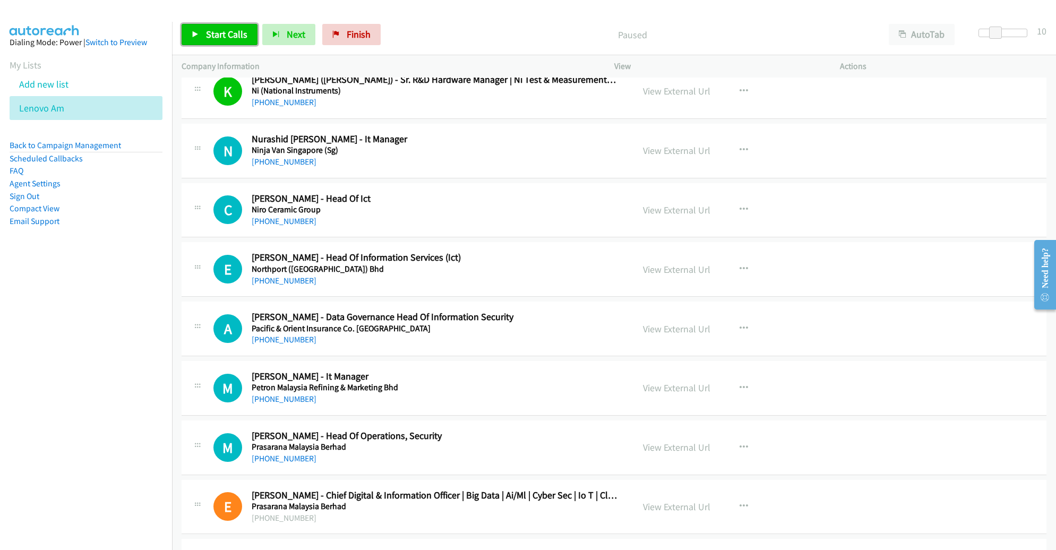
click at [232, 35] on span "Start Calls" at bounding box center [226, 34] width 41 height 12
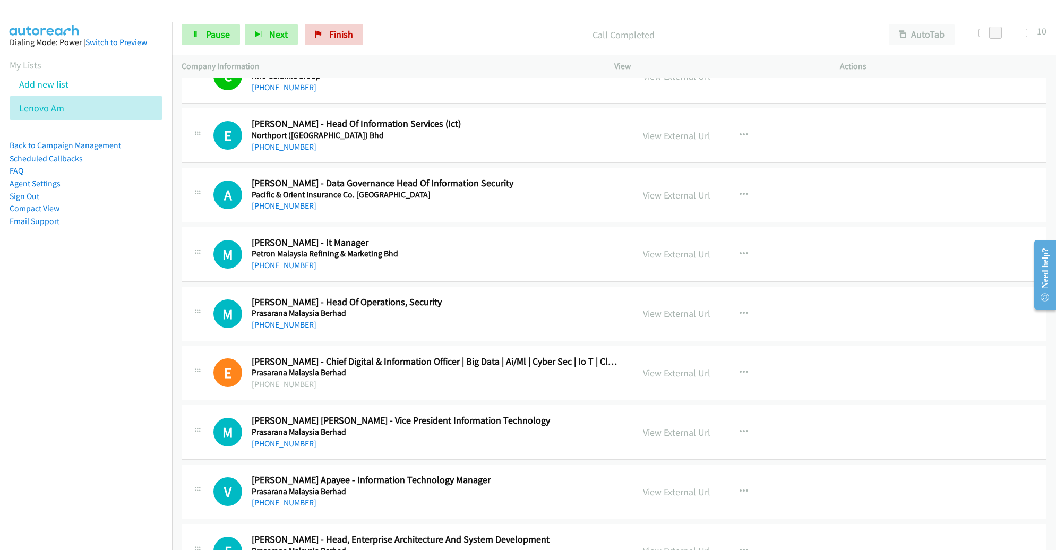
scroll to position [10517, 0]
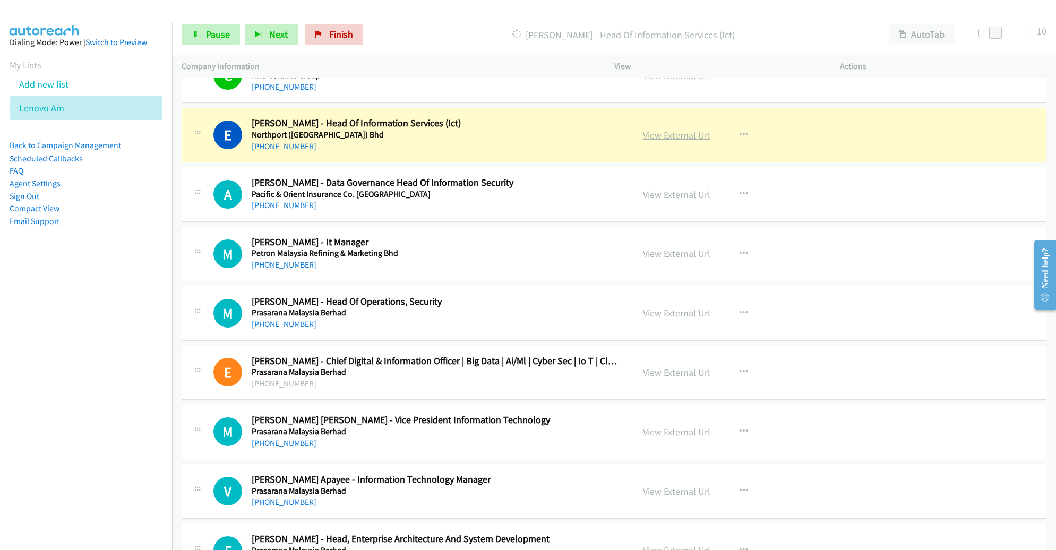
click at [662, 129] on link "View External Url" at bounding box center [676, 135] width 67 height 12
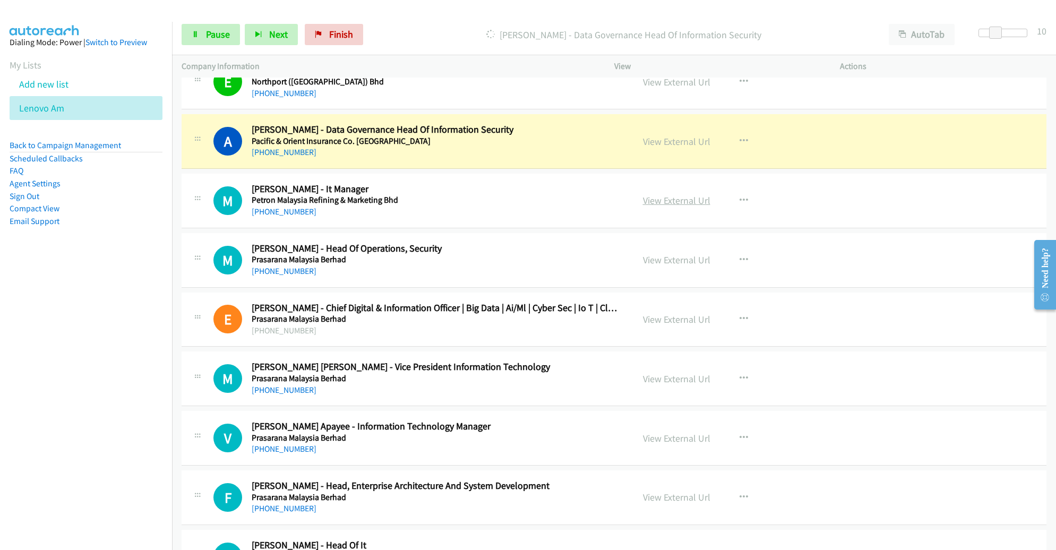
scroll to position [10575, 0]
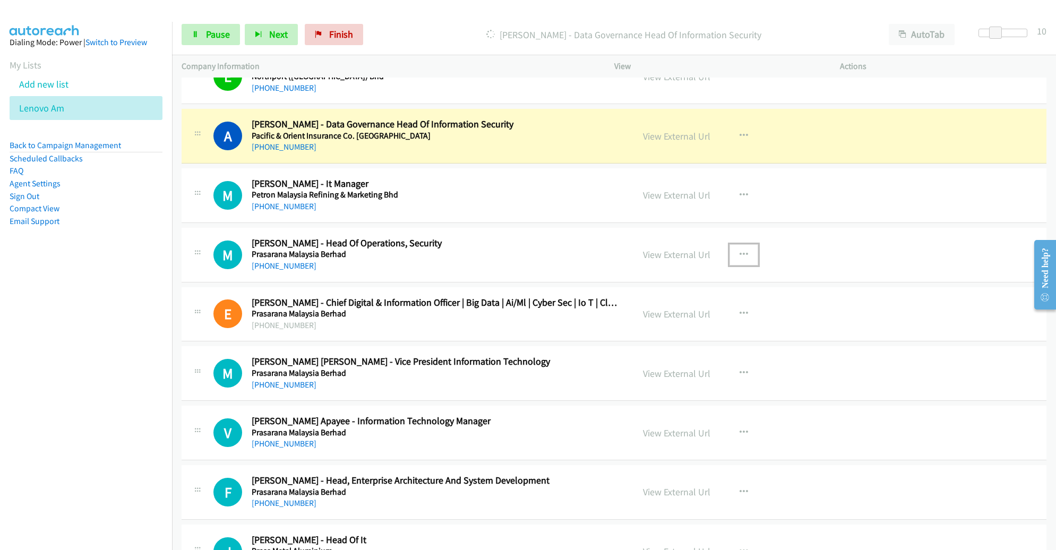
click at [740, 251] on icon "button" at bounding box center [744, 255] width 8 height 8
click at [694, 335] on link "Remove from list" at bounding box center [687, 345] width 141 height 21
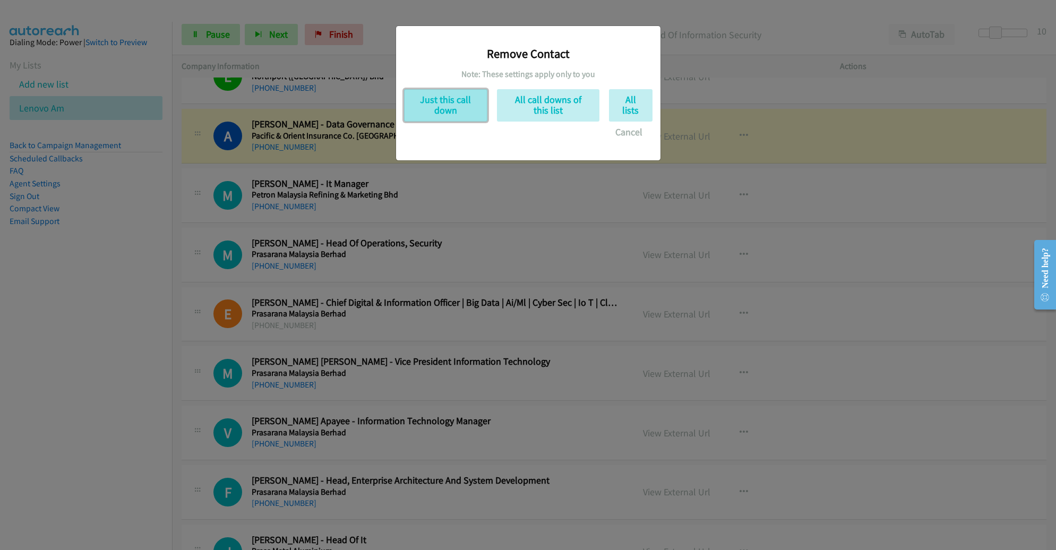
click at [467, 109] on button "Just this call down" at bounding box center [445, 105] width 83 height 32
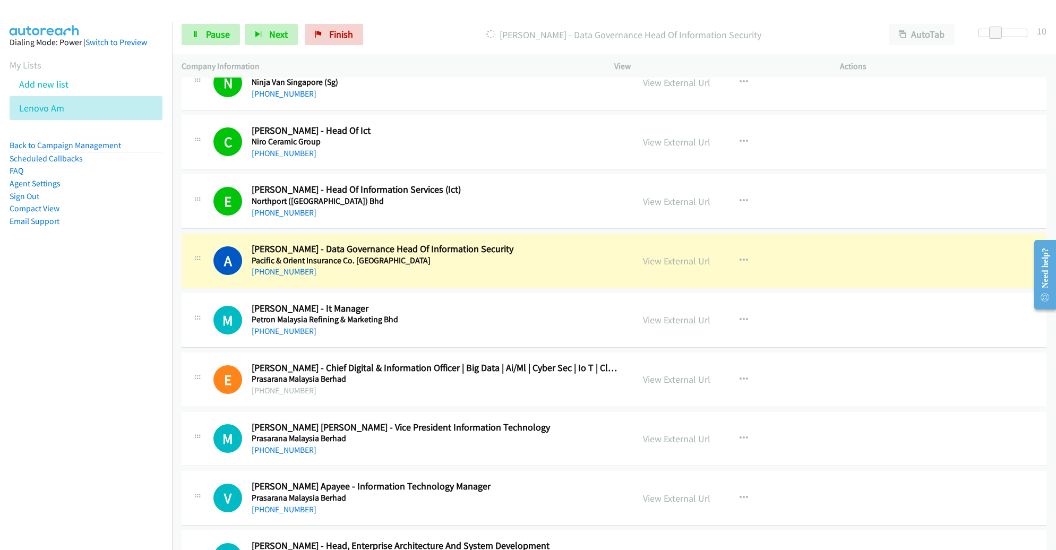
scroll to position [10395, 0]
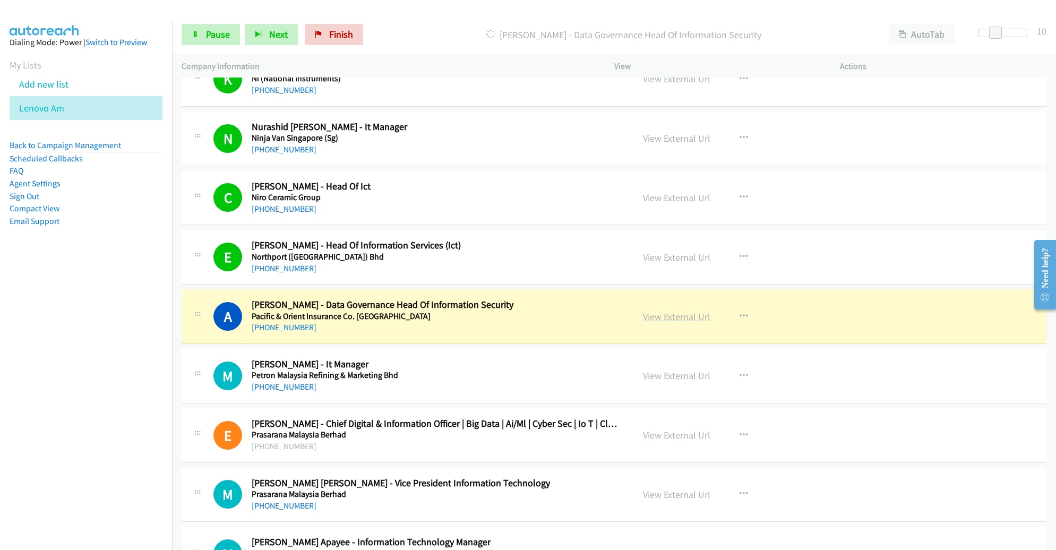
click at [657, 311] on link "View External Url" at bounding box center [676, 317] width 67 height 12
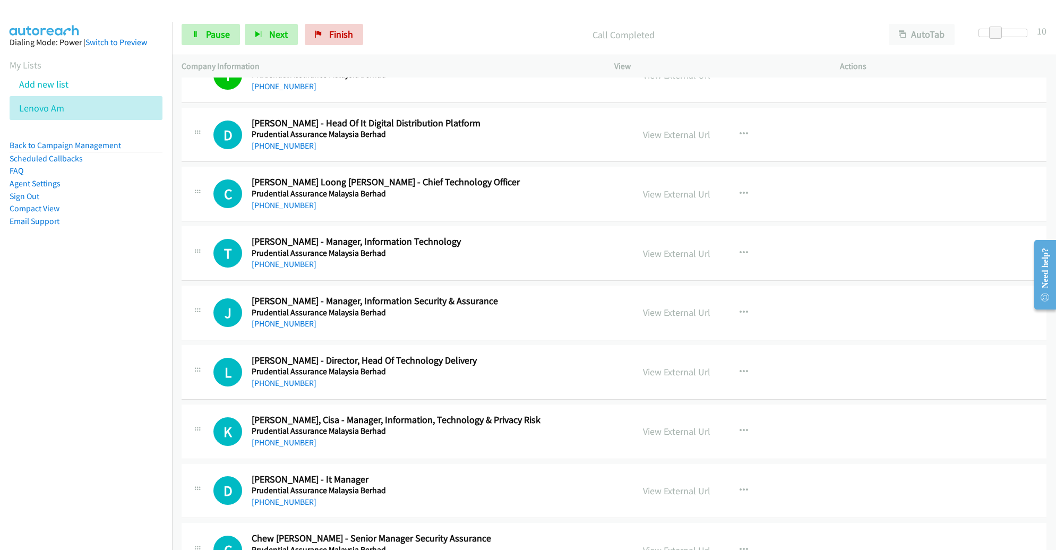
scroll to position [11051, 0]
click at [219, 40] on link "Pause" at bounding box center [211, 34] width 58 height 21
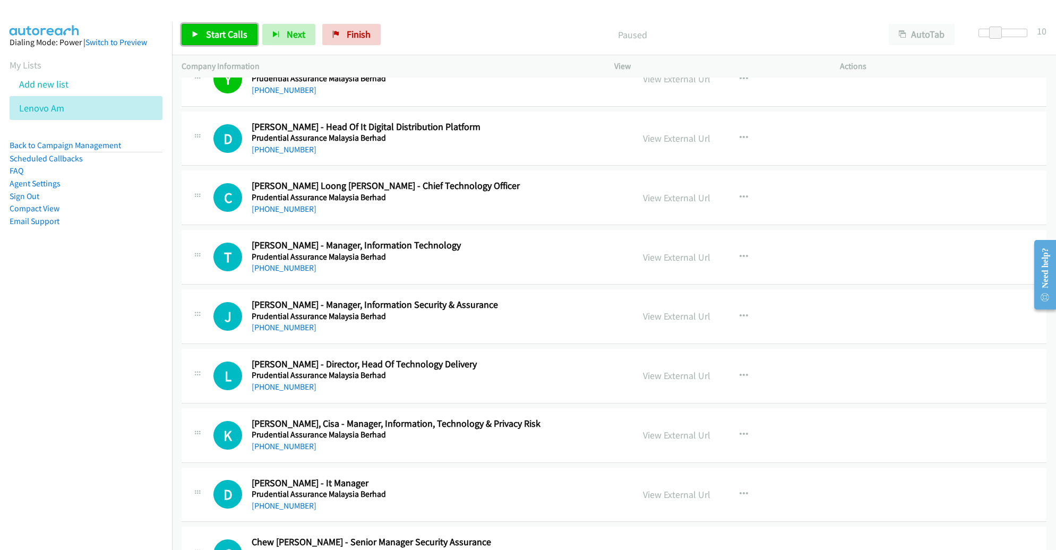
click at [202, 30] on link "Start Calls" at bounding box center [220, 34] width 76 height 21
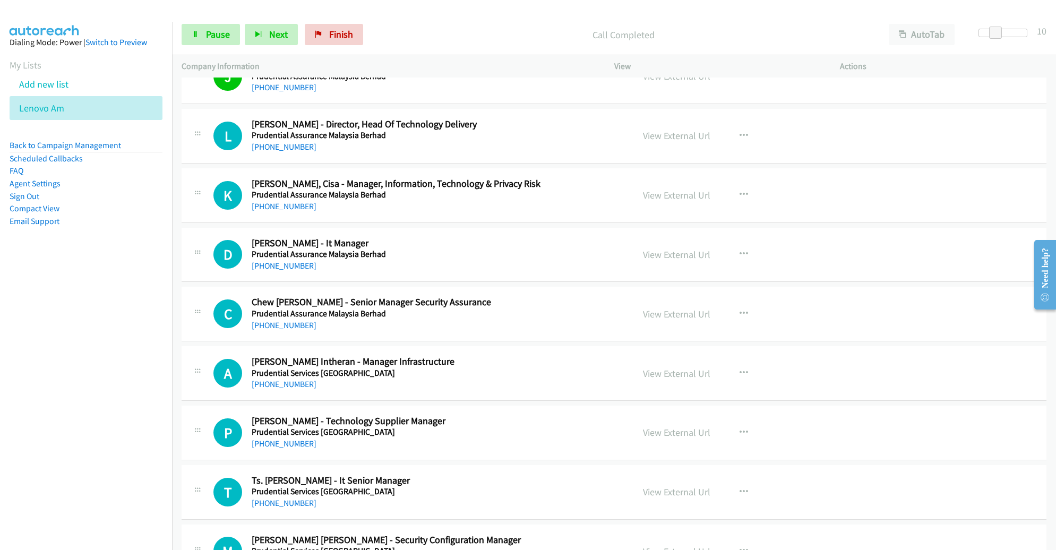
scroll to position [11289, 0]
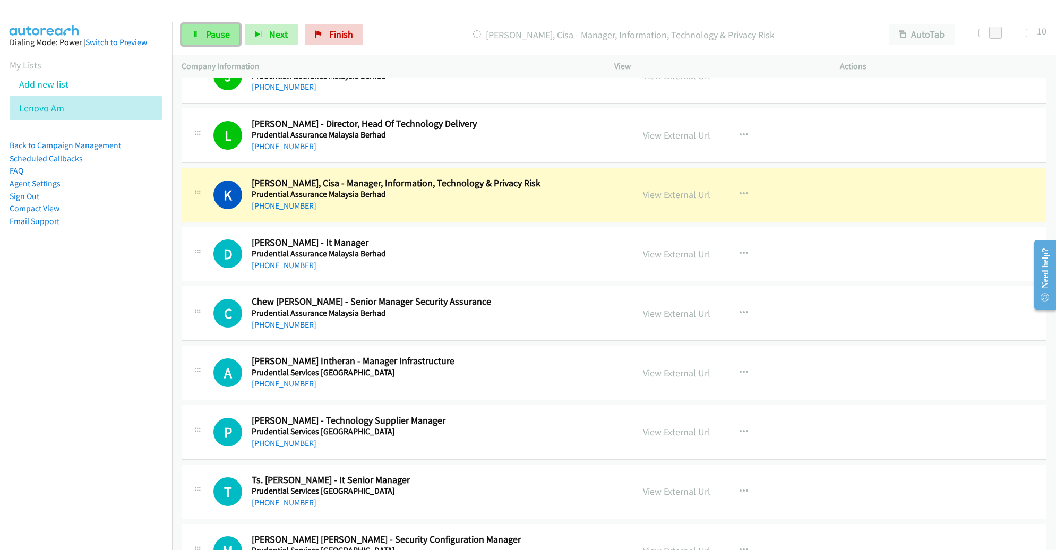
click at [227, 42] on link "Pause" at bounding box center [211, 34] width 58 height 21
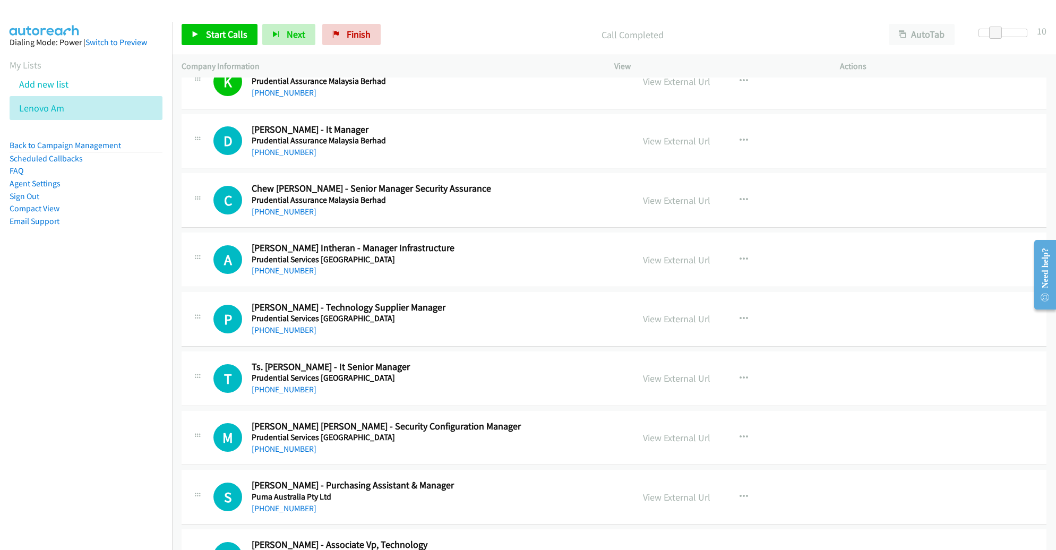
scroll to position [11402, 0]
click at [226, 35] on span "Start Calls" at bounding box center [226, 34] width 41 height 12
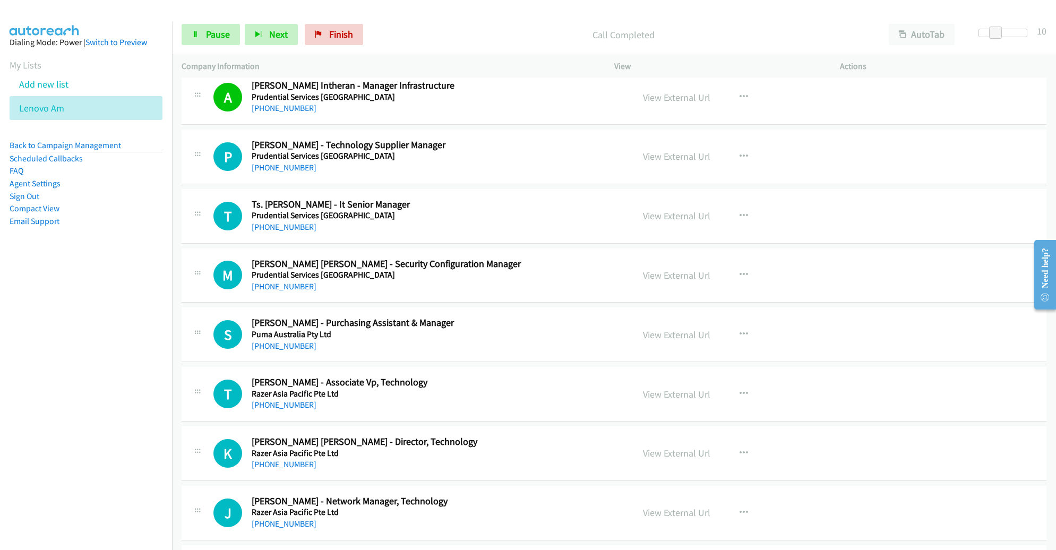
scroll to position [11593, 0]
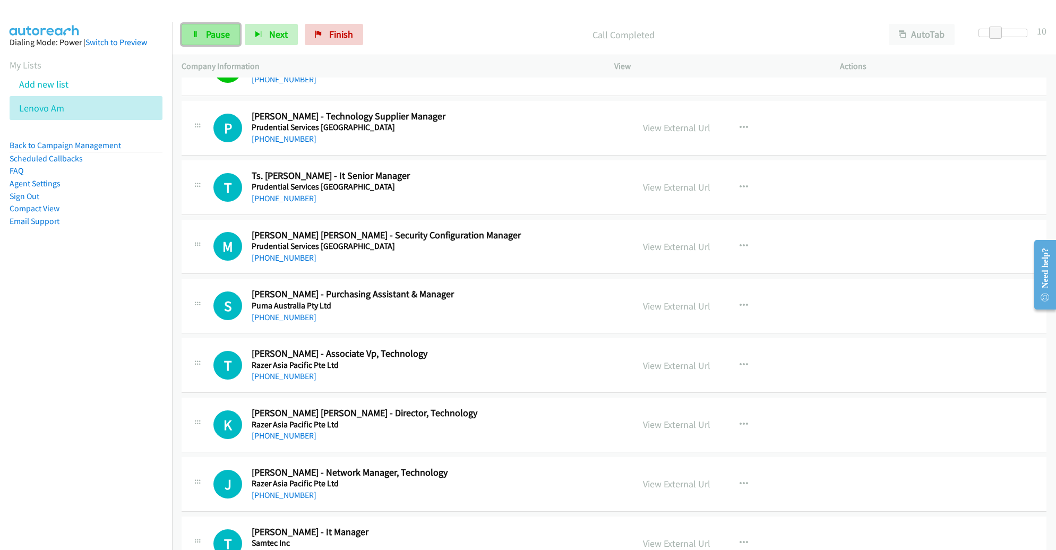
click at [229, 44] on link "Pause" at bounding box center [211, 34] width 58 height 21
click at [229, 44] on link "Start Calls" at bounding box center [220, 34] width 76 height 21
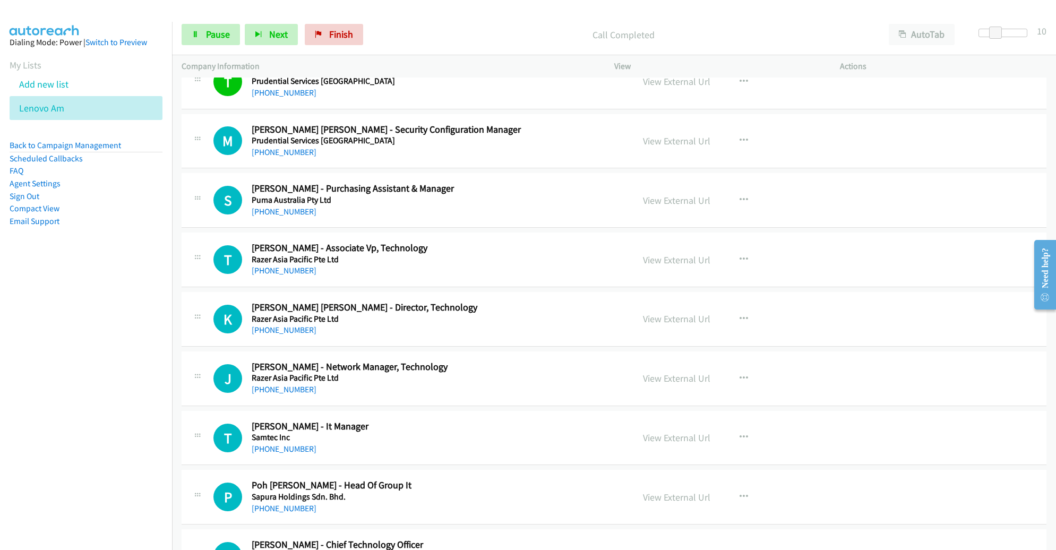
scroll to position [11699, 0]
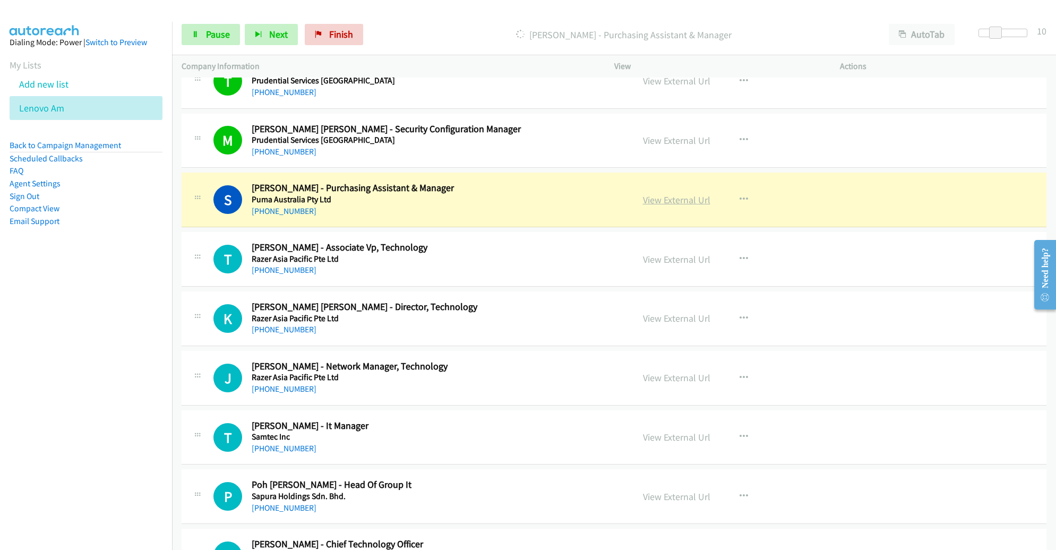
click at [681, 194] on link "View External Url" at bounding box center [676, 200] width 67 height 12
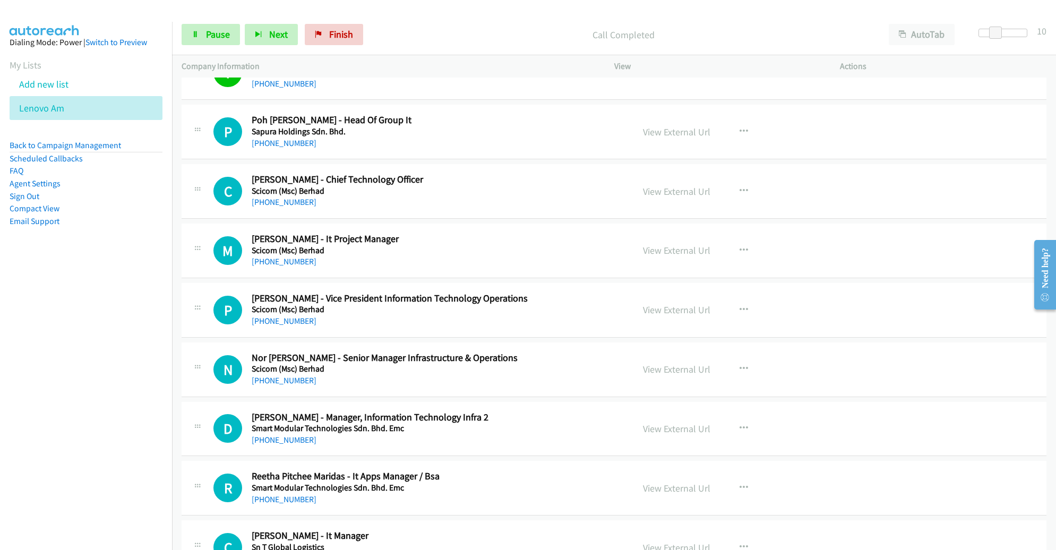
scroll to position [12066, 0]
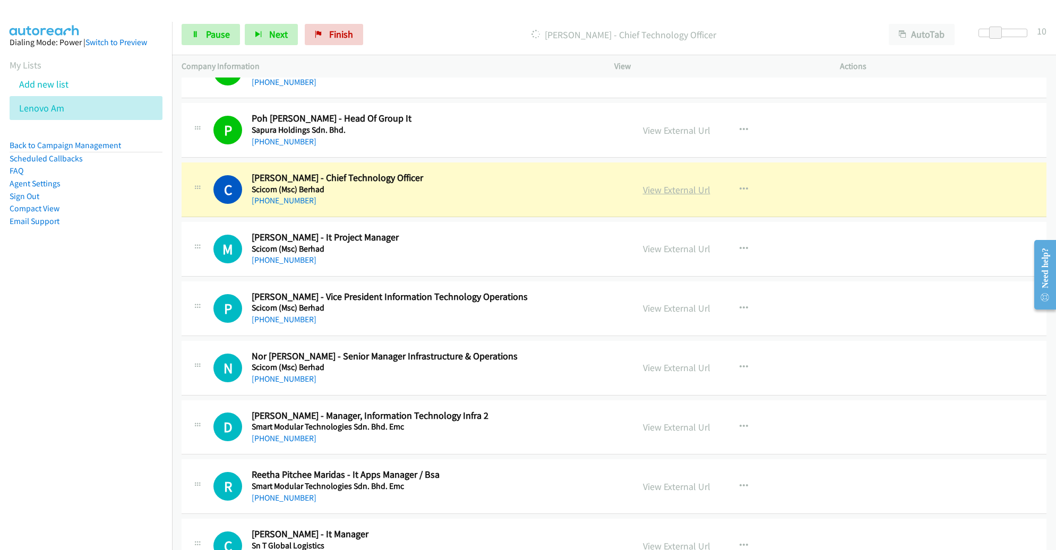
click at [682, 184] on link "View External Url" at bounding box center [676, 190] width 67 height 12
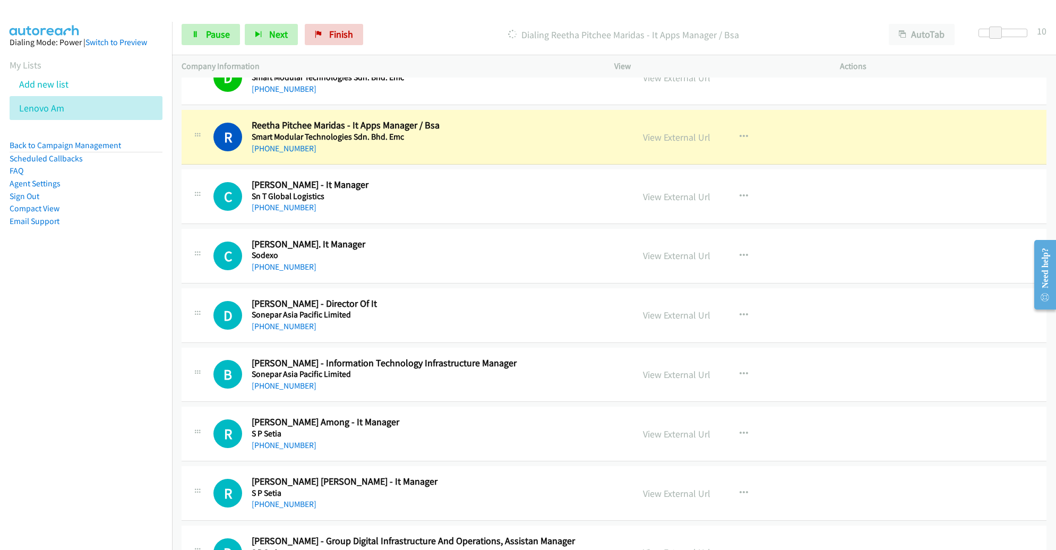
scroll to position [12416, 0]
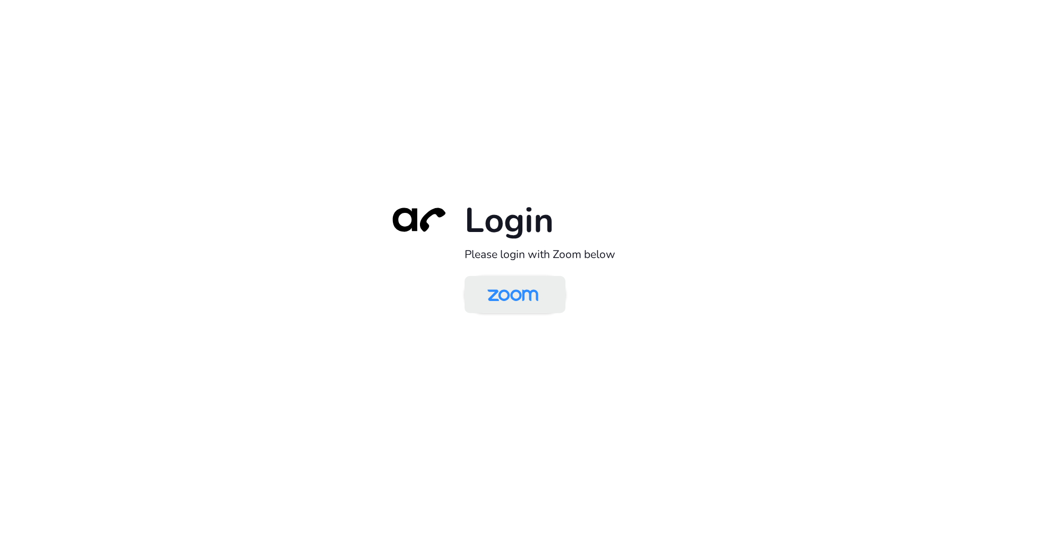
click at [492, 301] on img at bounding box center [512, 295] width 73 height 35
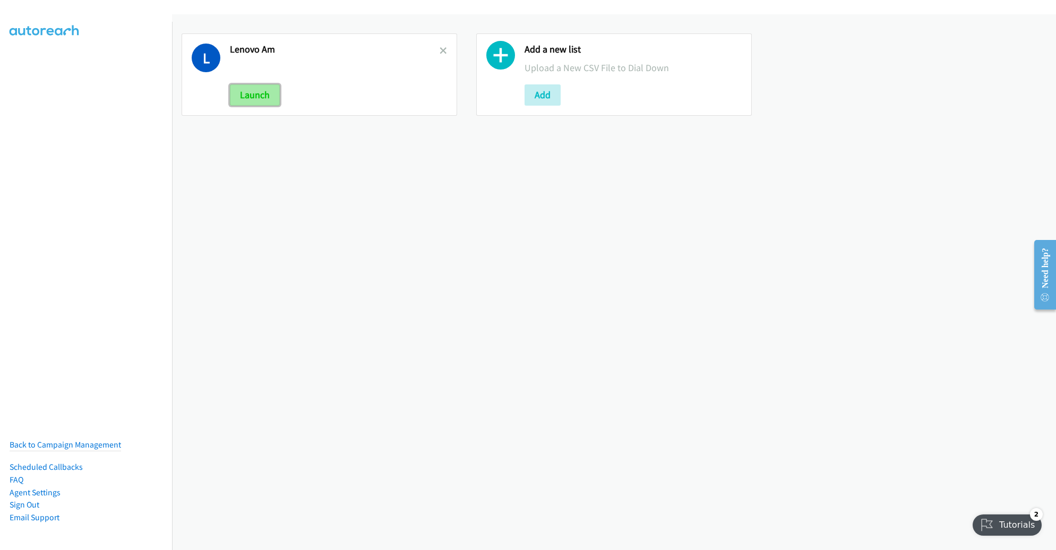
click at [253, 95] on button "Launch" at bounding box center [255, 94] width 50 height 21
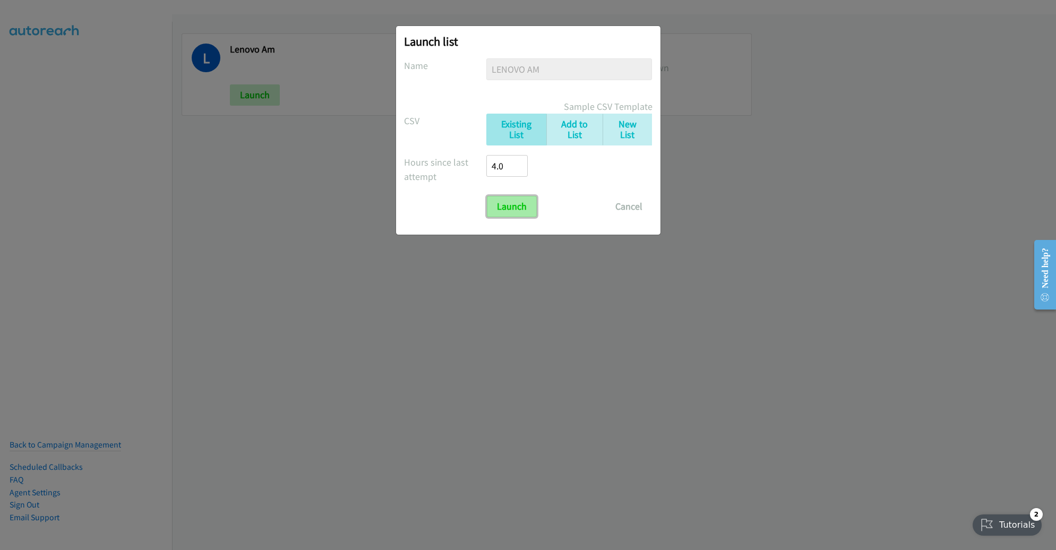
click at [517, 210] on input "Launch" at bounding box center [512, 206] width 50 height 21
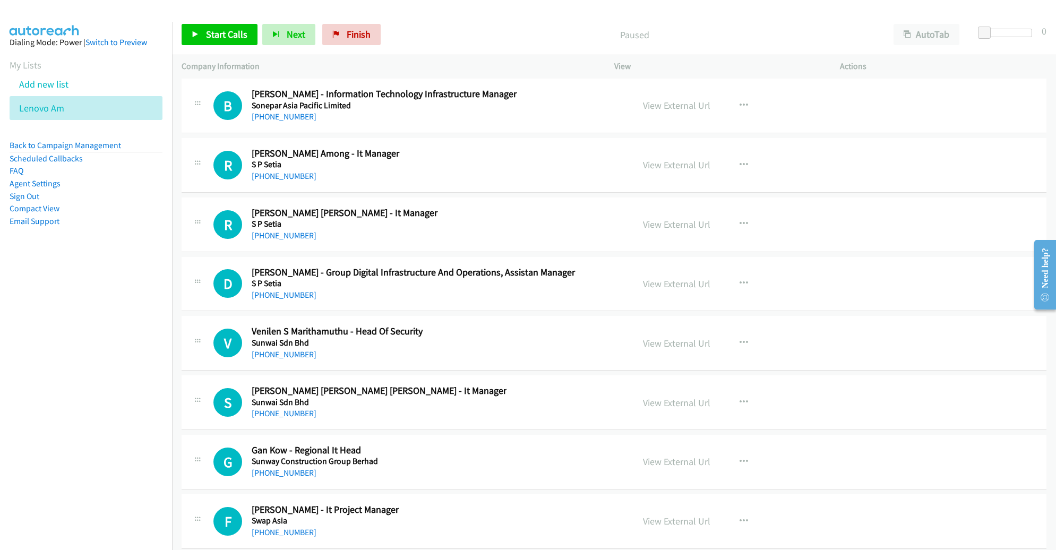
scroll to position [12838, 0]
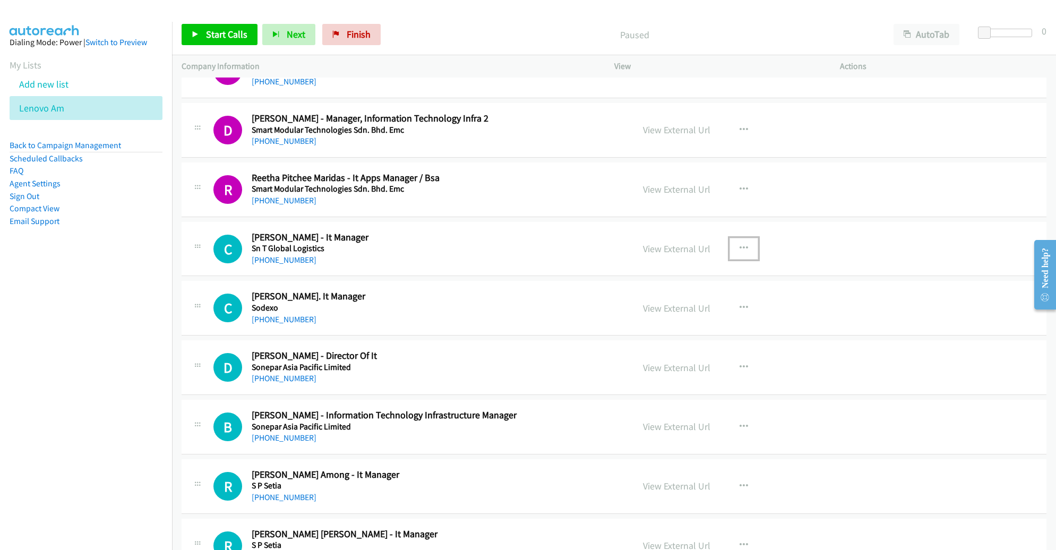
click at [732, 238] on button "button" at bounding box center [744, 248] width 29 height 21
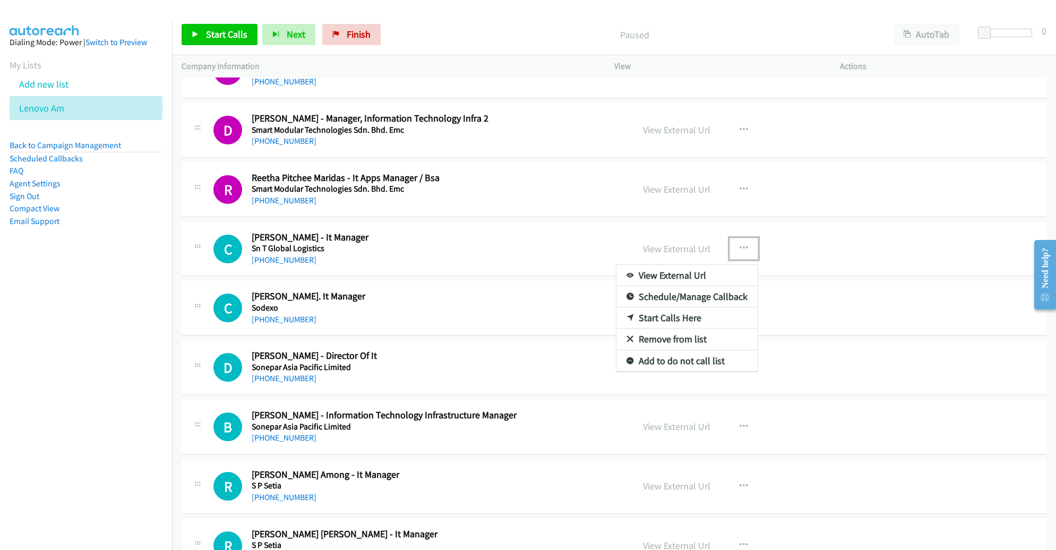
click at [687, 308] on link "Start Calls Here" at bounding box center [687, 318] width 141 height 21
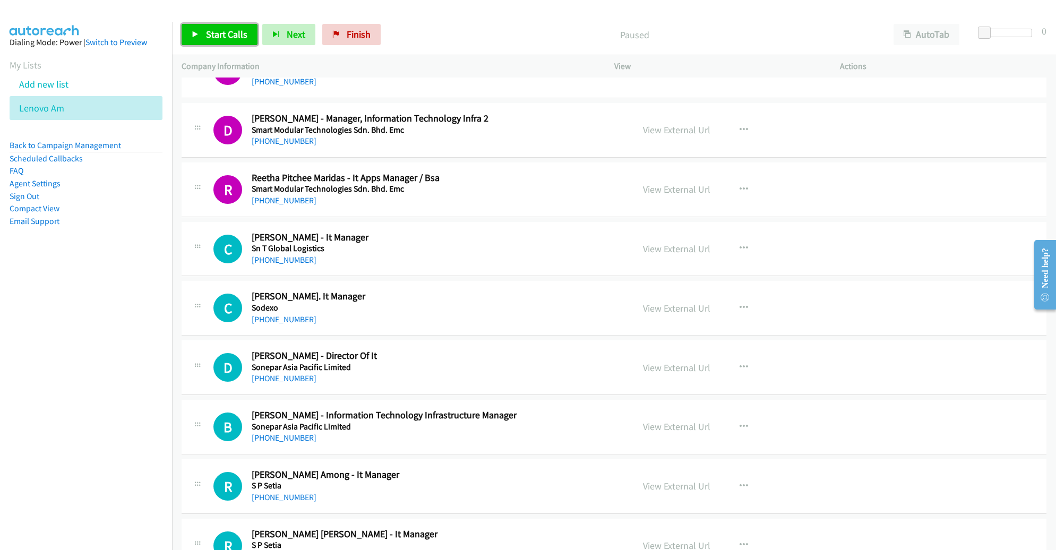
click at [234, 36] on span "Start Calls" at bounding box center [226, 34] width 41 height 12
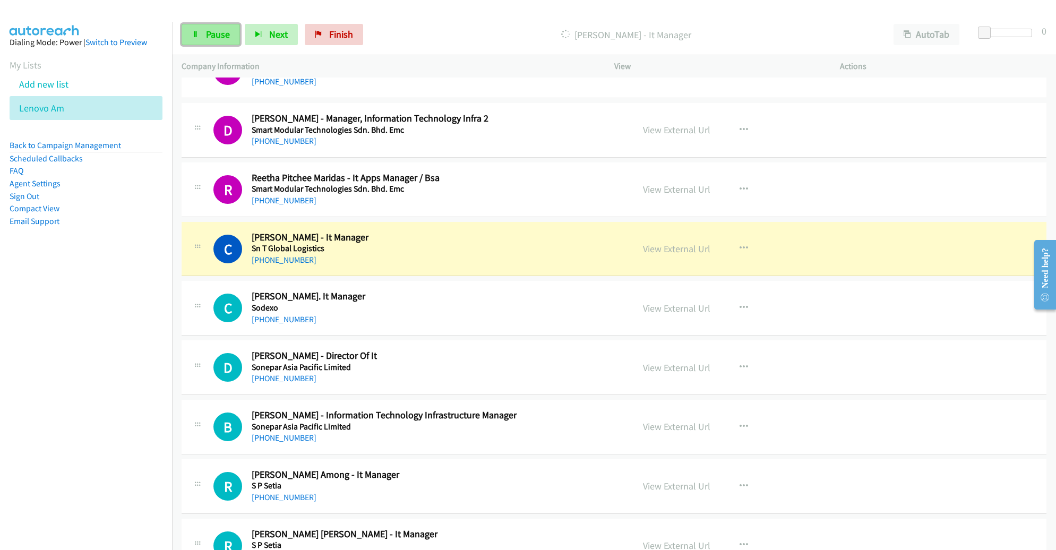
click at [211, 40] on span "Pause" at bounding box center [218, 34] width 24 height 12
click at [668, 243] on link "View External Url" at bounding box center [676, 249] width 67 height 12
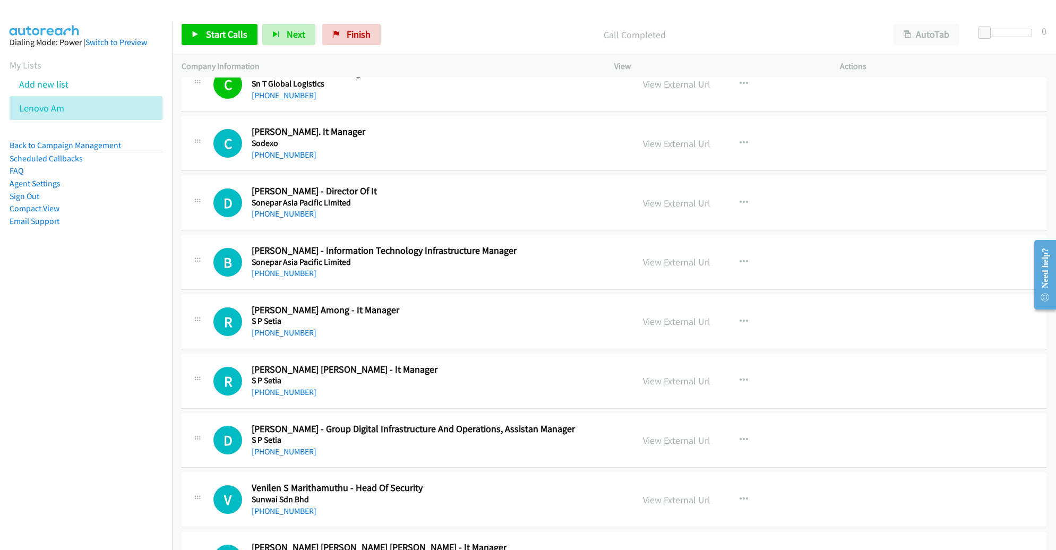
scroll to position [13004, 0]
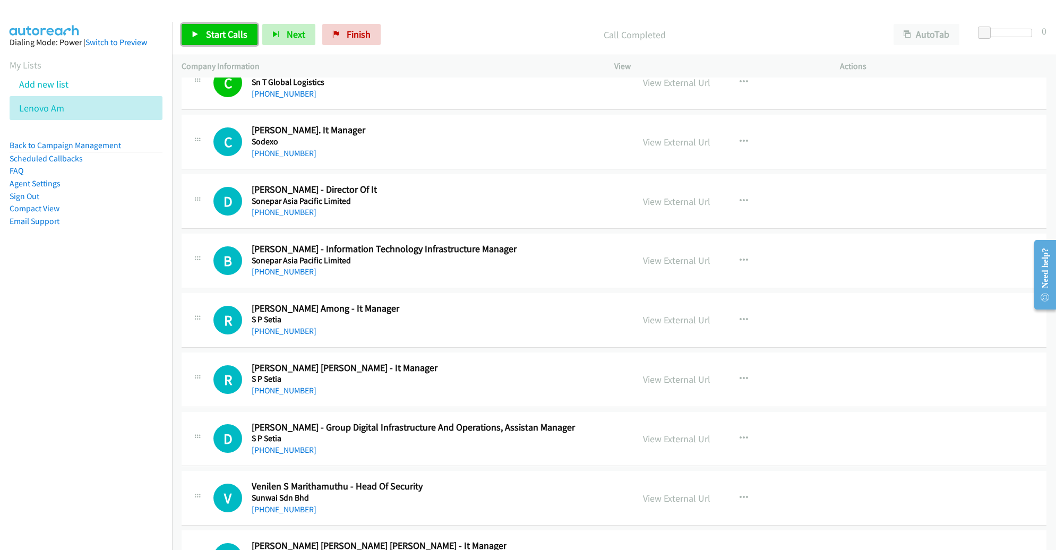
click at [201, 38] on link "Start Calls" at bounding box center [220, 34] width 76 height 21
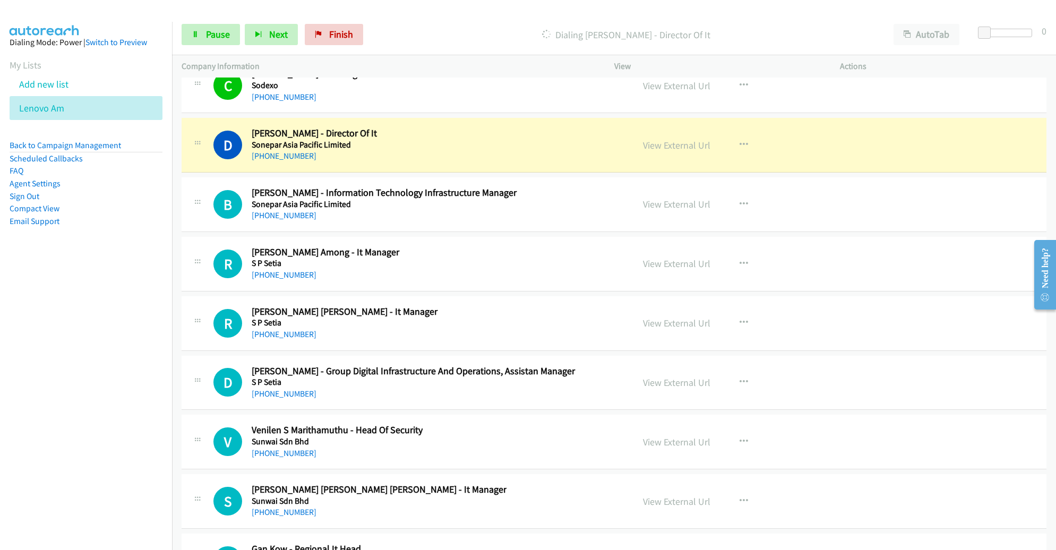
scroll to position [13064, 0]
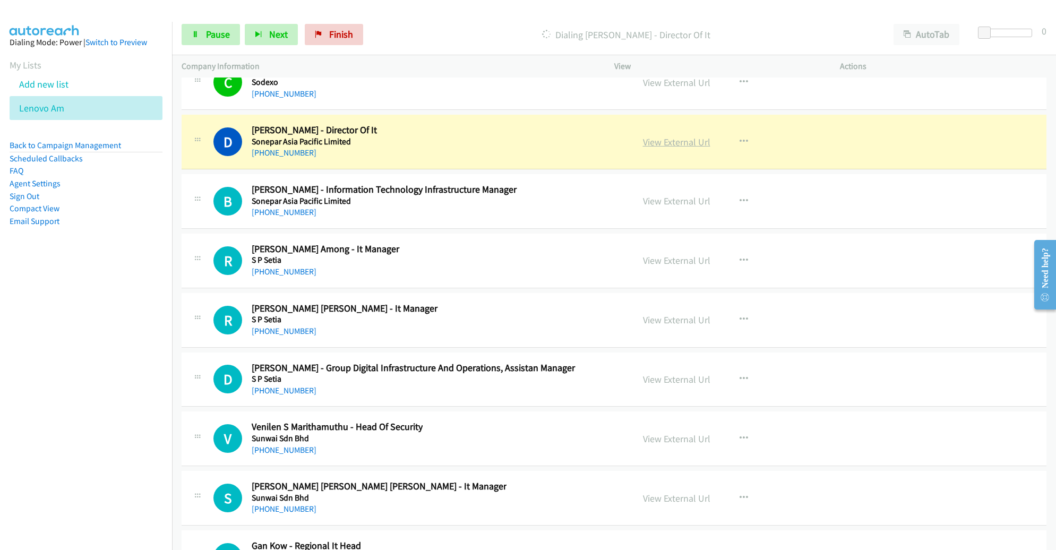
click at [661, 136] on link "View External Url" at bounding box center [676, 142] width 67 height 12
click at [216, 35] on span "Pause" at bounding box center [218, 34] width 24 height 12
